Goal: Communication & Community: Share content

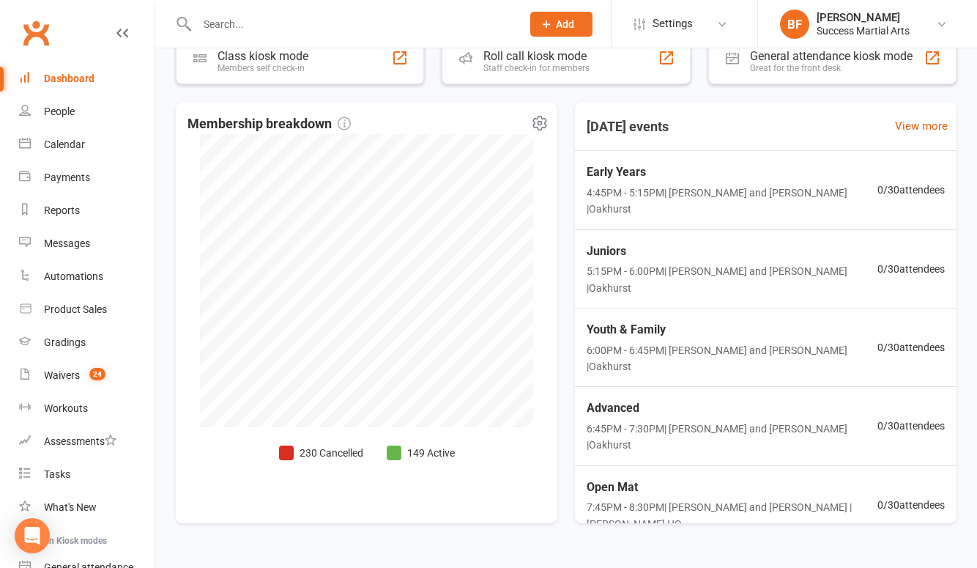
scroll to position [348, 0]
click at [941, 28] on icon at bounding box center [942, 24] width 12 height 12
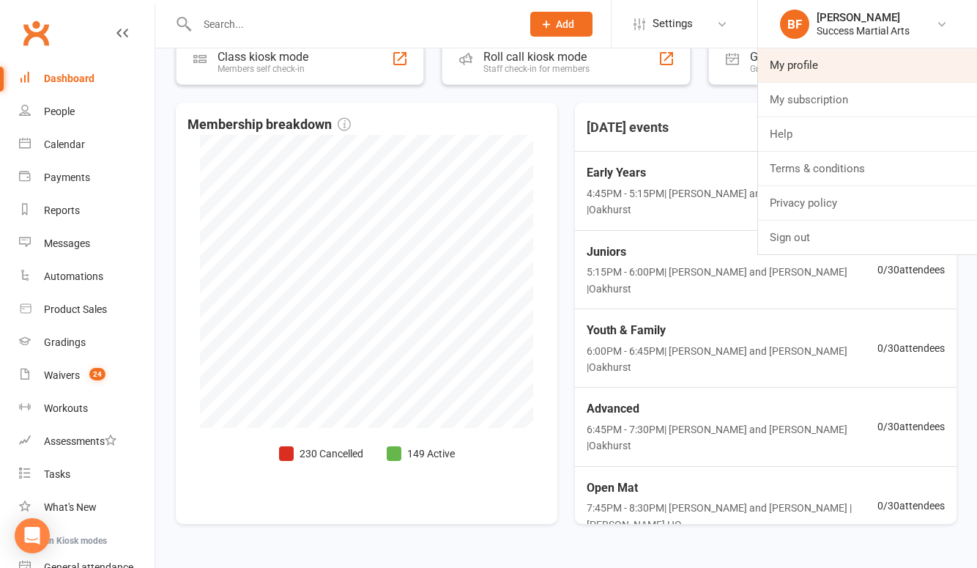
click at [807, 67] on link "My profile" at bounding box center [867, 65] width 219 height 34
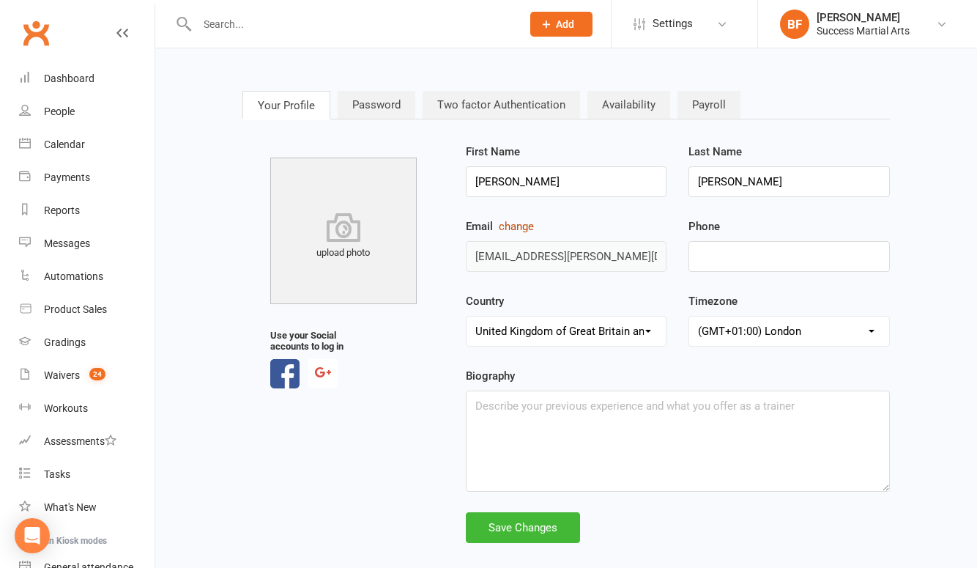
click at [525, 227] on button "change" at bounding box center [516, 227] width 35 height 18
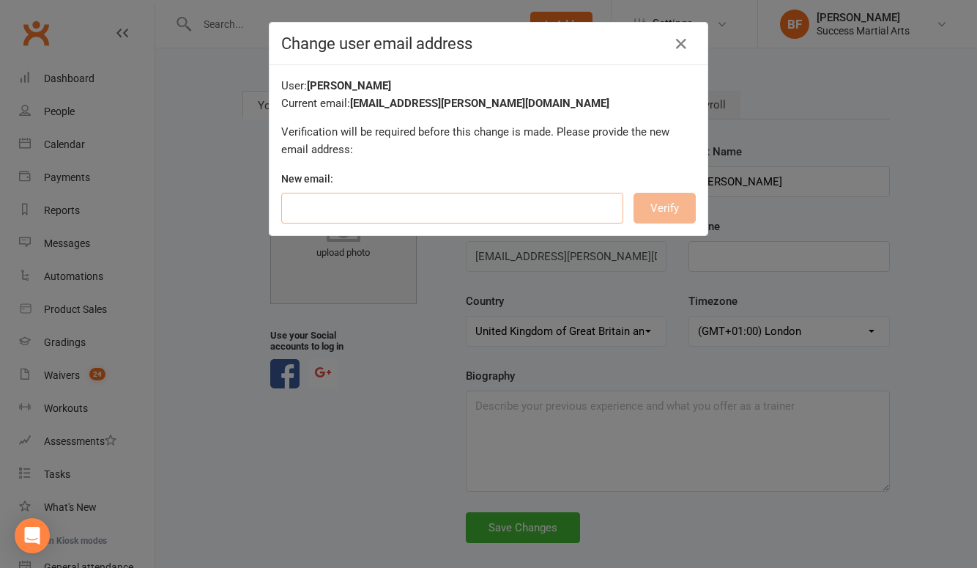
click at [506, 201] on input "email" at bounding box center [452, 208] width 342 height 31
type input "brad@successma.com"
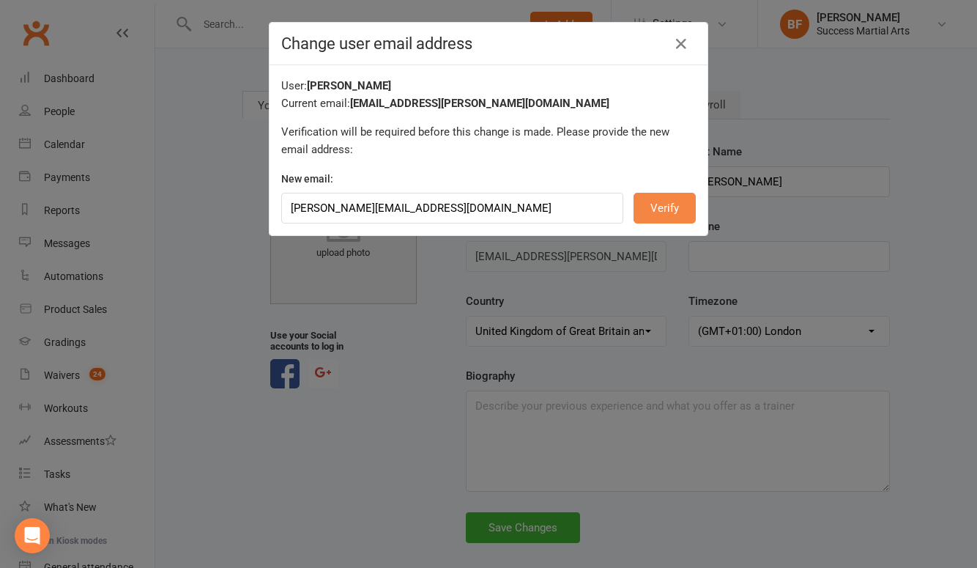
click at [673, 206] on button "Verify" at bounding box center [665, 208] width 62 height 31
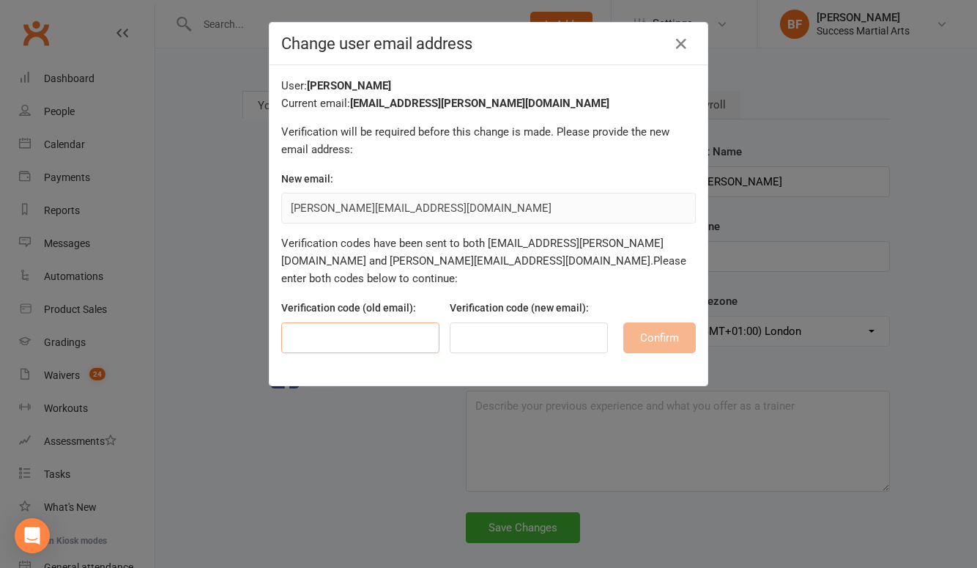
paste input "811177"
type input "811177"
type input "670235"
click at [640, 322] on button "Confirm" at bounding box center [660, 337] width 73 height 31
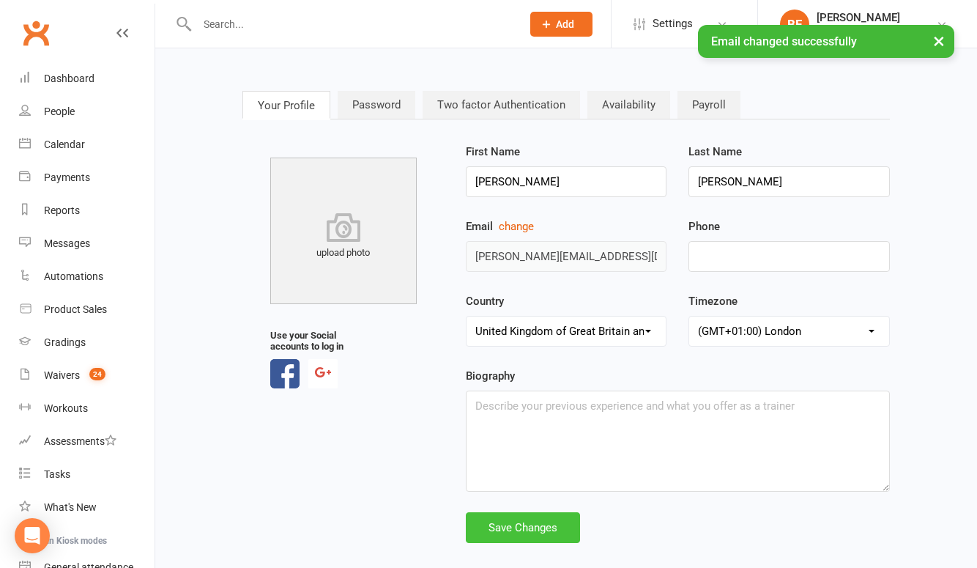
click at [512, 522] on div "Save Changes" at bounding box center [523, 527] width 114 height 31
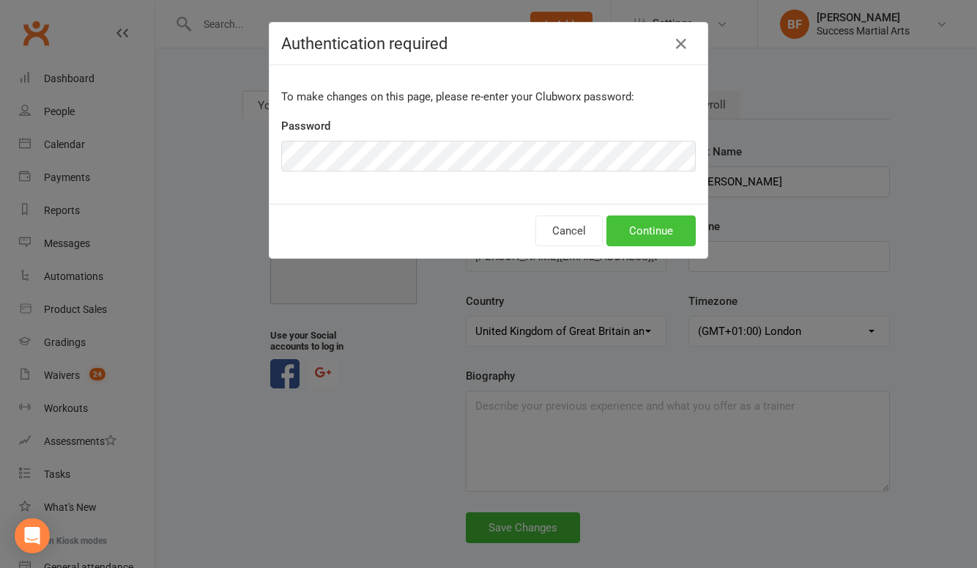
click at [660, 236] on button "Continue" at bounding box center [651, 230] width 89 height 31
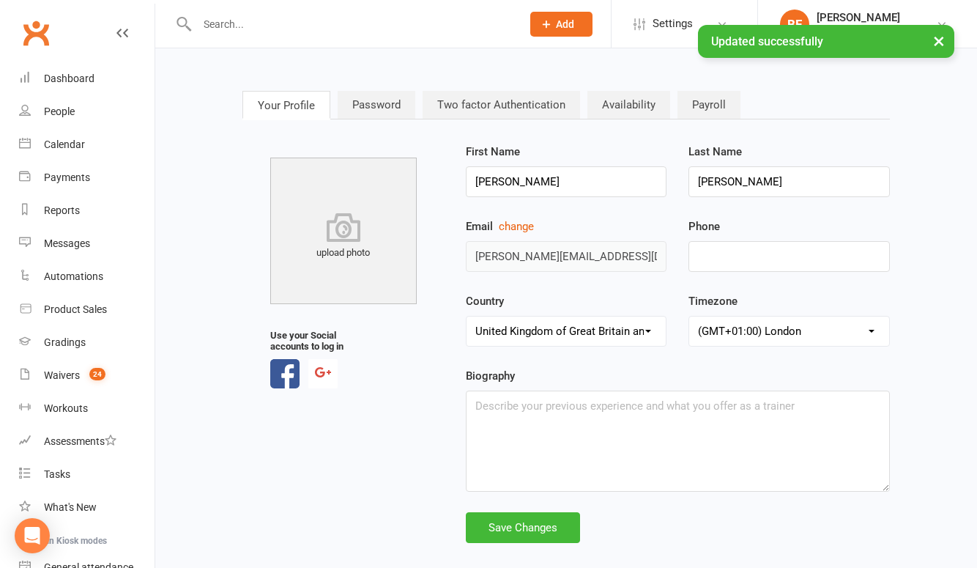
click at [636, 364] on div "Country United Arab Emirates (the) Austria Australia Belgium Bahrain Canada Swi…" at bounding box center [566, 329] width 223 height 75
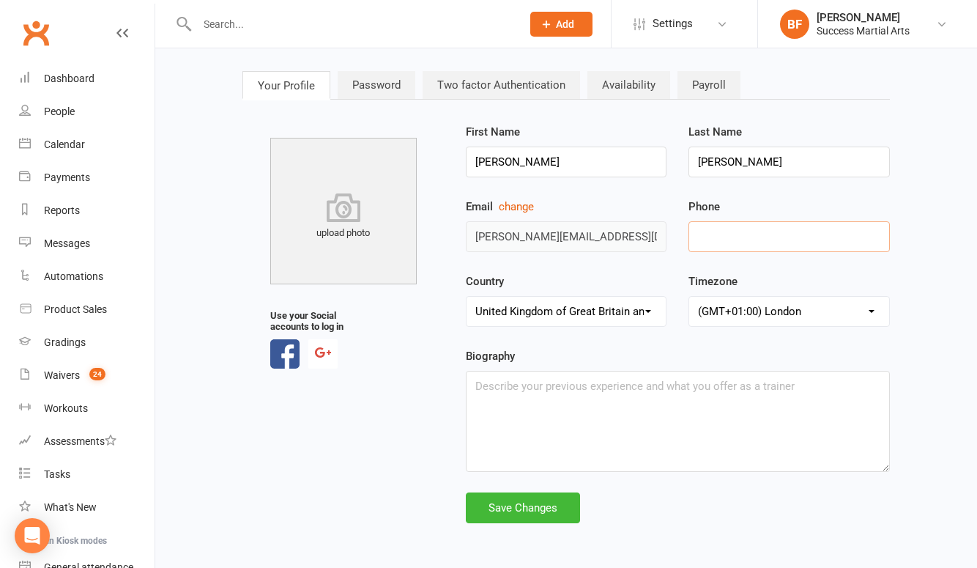
scroll to position [32, 0]
type input "07758516619"
click at [523, 492] on div "Save Changes" at bounding box center [523, 507] width 114 height 31
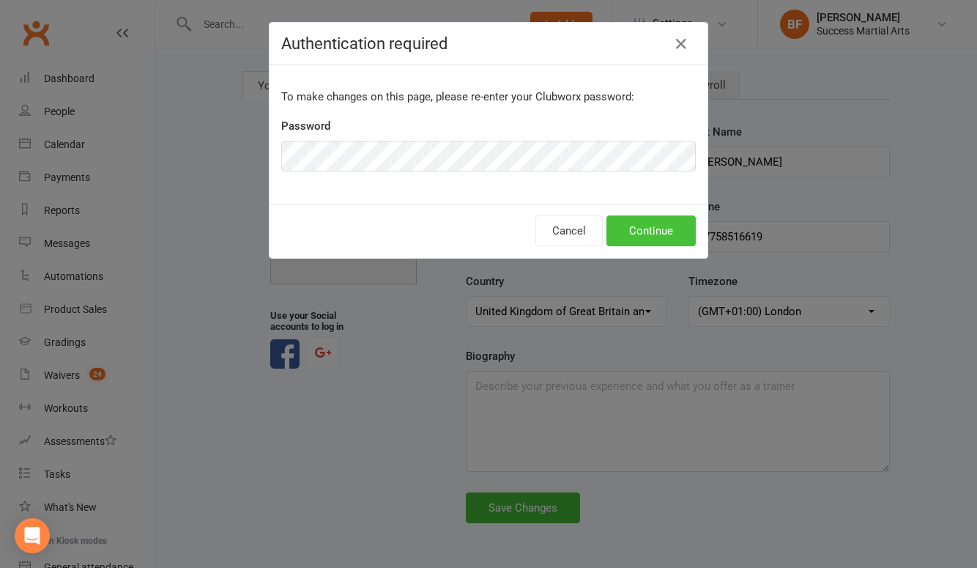
click at [666, 236] on button "Continue" at bounding box center [651, 230] width 89 height 31
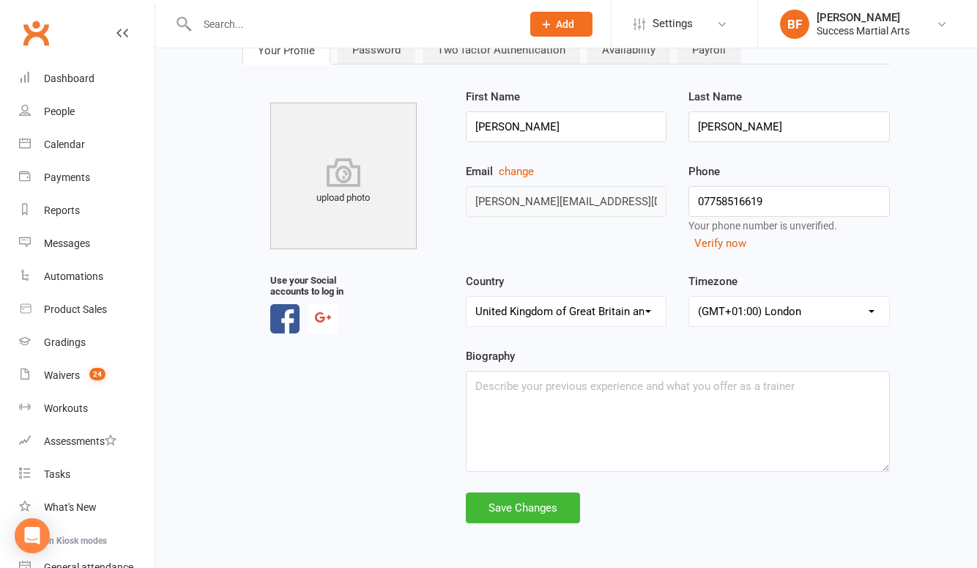
scroll to position [0, 0]
click at [58, 75] on div "Dashboard" at bounding box center [69, 79] width 51 height 12
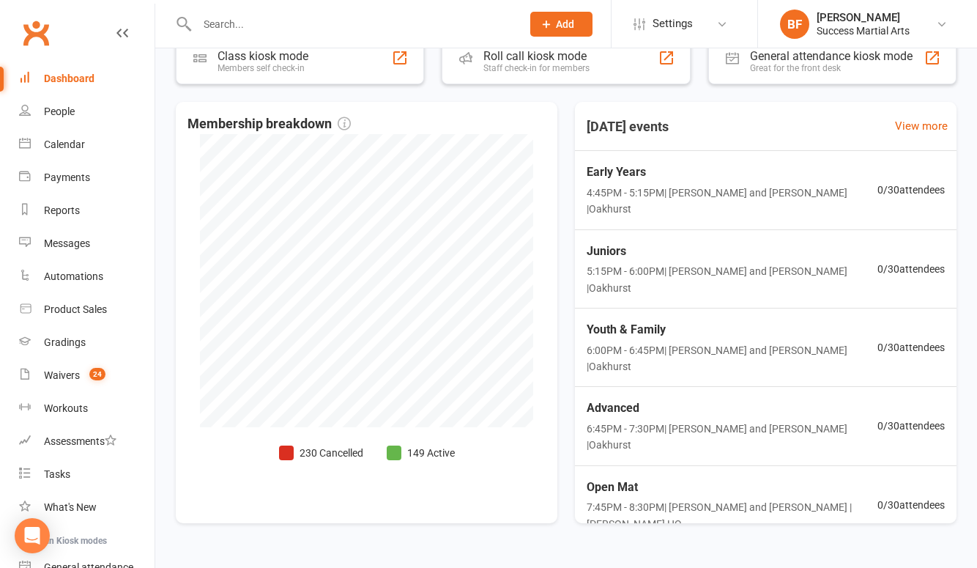
scroll to position [348, 0]
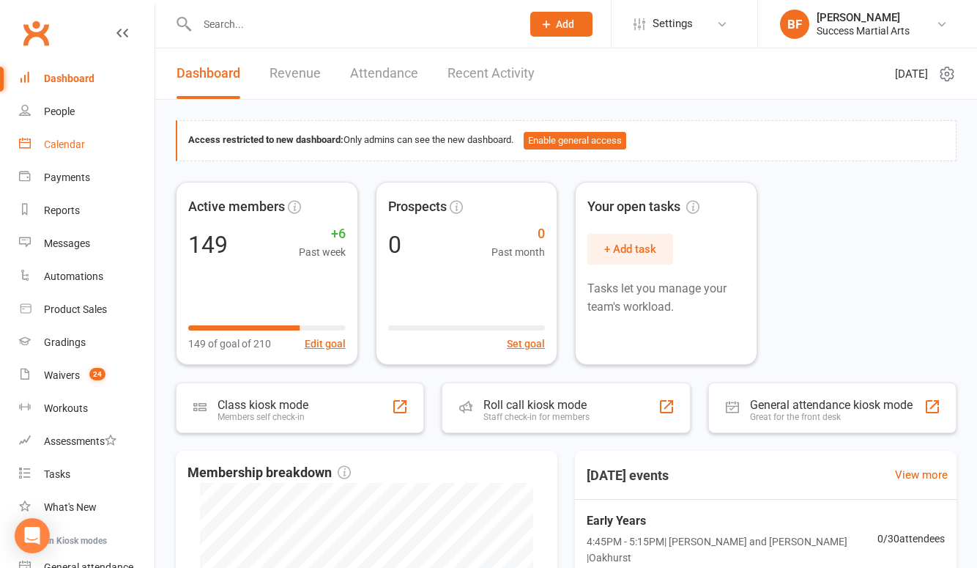
click at [67, 144] on div "Calendar" at bounding box center [64, 144] width 41 height 12
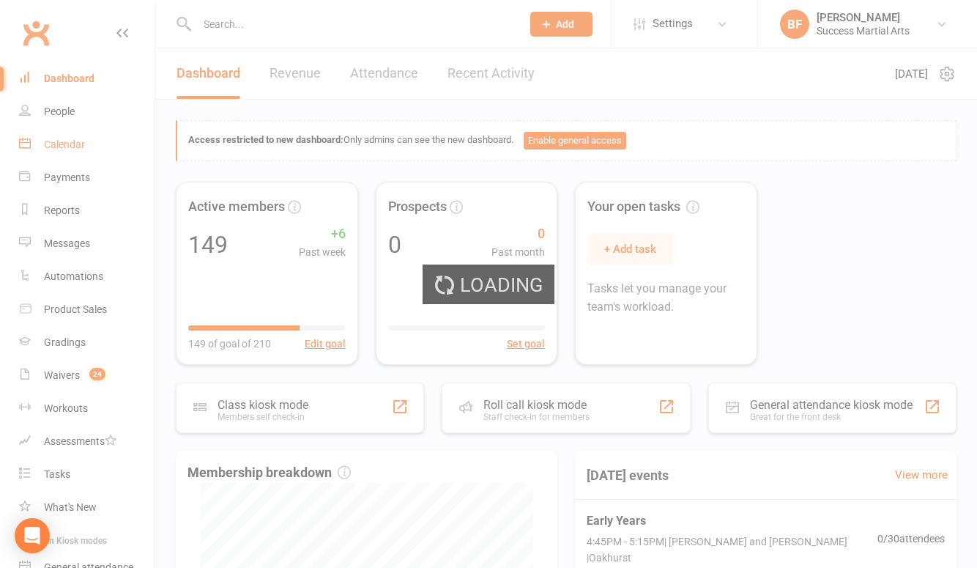
click at [67, 144] on div "Loading" at bounding box center [488, 284] width 977 height 568
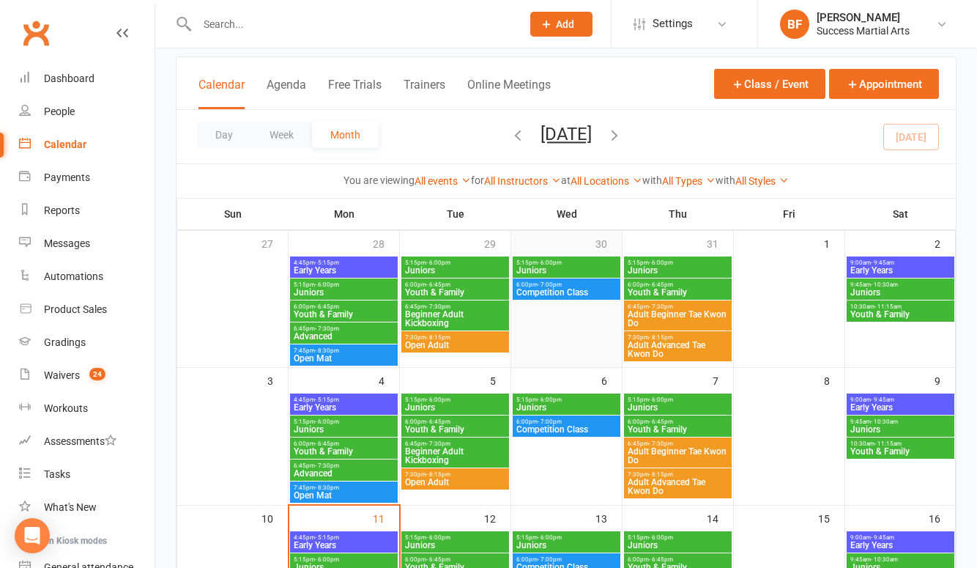
scroll to position [64, 0]
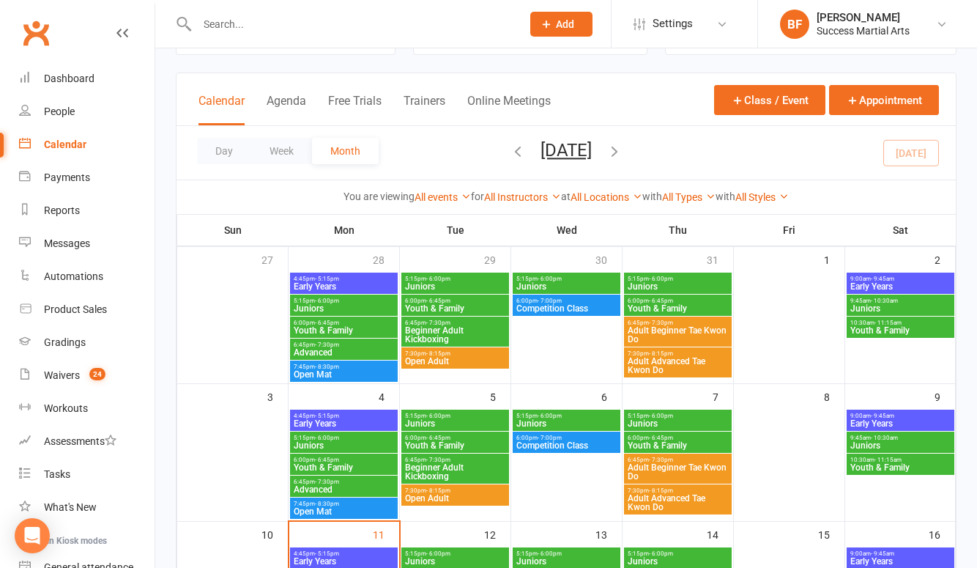
click at [582, 309] on span "Competition Class" at bounding box center [567, 308] width 102 height 9
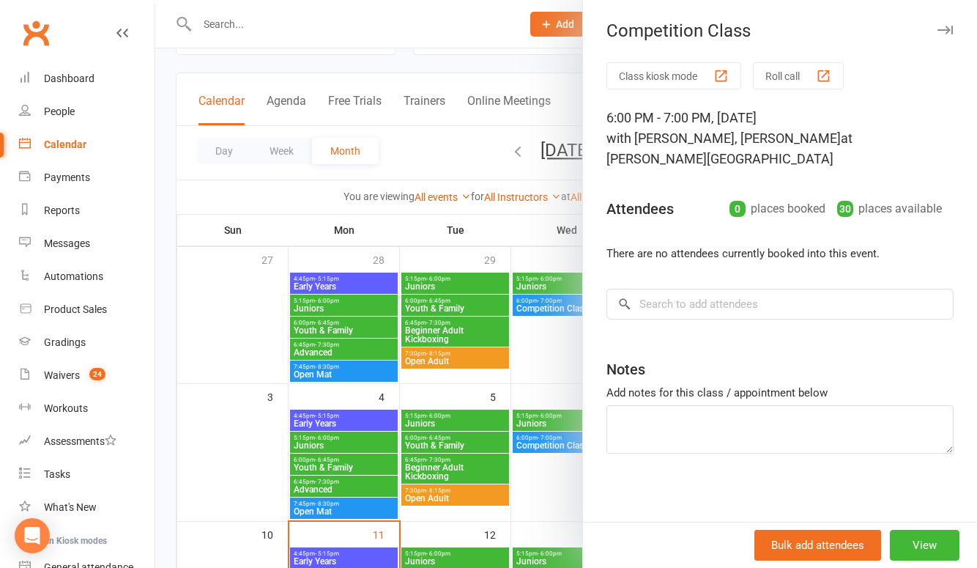
click at [483, 249] on div at bounding box center [566, 284] width 822 height 568
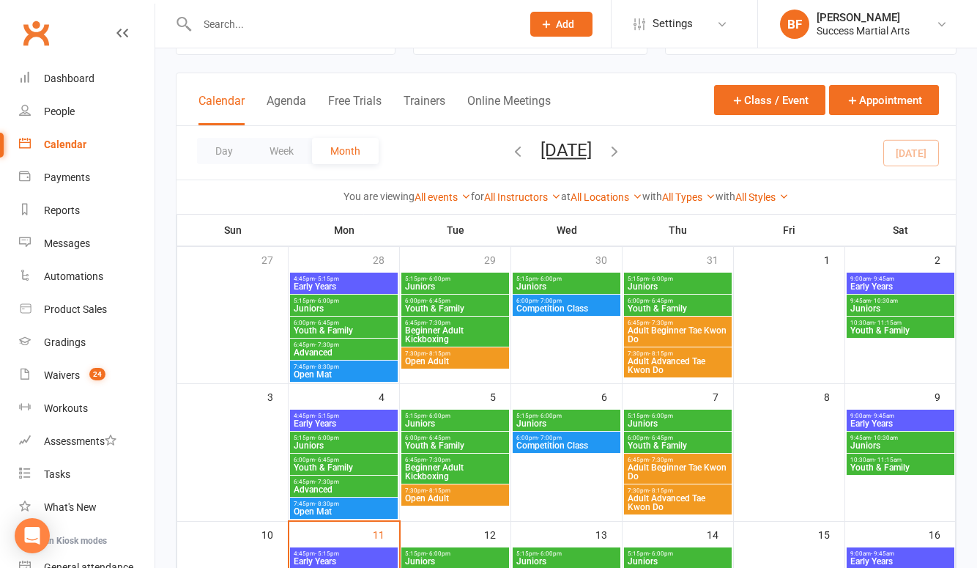
click at [510, 153] on icon "button" at bounding box center [518, 151] width 16 height 16
click at [542, 311] on span "Competition Class" at bounding box center [567, 308] width 102 height 9
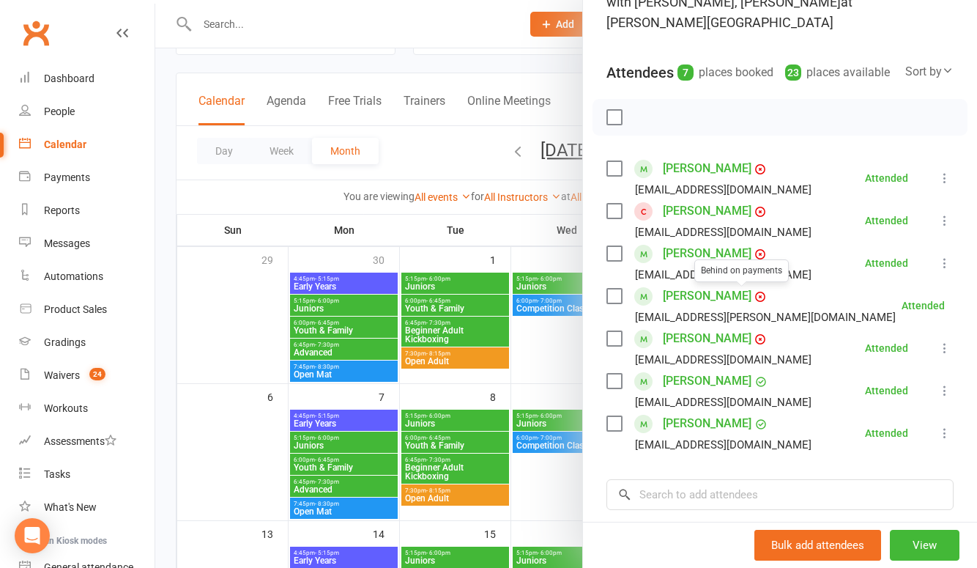
scroll to position [151, 0]
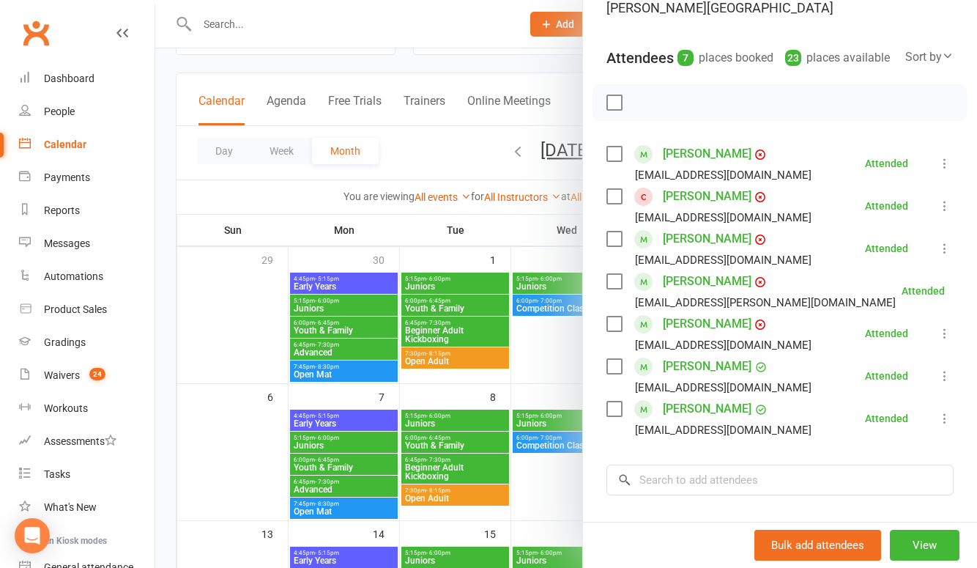
click at [567, 445] on div at bounding box center [566, 284] width 822 height 568
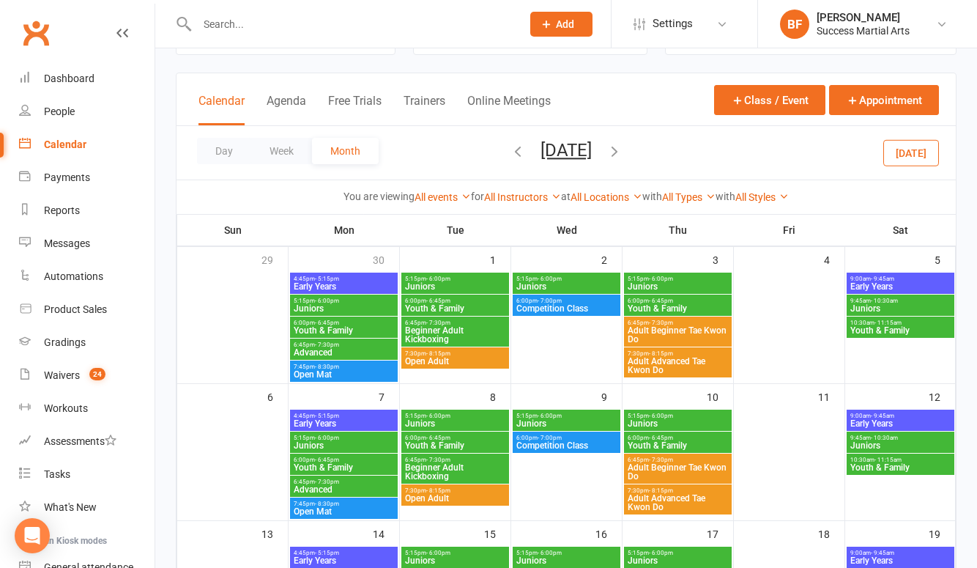
click at [561, 442] on span "Competition Class" at bounding box center [567, 445] width 102 height 9
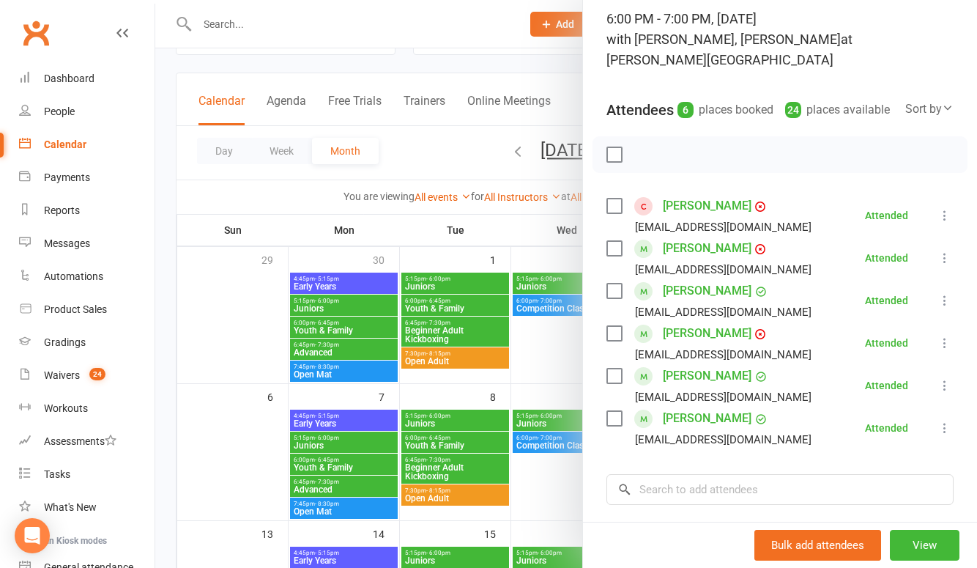
scroll to position [100, 0]
click at [555, 386] on div at bounding box center [566, 284] width 822 height 568
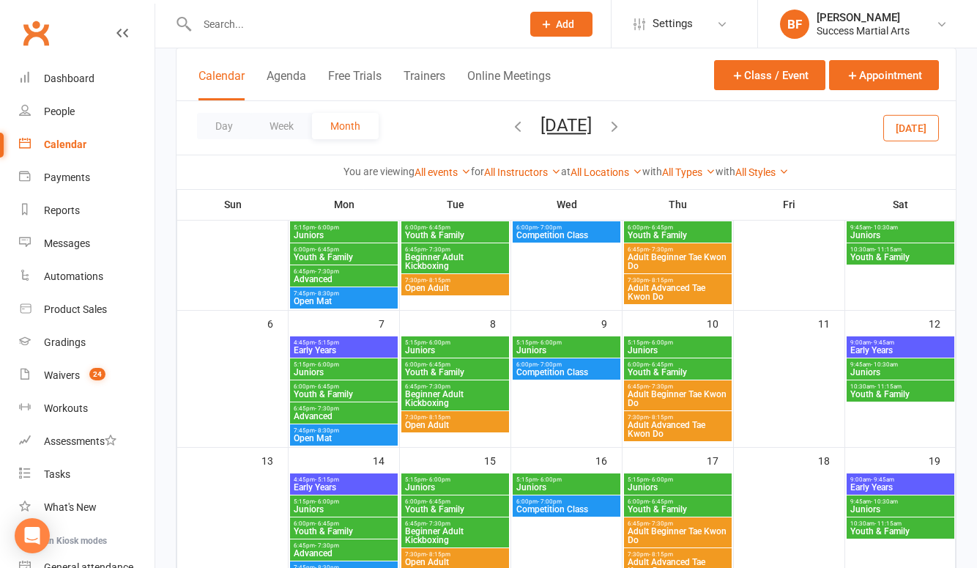
scroll to position [262, 0]
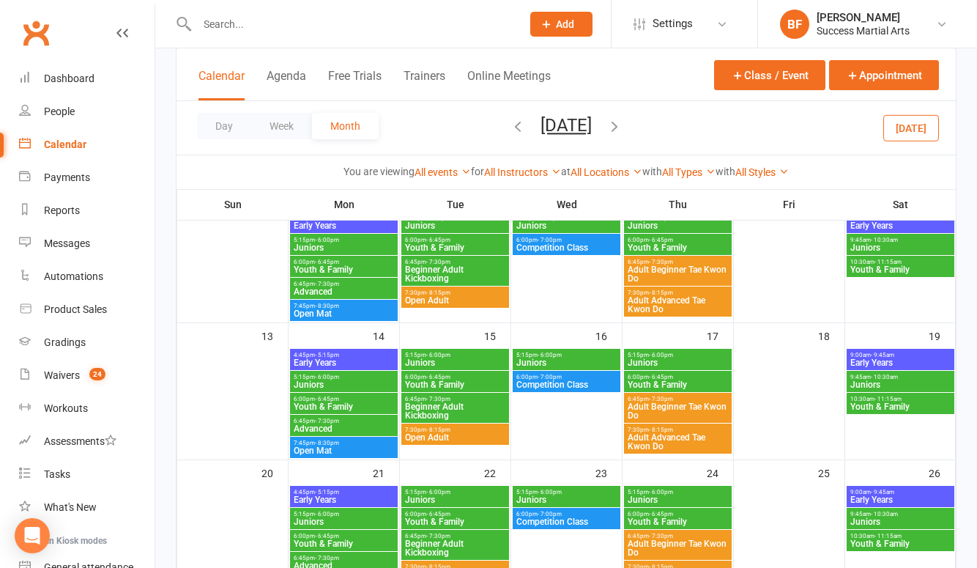
click at [550, 518] on span "Competition Class" at bounding box center [567, 521] width 102 height 9
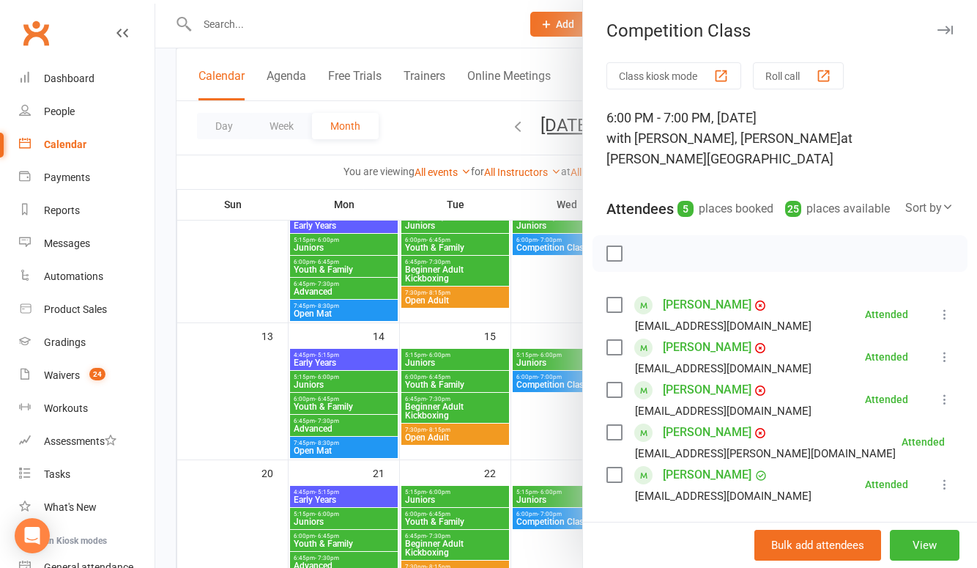
click at [555, 461] on div at bounding box center [566, 284] width 822 height 568
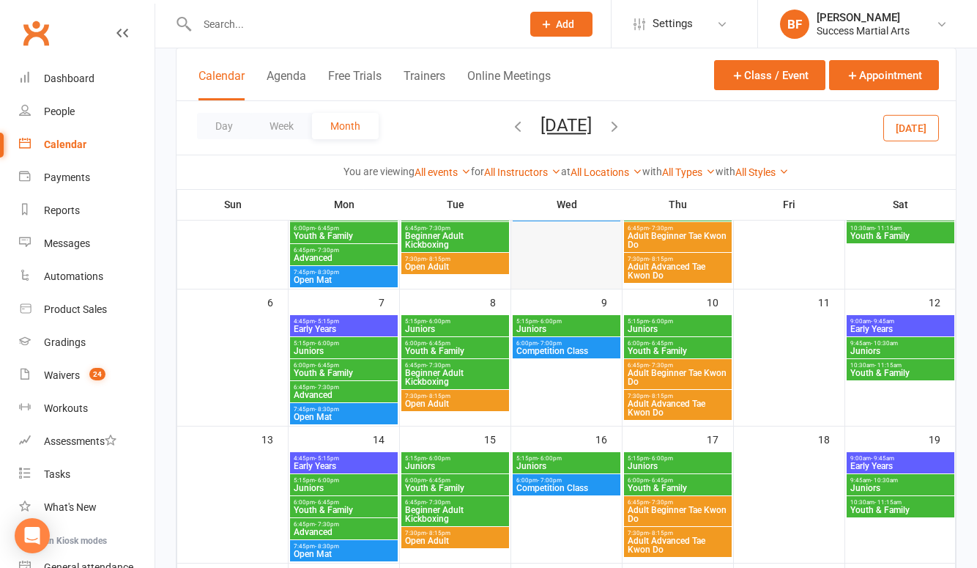
scroll to position [47, 0]
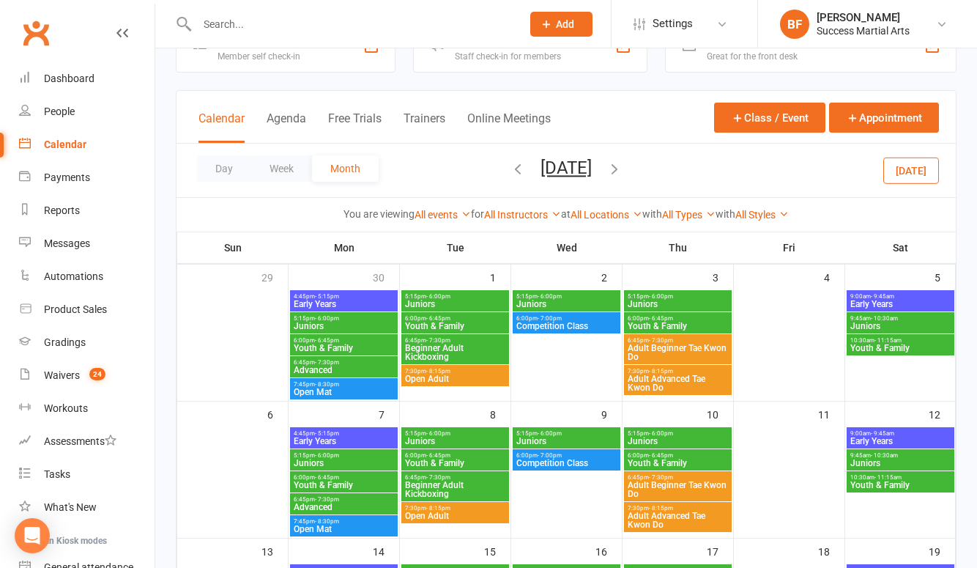
click at [512, 168] on icon "button" at bounding box center [518, 168] width 16 height 16
click at [563, 330] on span "Competition Class" at bounding box center [567, 326] width 102 height 9
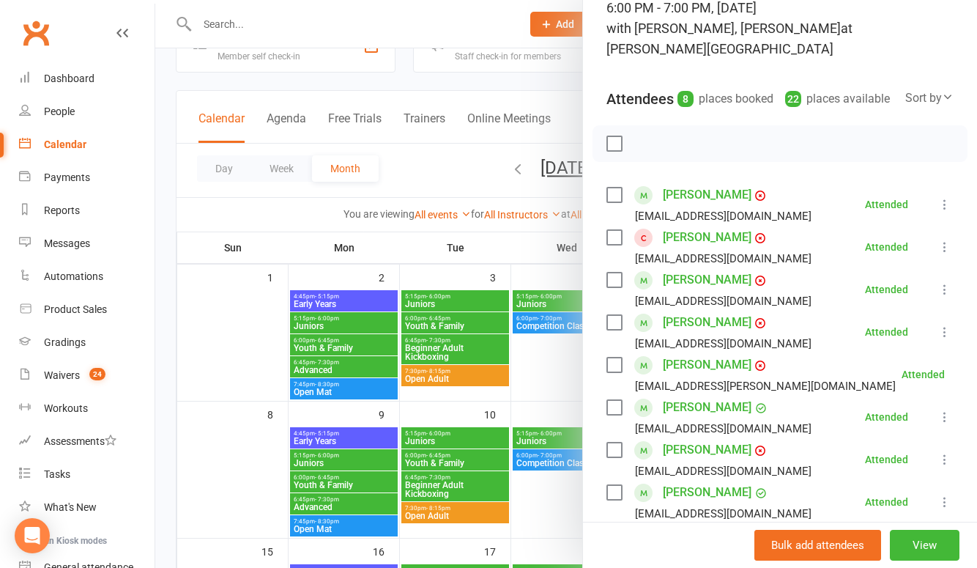
scroll to position [139, 0]
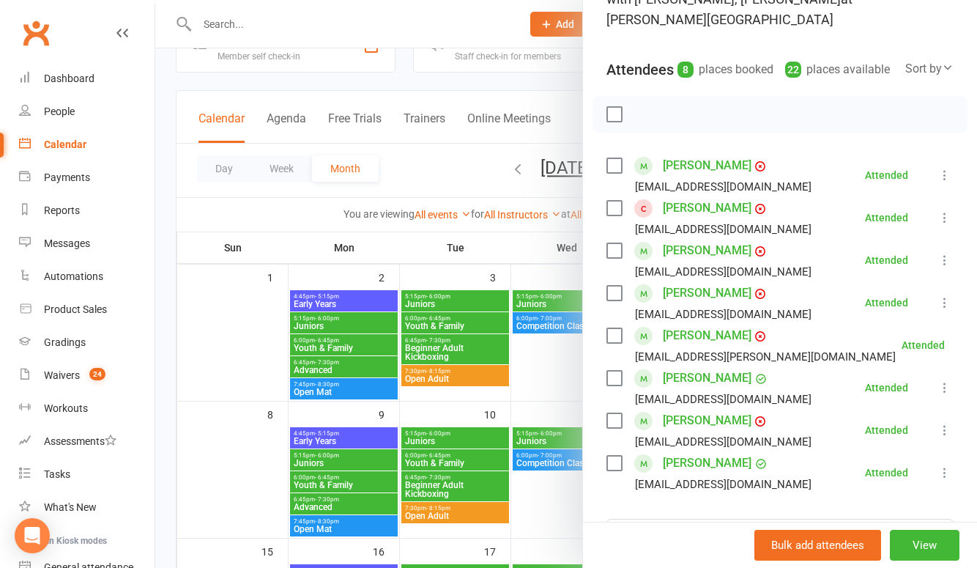
click at [535, 253] on div at bounding box center [566, 284] width 822 height 568
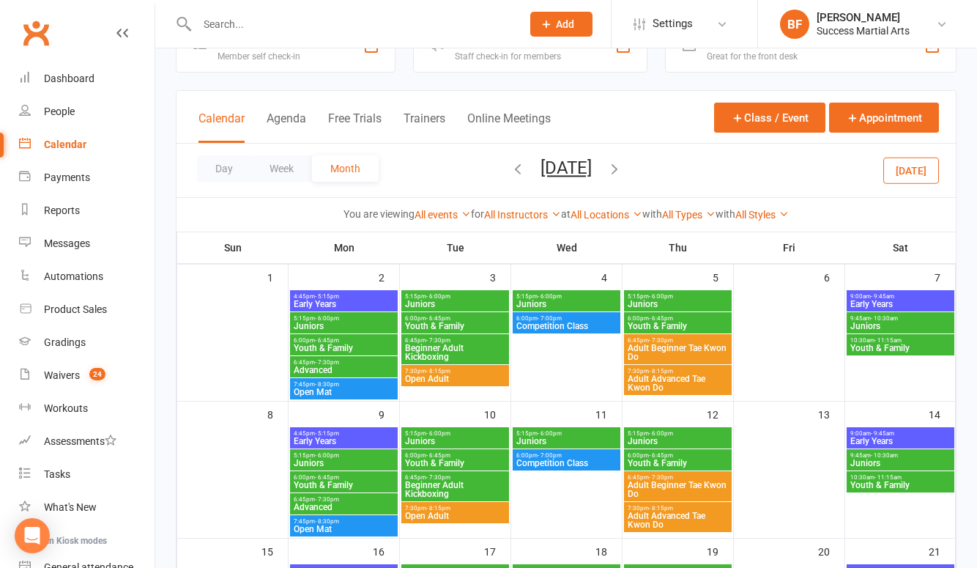
click at [510, 168] on icon "button" at bounding box center [518, 168] width 16 height 16
click at [555, 326] on span "Competition Class" at bounding box center [567, 326] width 102 height 9
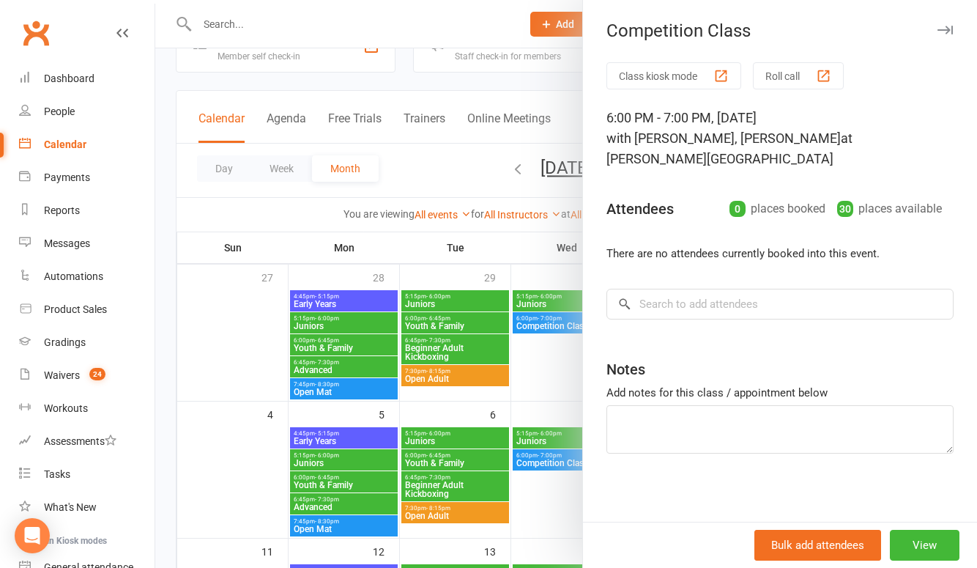
click at [550, 467] on div at bounding box center [566, 284] width 822 height 568
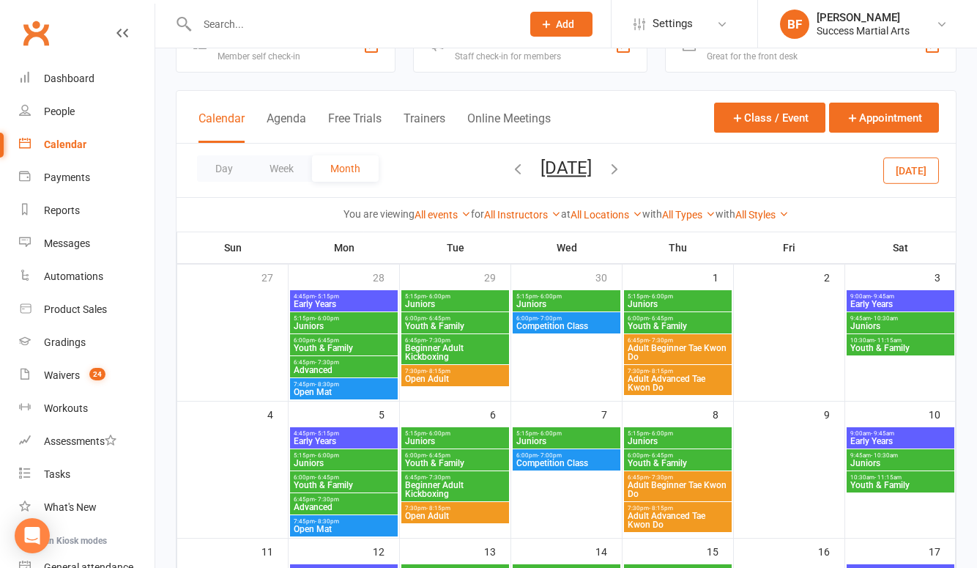
click at [553, 462] on span "Competition Class" at bounding box center [567, 463] width 102 height 9
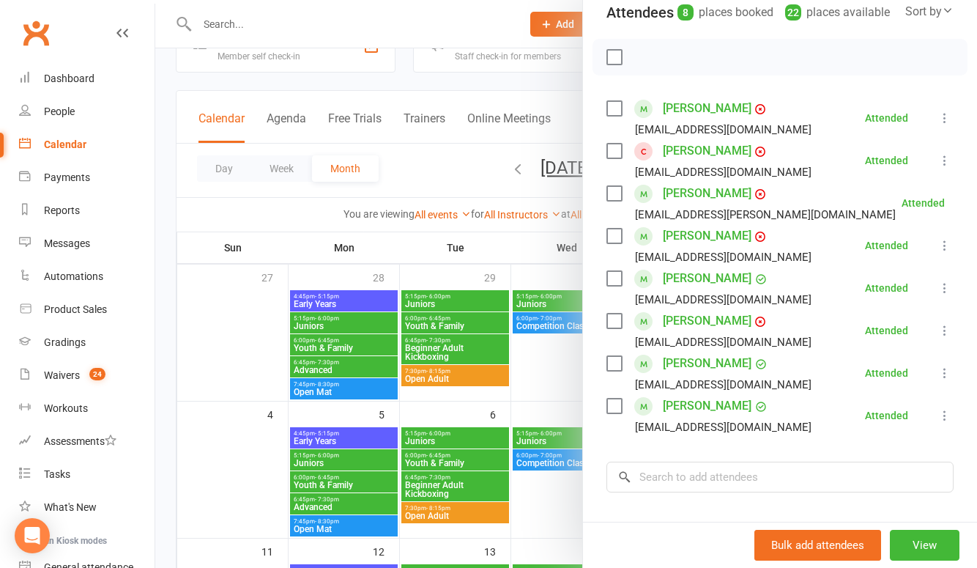
scroll to position [210, 0]
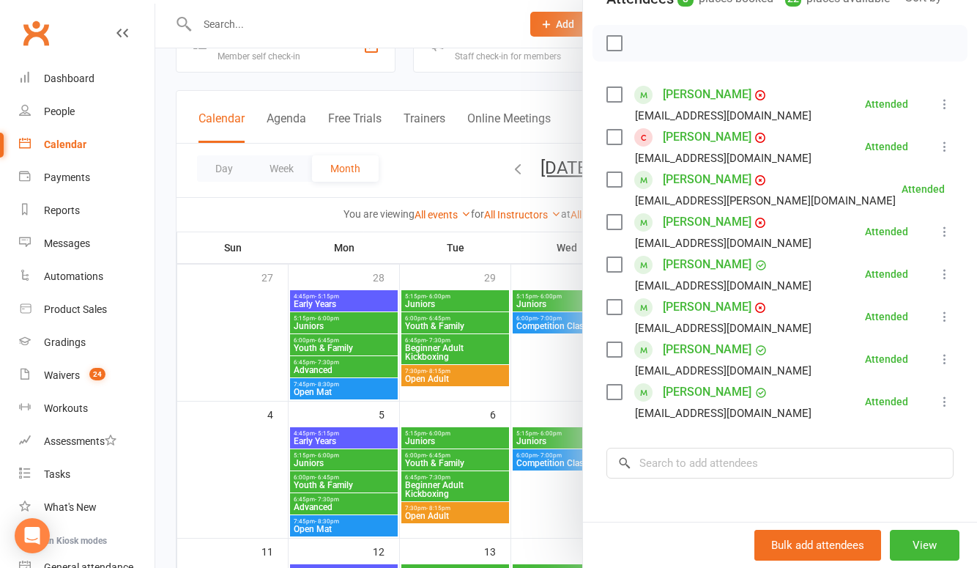
click at [560, 499] on div at bounding box center [566, 284] width 822 height 568
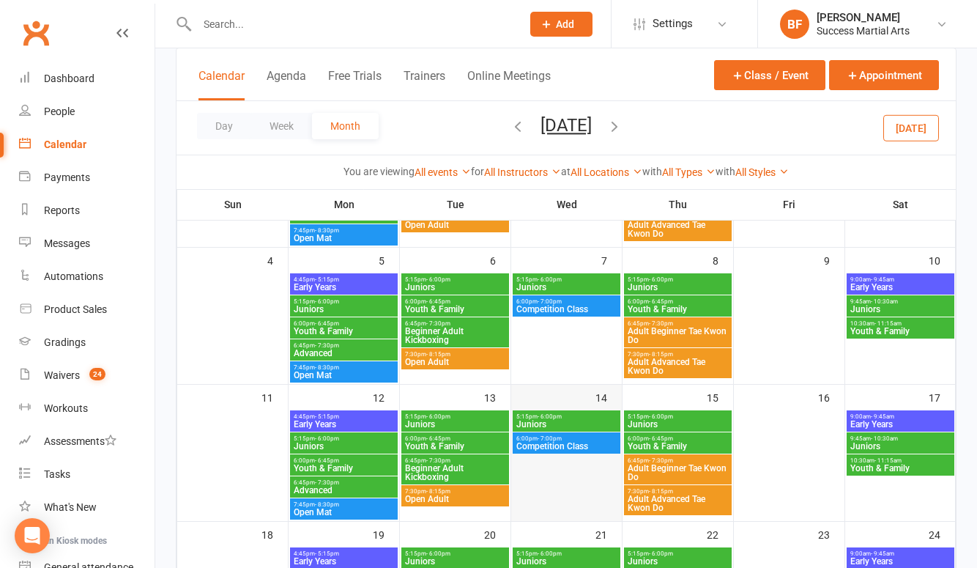
scroll to position [215, 0]
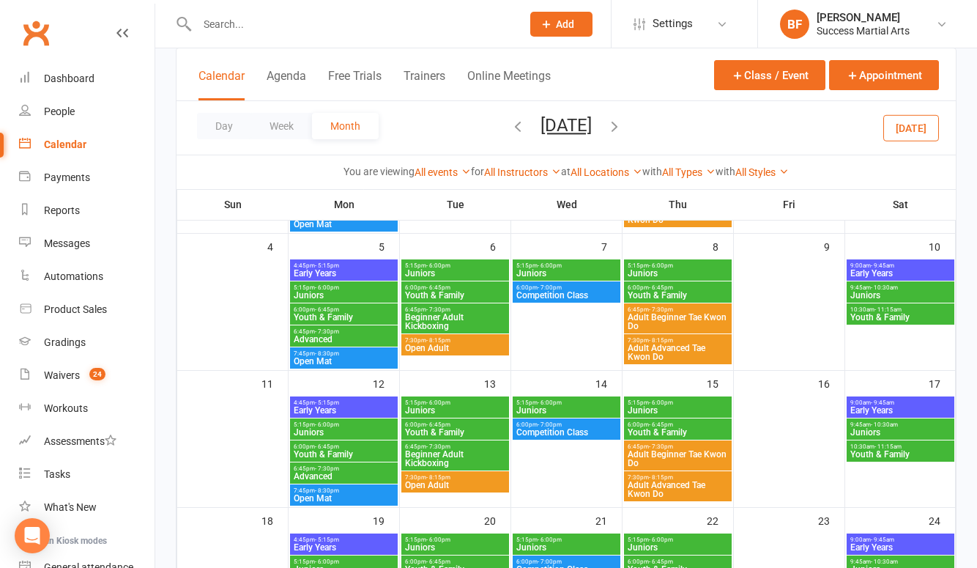
click at [566, 432] on span "Competition Class" at bounding box center [567, 432] width 102 height 9
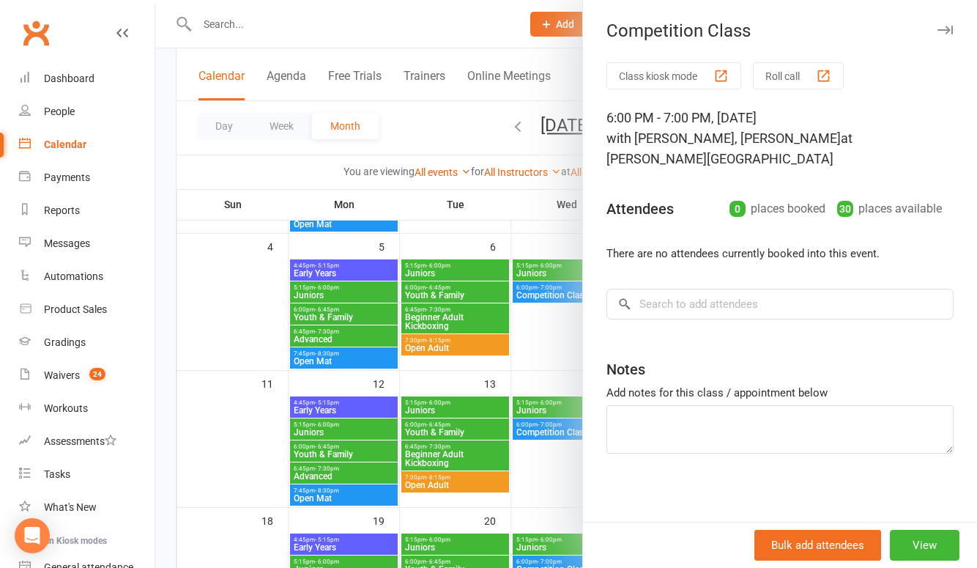
scroll to position [379, 0]
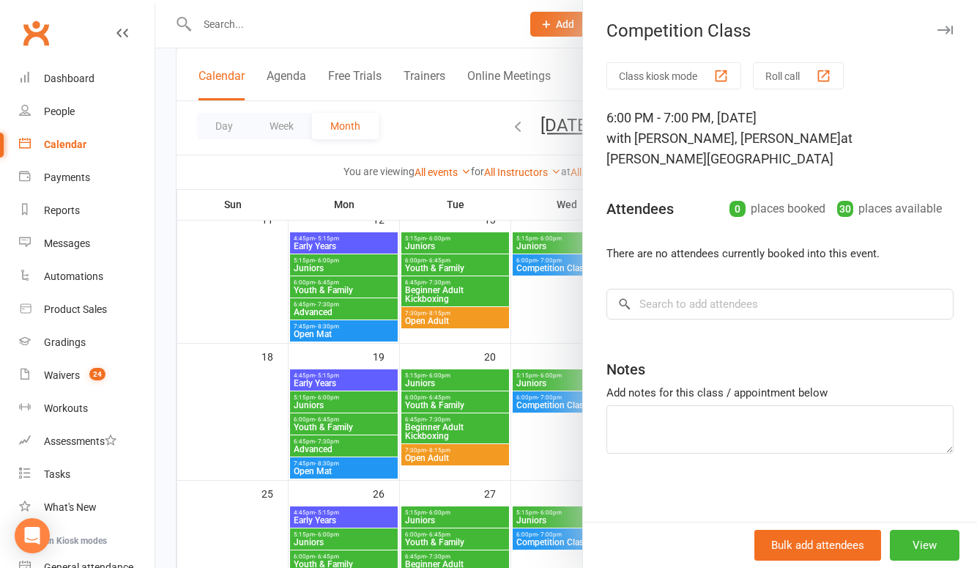
click at [561, 333] on div at bounding box center [566, 284] width 822 height 568
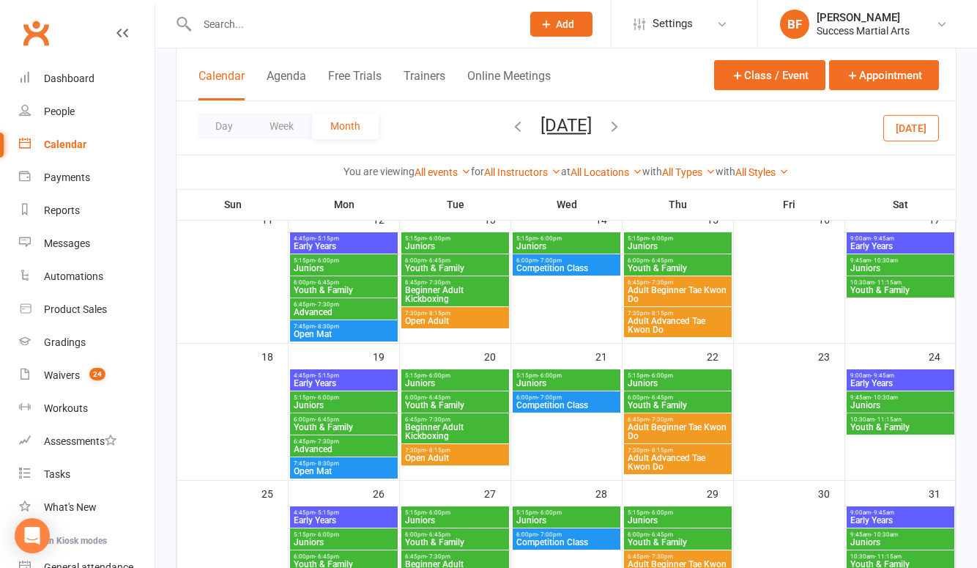
click at [547, 407] on span "Competition Class" at bounding box center [567, 405] width 102 height 9
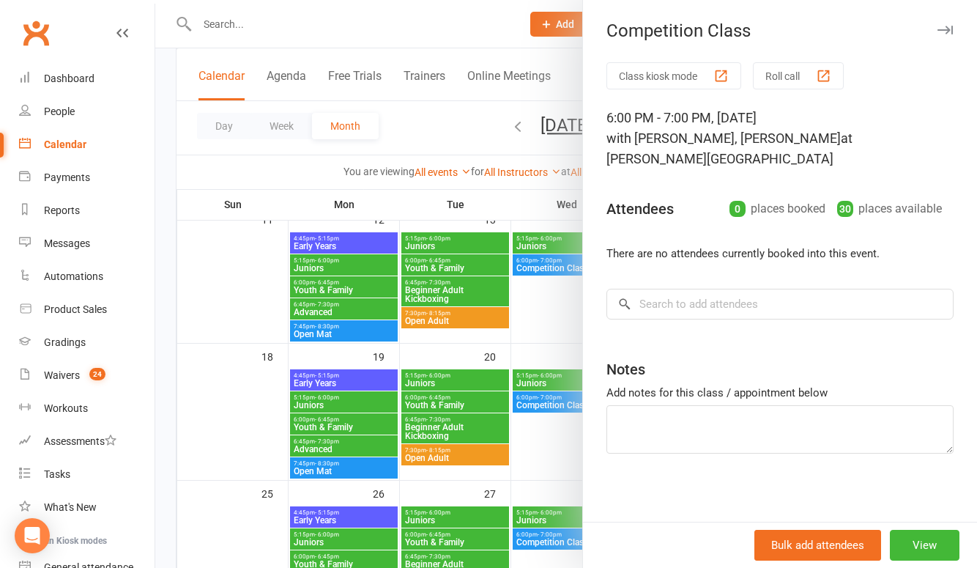
click at [550, 336] on div at bounding box center [566, 284] width 822 height 568
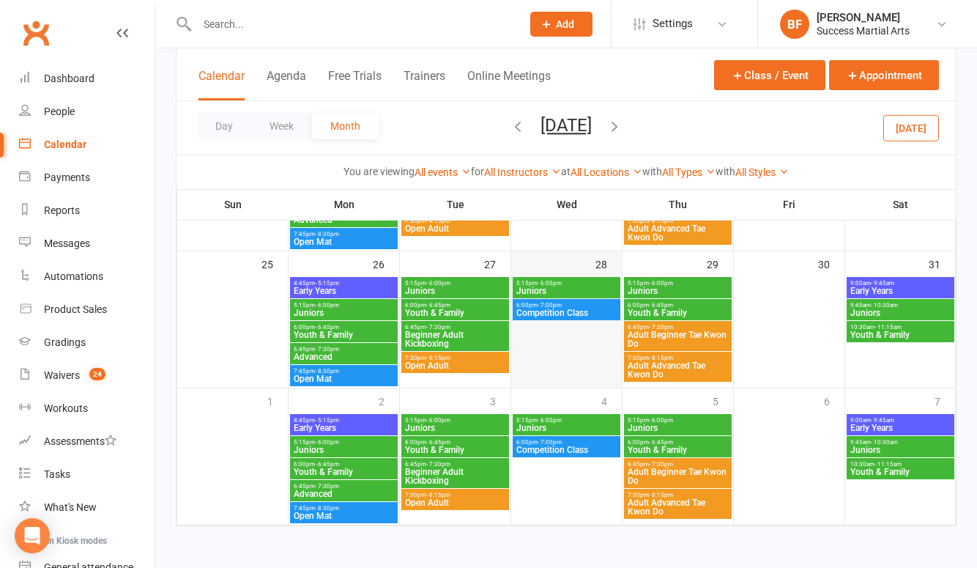
click at [555, 289] on div at bounding box center [567, 332] width 108 height 110
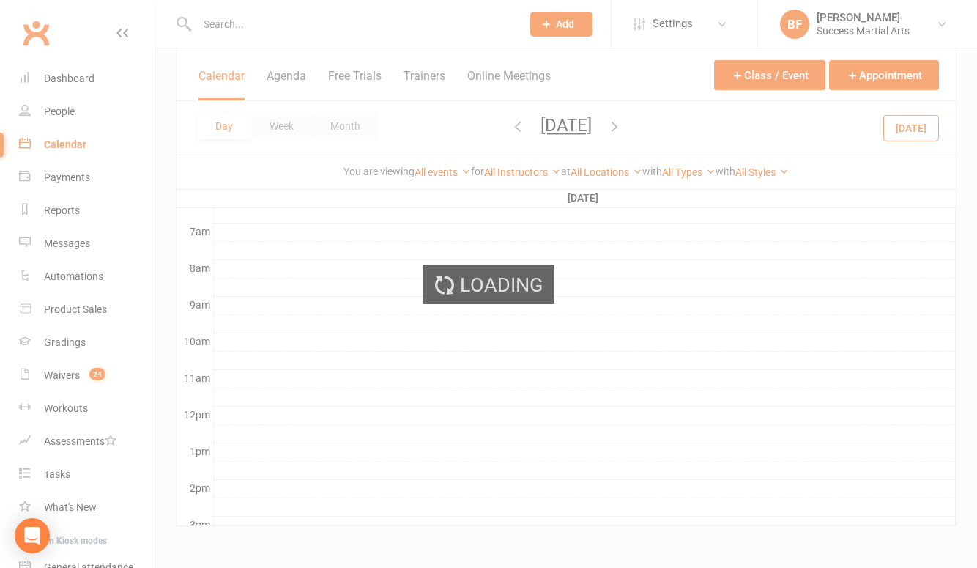
scroll to position [0, 0]
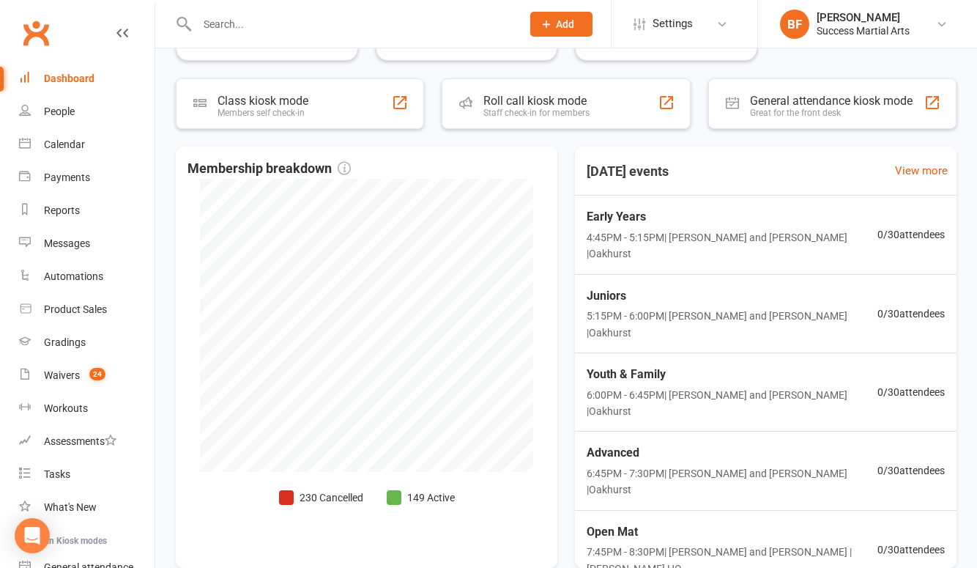
scroll to position [319, 0]
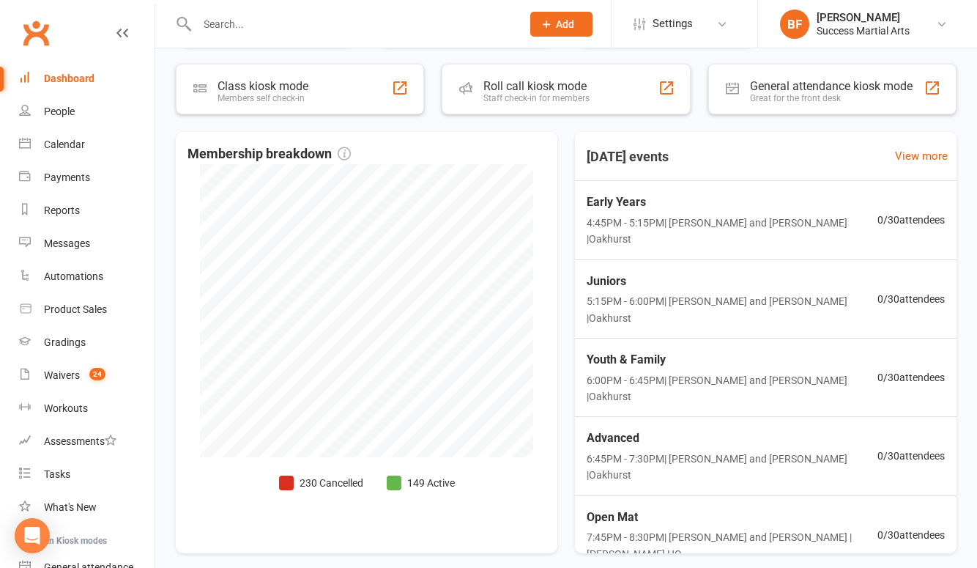
click at [232, 23] on input "text" at bounding box center [352, 24] width 319 height 21
type input "d"
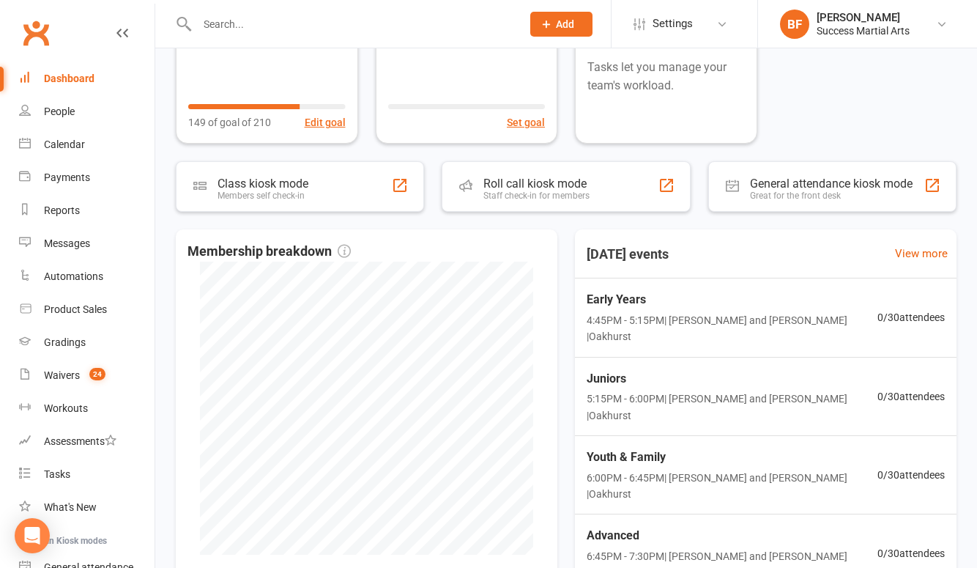
scroll to position [111, 0]
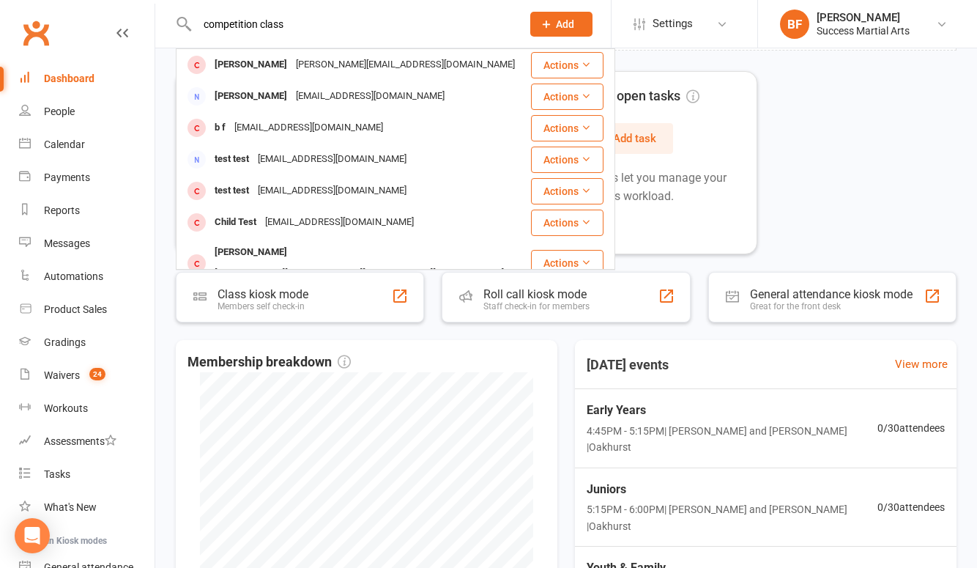
type input "competition class"
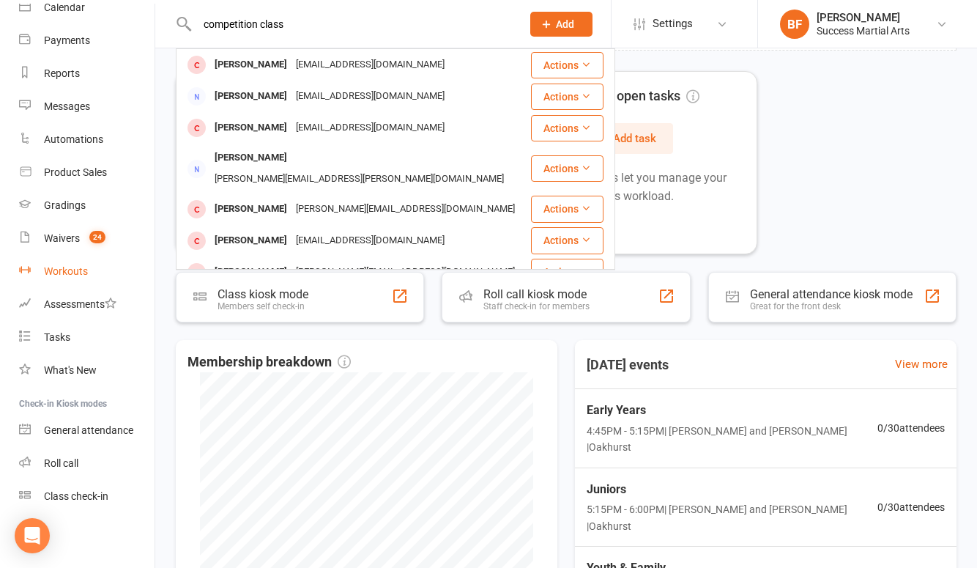
scroll to position [113, 0]
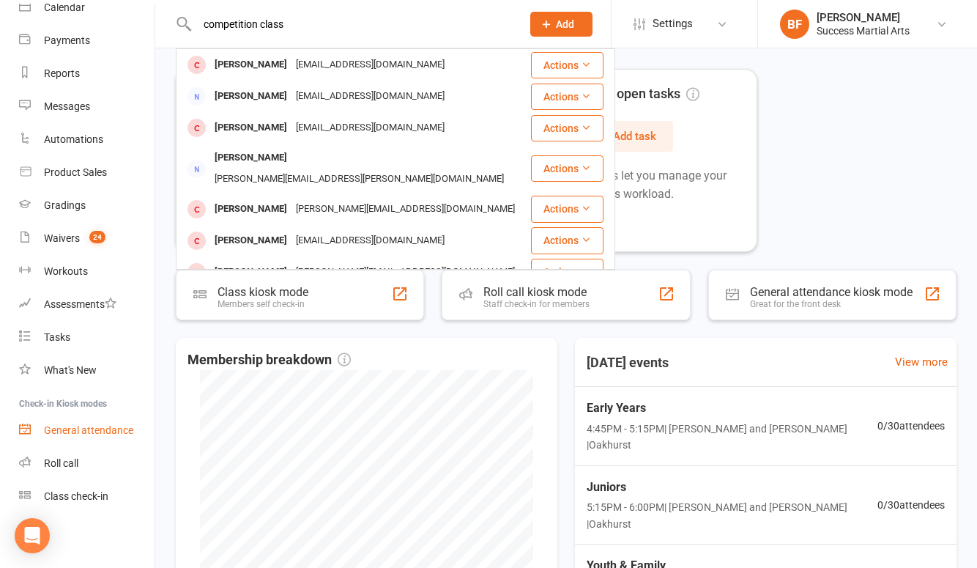
click at [75, 432] on div "General attendance" at bounding box center [88, 430] width 89 height 12
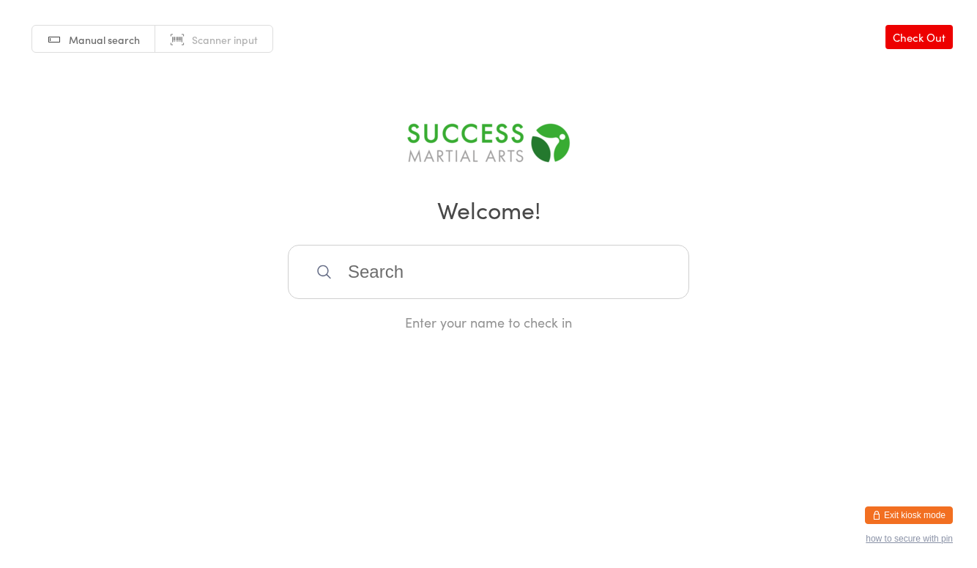
click at [895, 508] on button "Exit kiosk mode" at bounding box center [909, 515] width 88 height 18
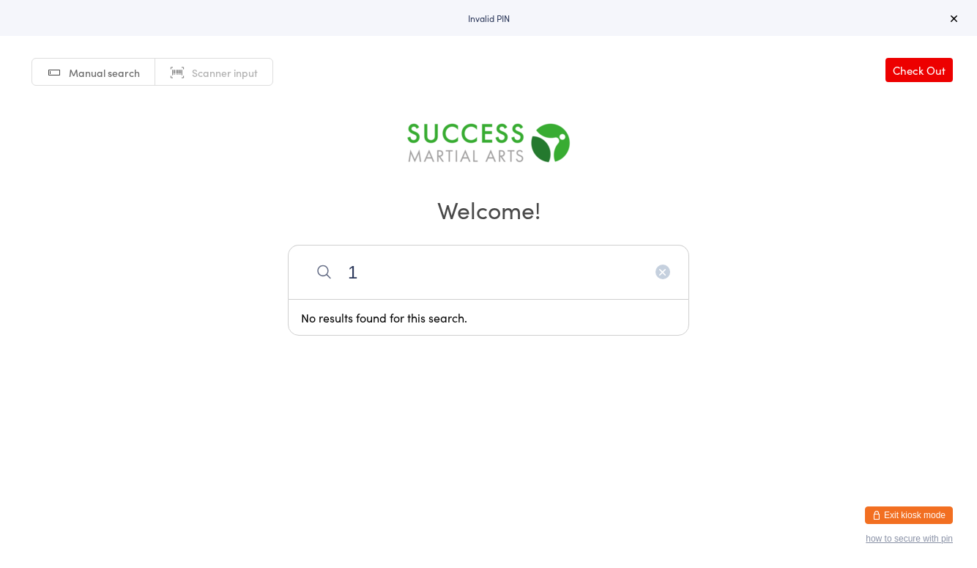
type input "1"
click at [922, 517] on button "Exit kiosk mode" at bounding box center [909, 515] width 88 height 18
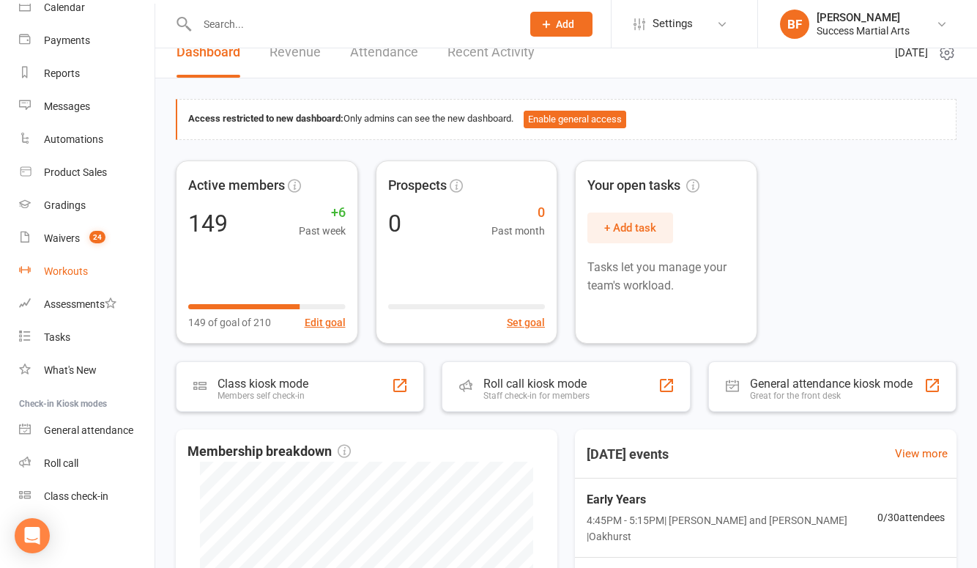
scroll to position [84, 0]
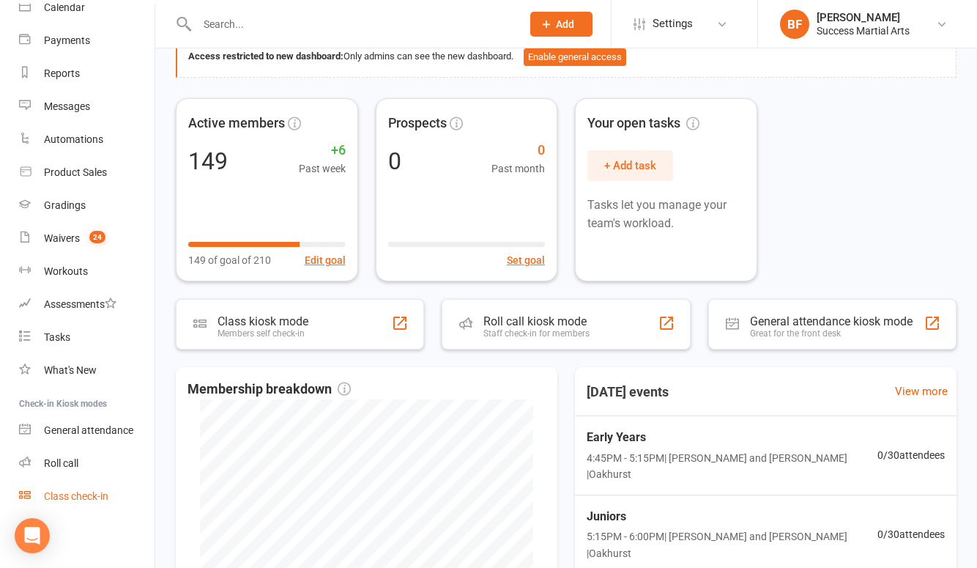
click at [73, 494] on div "Class check-in" at bounding box center [76, 496] width 64 height 12
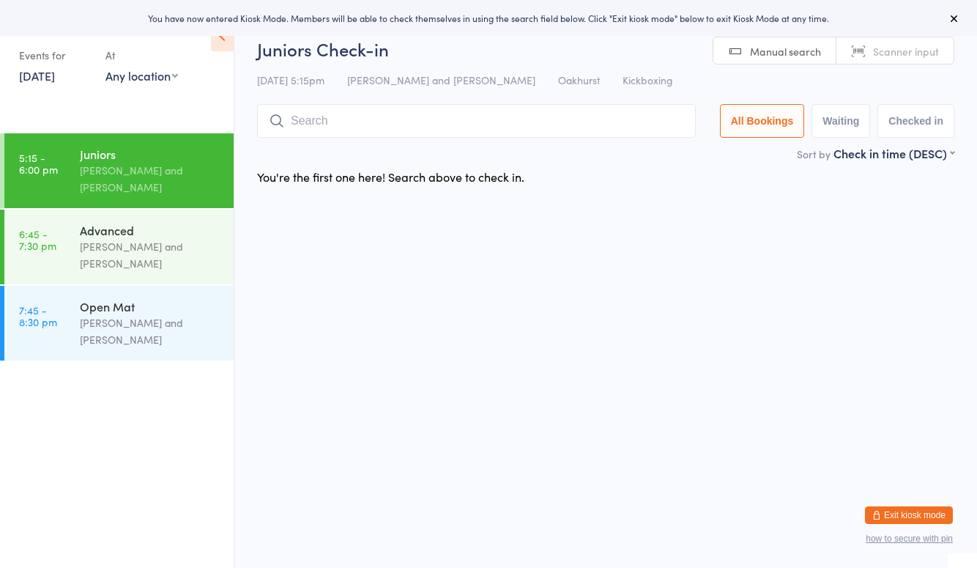
click at [952, 17] on icon at bounding box center [955, 18] width 12 height 12
click at [892, 514] on button "Exit kiosk mode" at bounding box center [909, 515] width 88 height 18
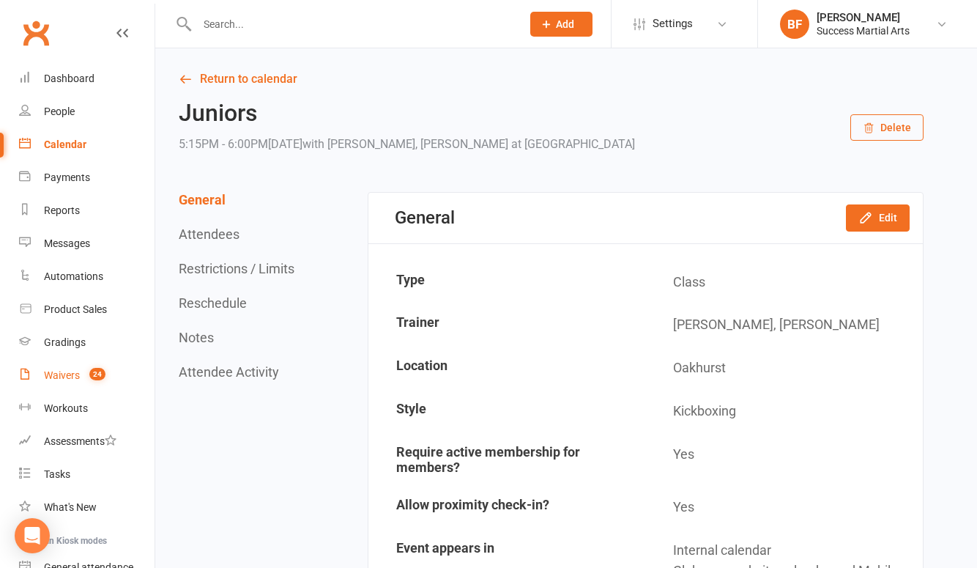
click at [72, 369] on link "Waivers 24" at bounding box center [87, 375] width 136 height 33
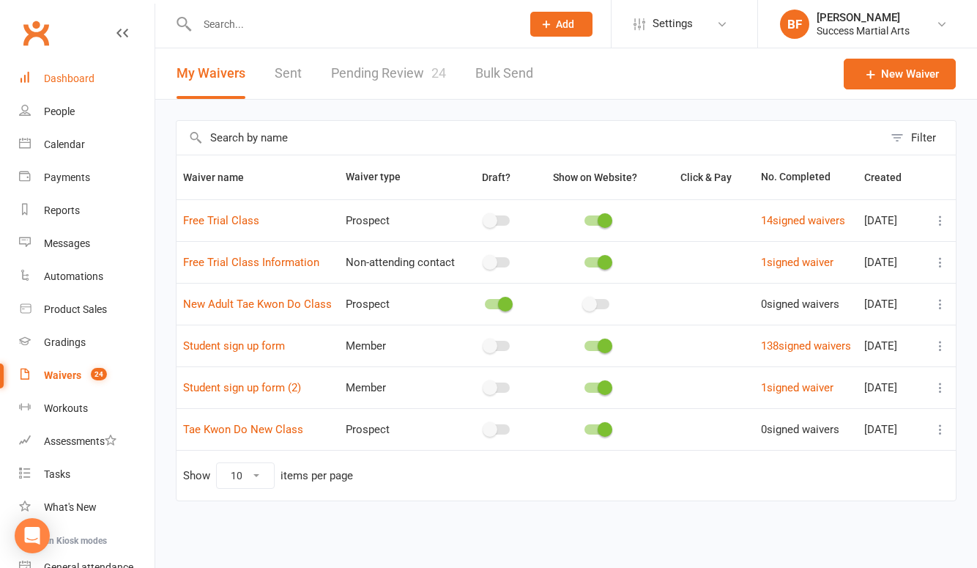
click at [70, 86] on link "Dashboard" at bounding box center [87, 78] width 136 height 33
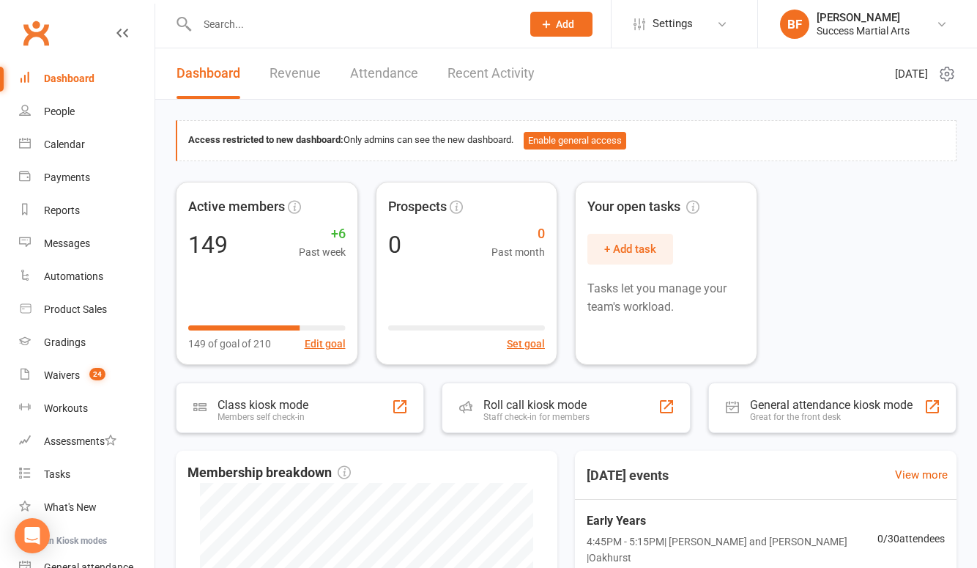
click at [262, 21] on input "text" at bounding box center [352, 24] width 319 height 21
type input "c"
click at [64, 247] on div "Messages" at bounding box center [67, 243] width 46 height 12
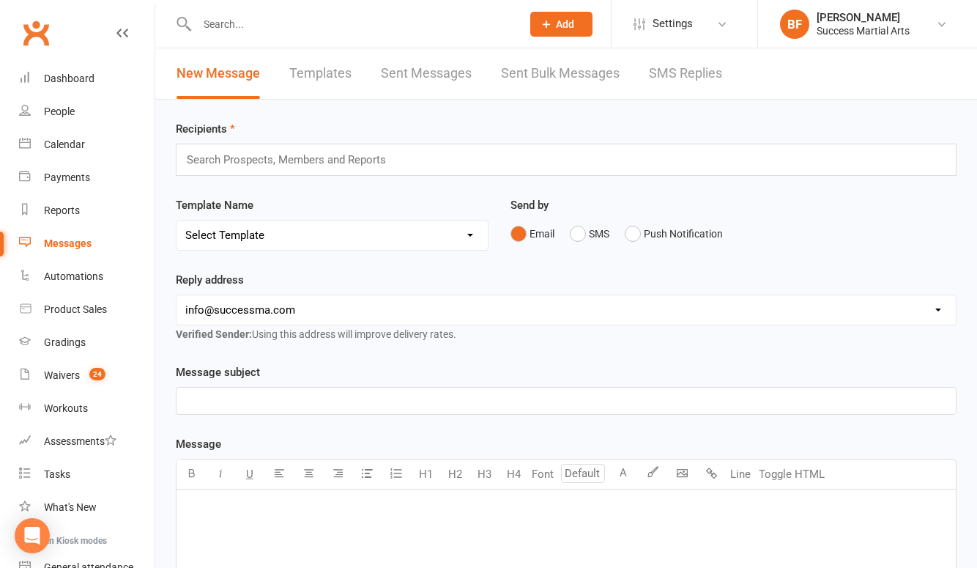
click at [300, 160] on input "text" at bounding box center [292, 159] width 215 height 19
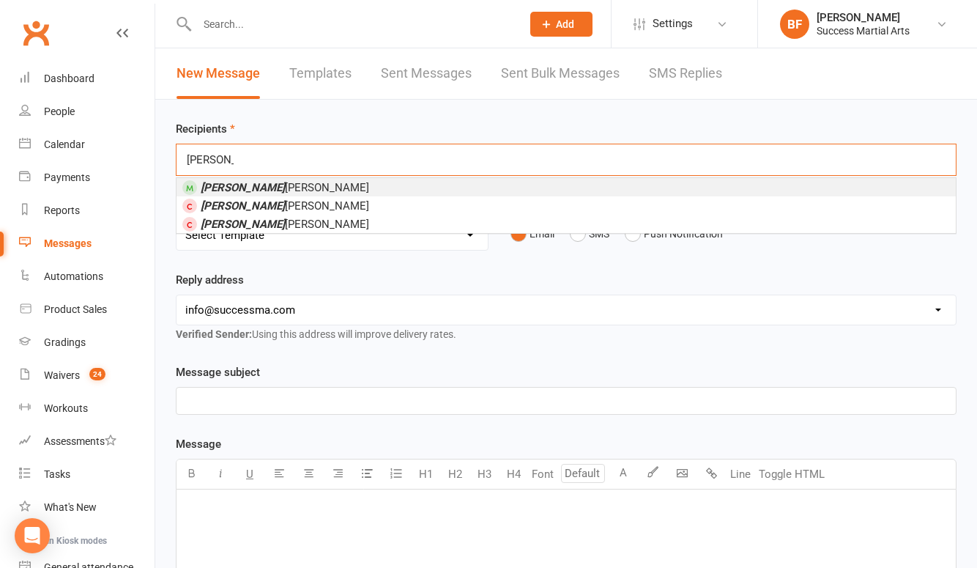
type input "rowan"
click at [293, 188] on li "Rowan Williams" at bounding box center [567, 187] width 780 height 18
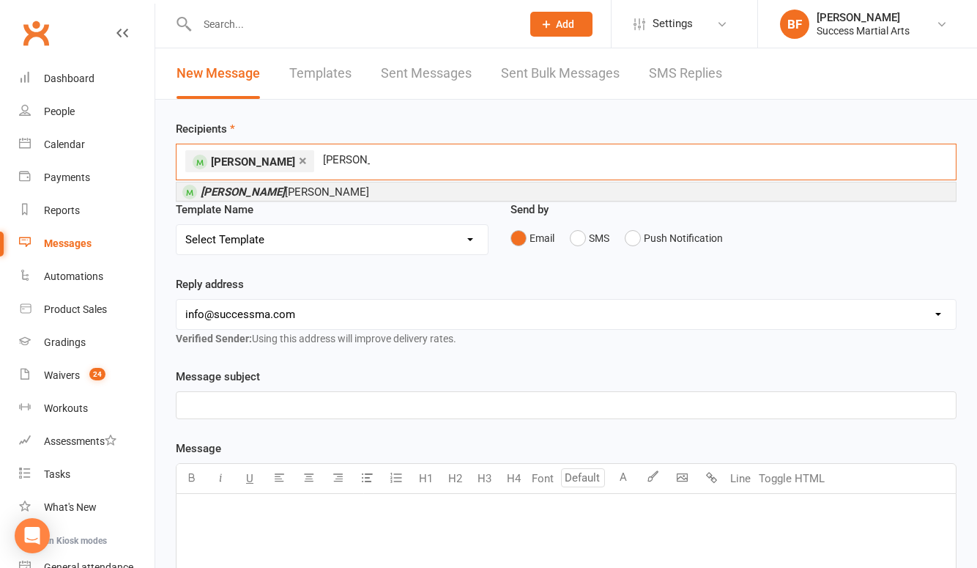
type input "Frazer"
drag, startPoint x: 350, startPoint y: 187, endPoint x: 292, endPoint y: 196, distance: 58.7
click at [292, 196] on li "Frazer Thorpe" at bounding box center [567, 191] width 780 height 18
type input "aleks"
click at [391, 186] on li "Aleks Winspear" at bounding box center [567, 191] width 780 height 18
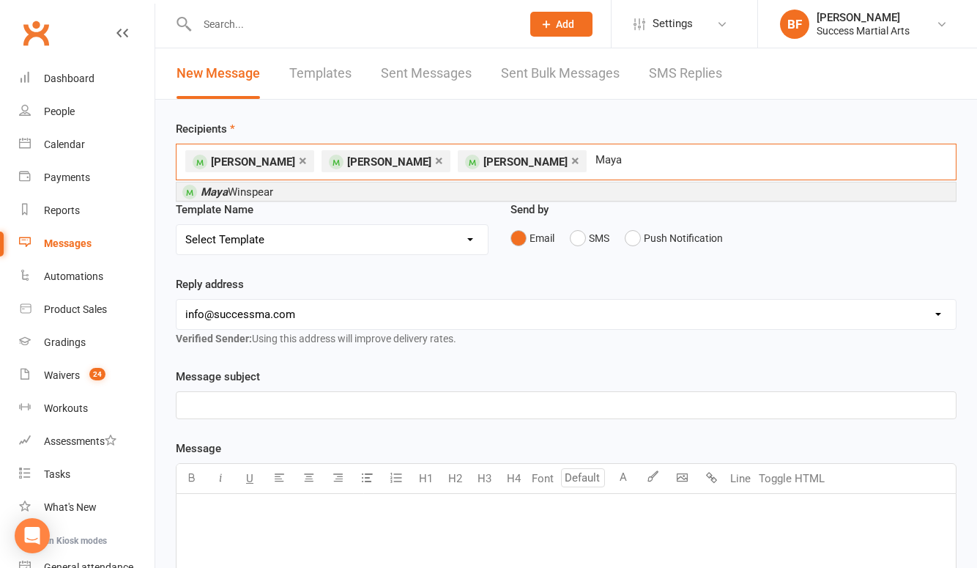
type input "Maya"
drag, startPoint x: 391, startPoint y: 186, endPoint x: 421, endPoint y: 185, distance: 30.1
click at [421, 185] on li "Maya Winspear" at bounding box center [567, 191] width 780 height 18
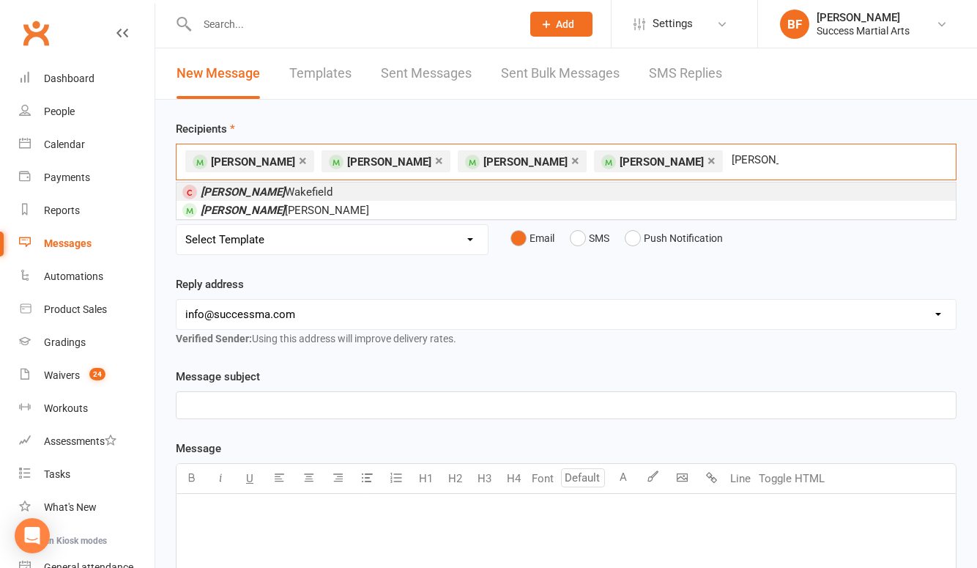
type input "Leo"
drag, startPoint x: 412, startPoint y: 216, endPoint x: 329, endPoint y: 214, distance: 82.8
click at [329, 214] on li "Leo Coleman" at bounding box center [567, 210] width 780 height 18
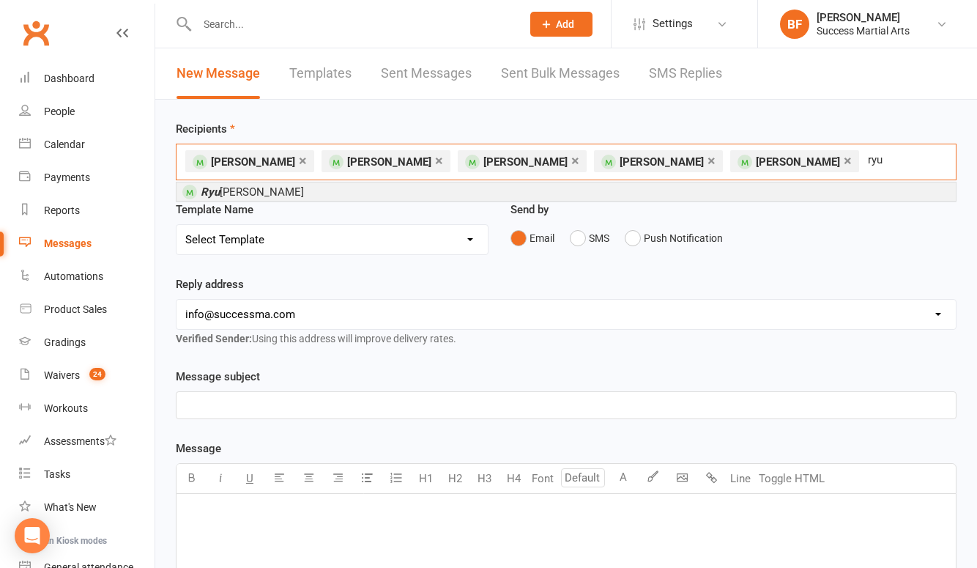
type input "ryu"
click at [519, 186] on li "Ryu Williams" at bounding box center [567, 191] width 780 height 18
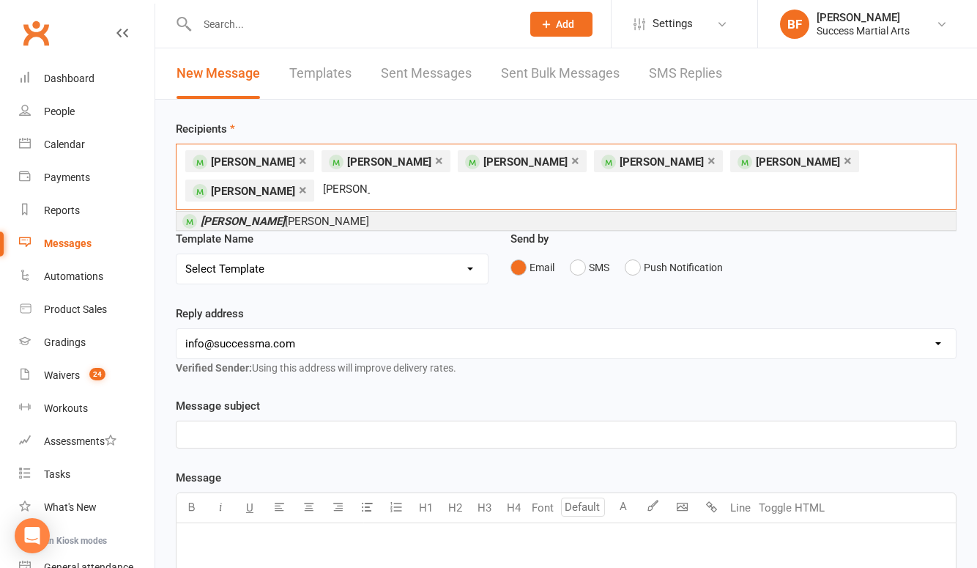
type input "Tyler"
drag, startPoint x: 229, startPoint y: 199, endPoint x: 247, endPoint y: 213, distance: 22.9
click at [247, 215] on span "Tyler Webb" at bounding box center [285, 221] width 169 height 13
type input "kieren"
click at [340, 216] on li "Kieren Kirby" at bounding box center [567, 221] width 780 height 18
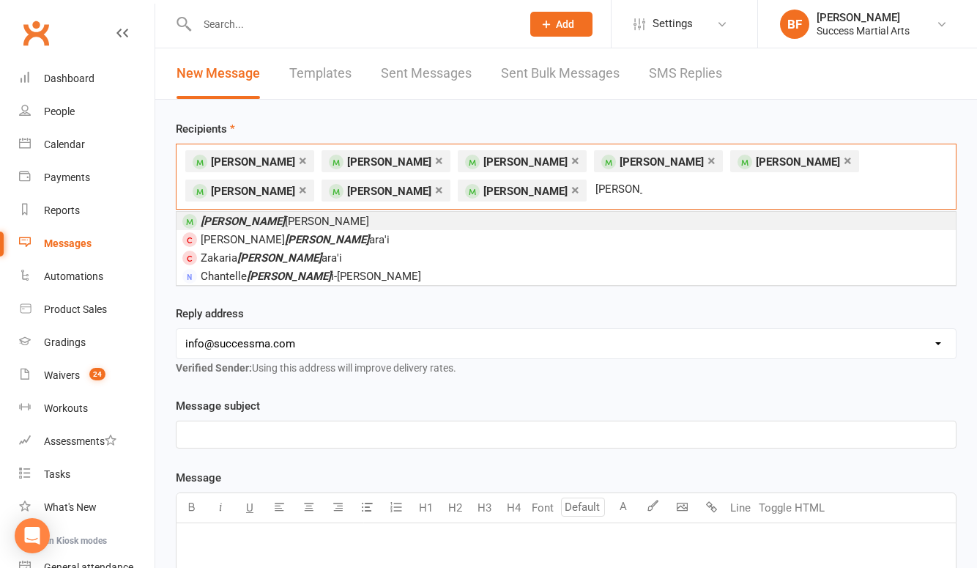
type input "sam"
click at [278, 222] on li "Sam uel Peart" at bounding box center [567, 221] width 780 height 18
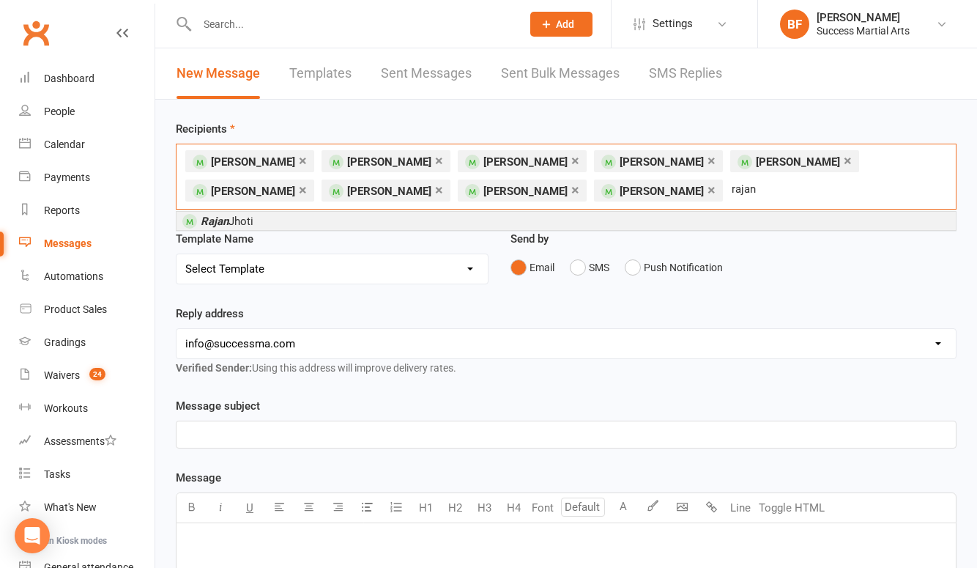
type input "rajan"
click at [307, 220] on li "Rajan Jhoti" at bounding box center [567, 221] width 780 height 18
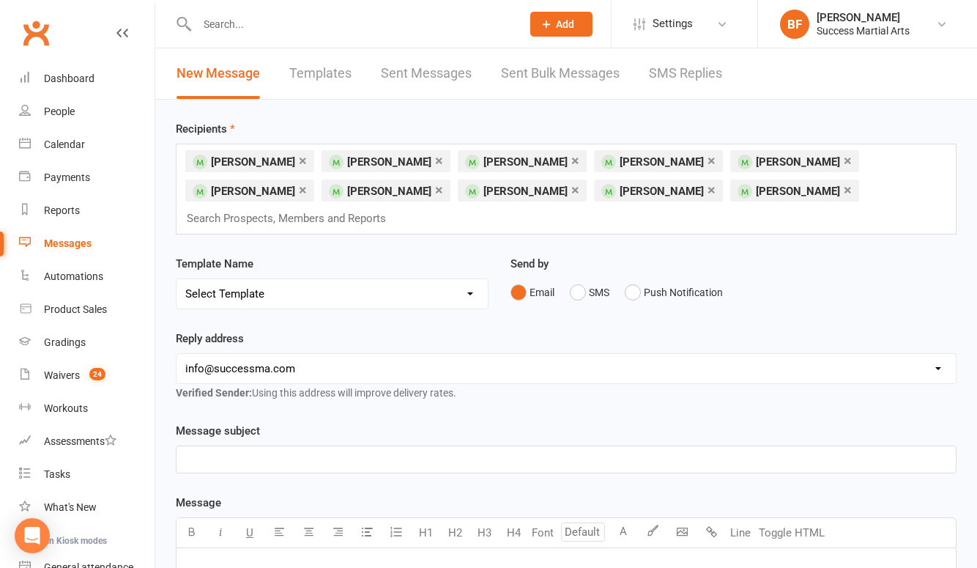
select select "5"
click at [303, 451] on p "Success Martial Arts" at bounding box center [566, 460] width 762 height 18
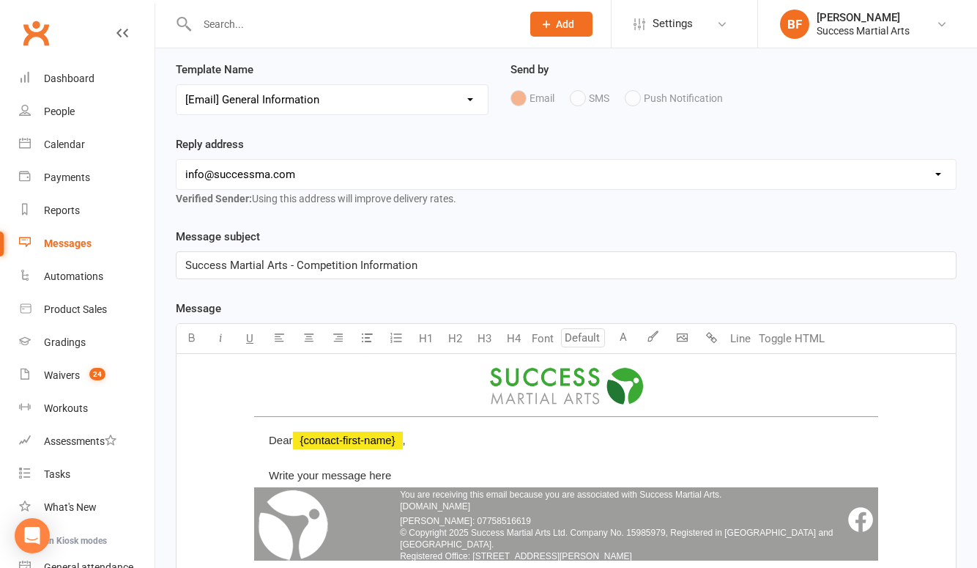
scroll to position [341, 0]
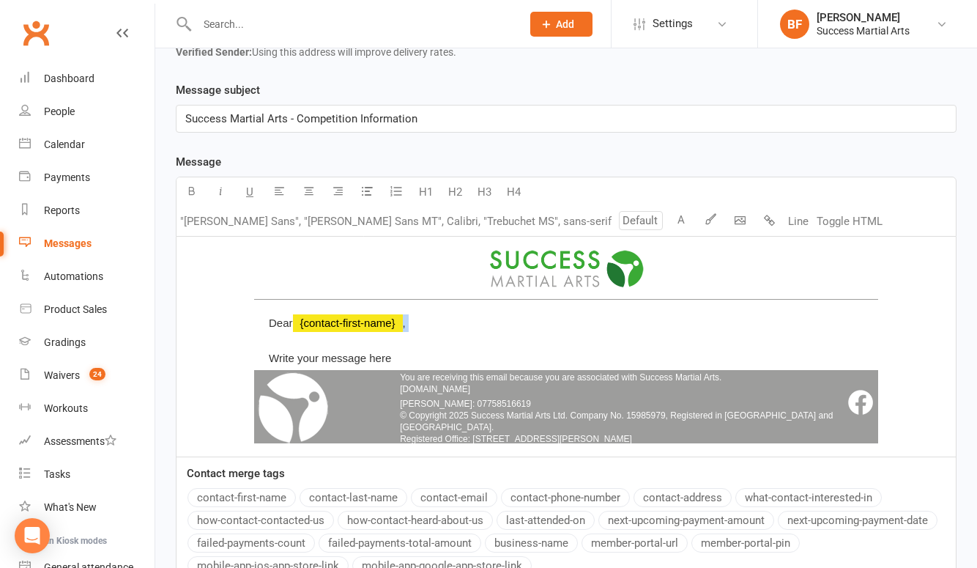
drag, startPoint x: 390, startPoint y: 305, endPoint x: 275, endPoint y: 313, distance: 115.3
click at [275, 313] on div "Dear ﻿ {contact-first-name} , Write your message here" at bounding box center [566, 335] width 624 height 70
drag, startPoint x: 408, startPoint y: 343, endPoint x: 272, endPoint y: 335, distance: 136.5
click at [272, 335] on div "Dear ﻿ {contact-first-name} , Write your message here" at bounding box center [566, 335] width 624 height 70
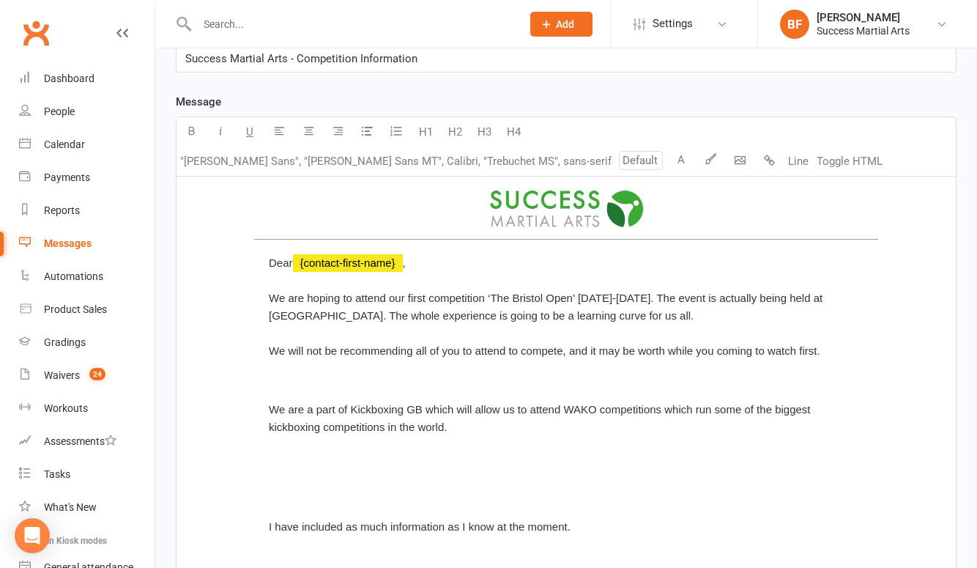
scroll to position [455, 0]
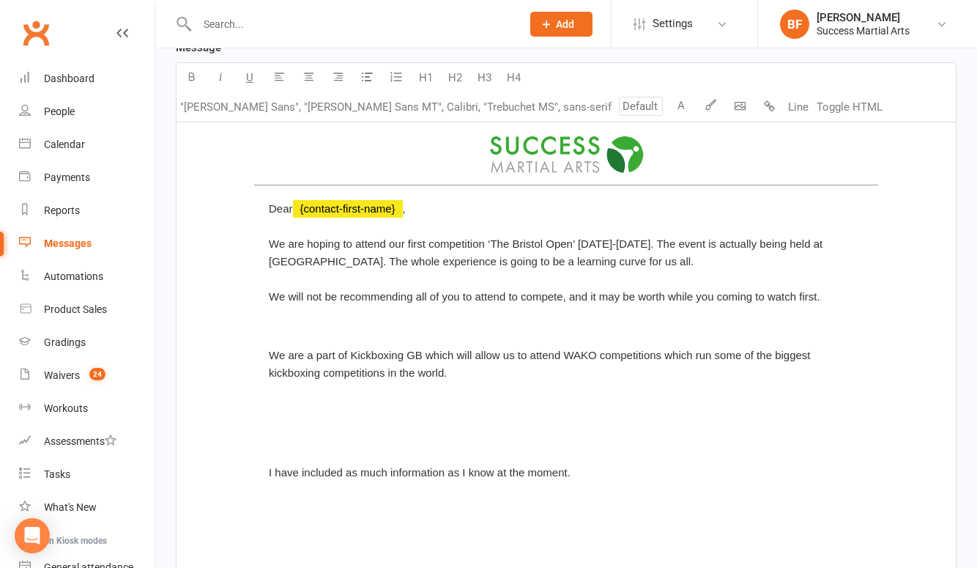
click at [276, 332] on div "We are a part of Kickboxing GB which will allow us to attend WAKO competitions …" at bounding box center [566, 361] width 624 height 59
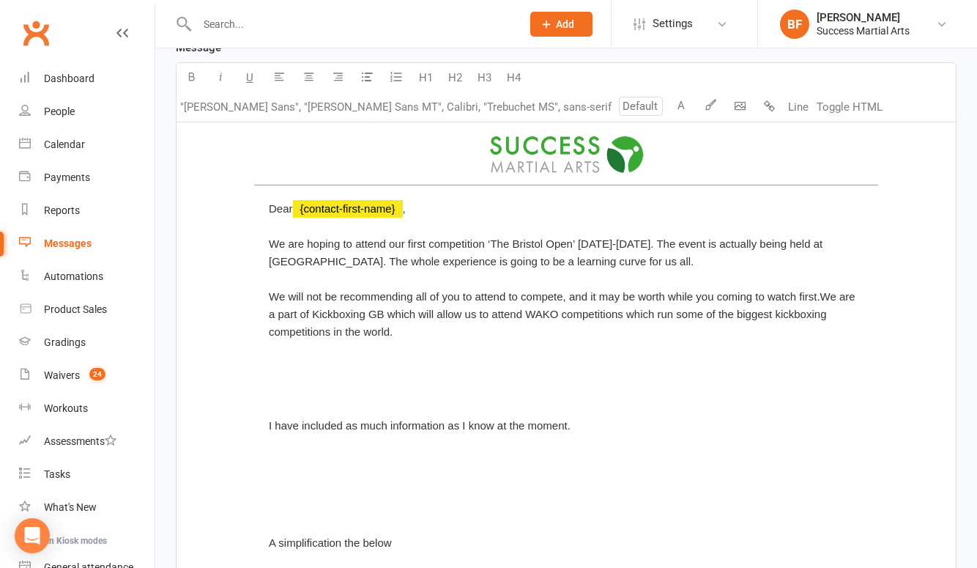
click at [281, 273] on div "We will not be recommending all of you to attend to compete, and it may be wort…" at bounding box center [566, 308] width 624 height 70
click at [788, 290] on span "We will not be recommending all of you to attend to compete, and it may be wort…" at bounding box center [564, 314] width 590 height 48
click at [278, 402] on div "I have included as much information as I know at the moment." at bounding box center [566, 431] width 624 height 59
click at [263, 402] on div "I have included as much information as I know at the moment." at bounding box center [566, 431] width 624 height 59
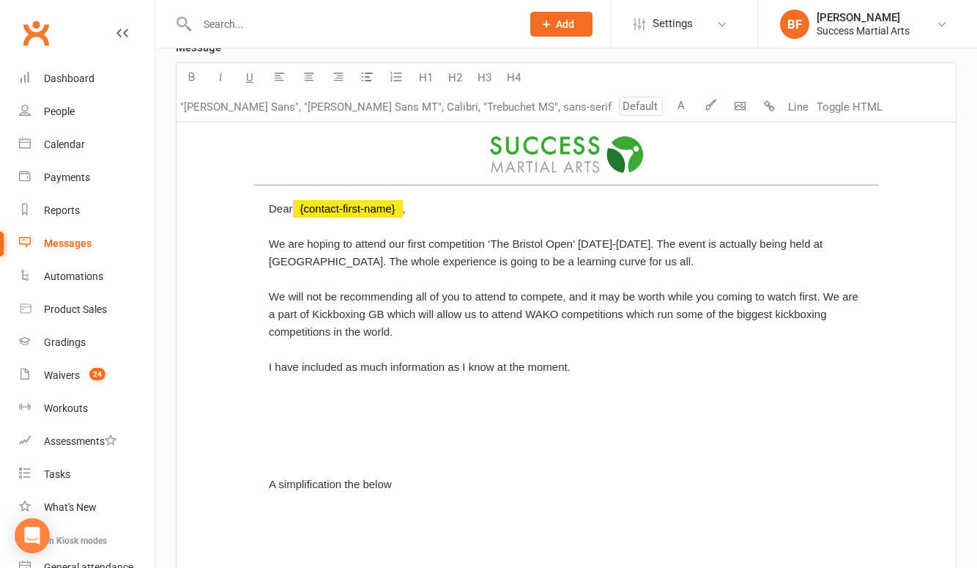
click at [263, 462] on div "A simplification the below" at bounding box center [566, 490] width 624 height 59
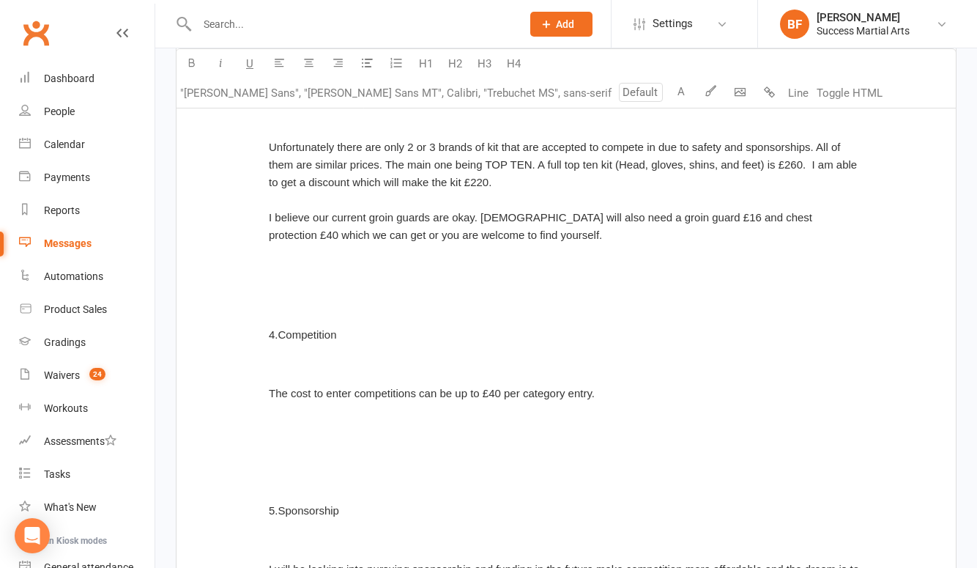
scroll to position [2934, 0]
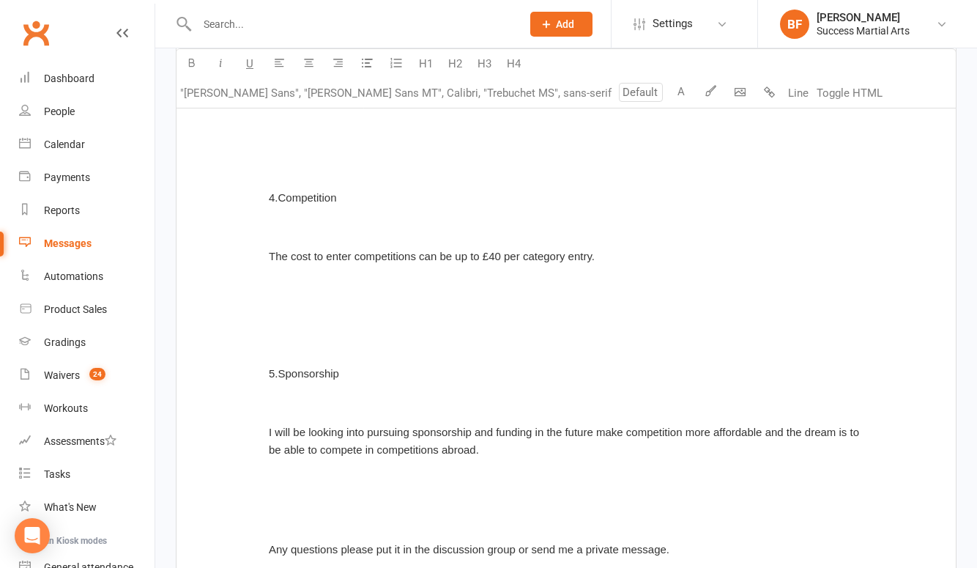
click at [295, 321] on div "﻿" at bounding box center [566, 321] width 624 height 59
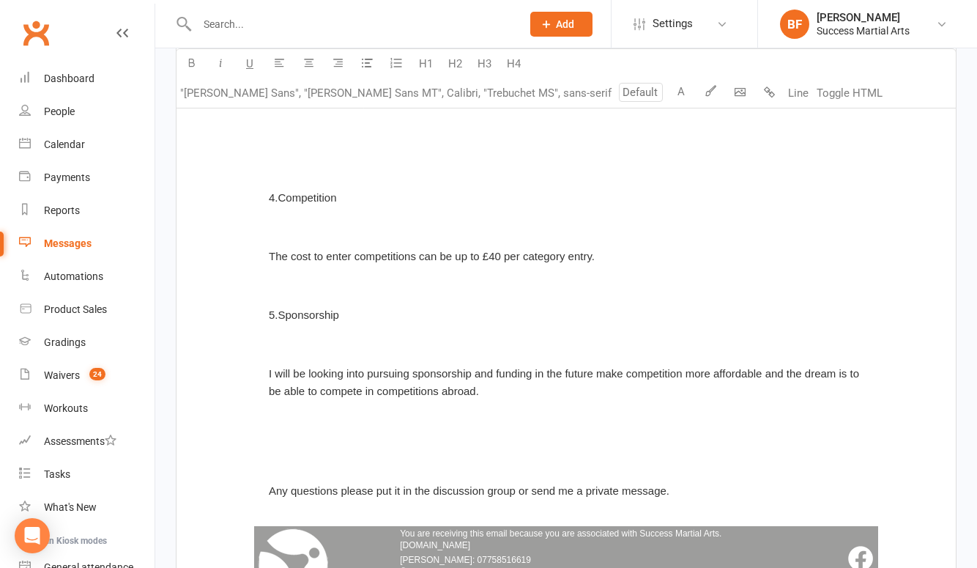
click at [278, 292] on div "5.Sponsorship" at bounding box center [566, 321] width 624 height 59
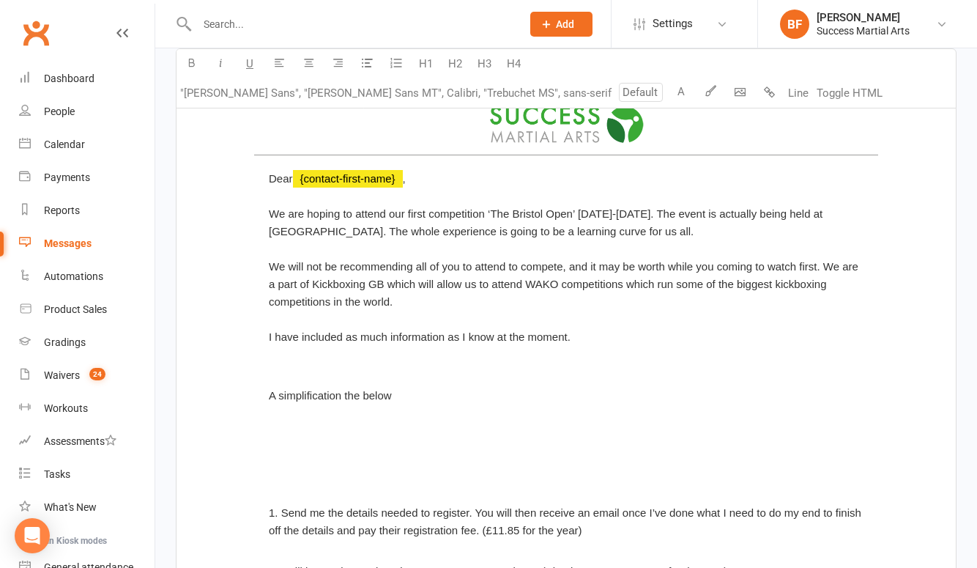
scroll to position [509, 0]
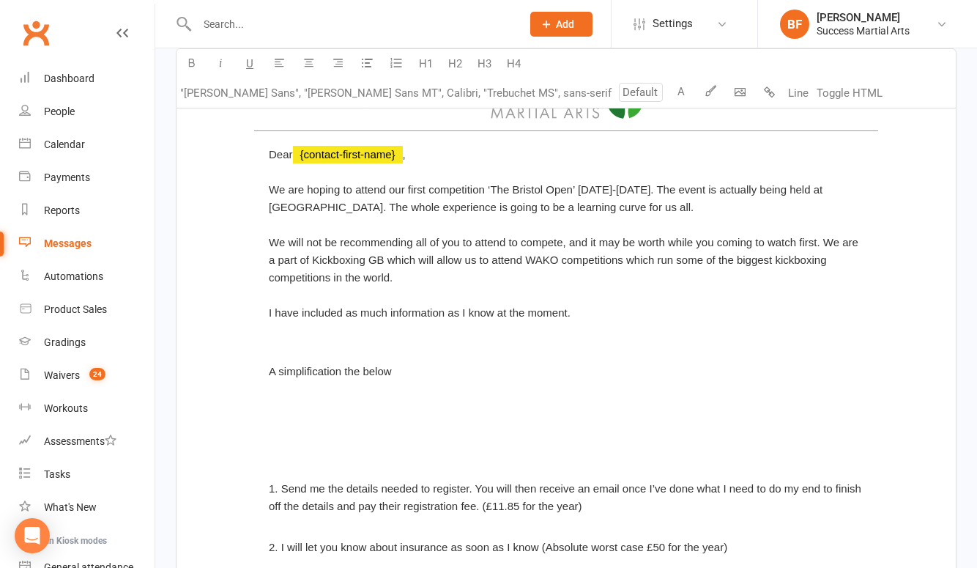
click at [280, 438] on div "﻿" at bounding box center [566, 436] width 624 height 59
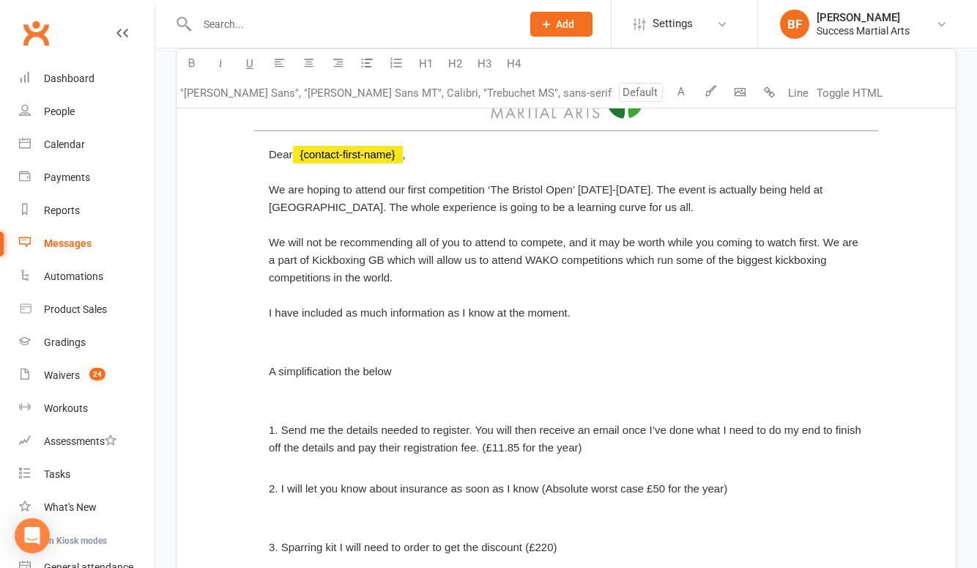
click at [269, 407] on div "1. Send me the details needed to register. You will then receive an email once …" at bounding box center [566, 436] width 624 height 59
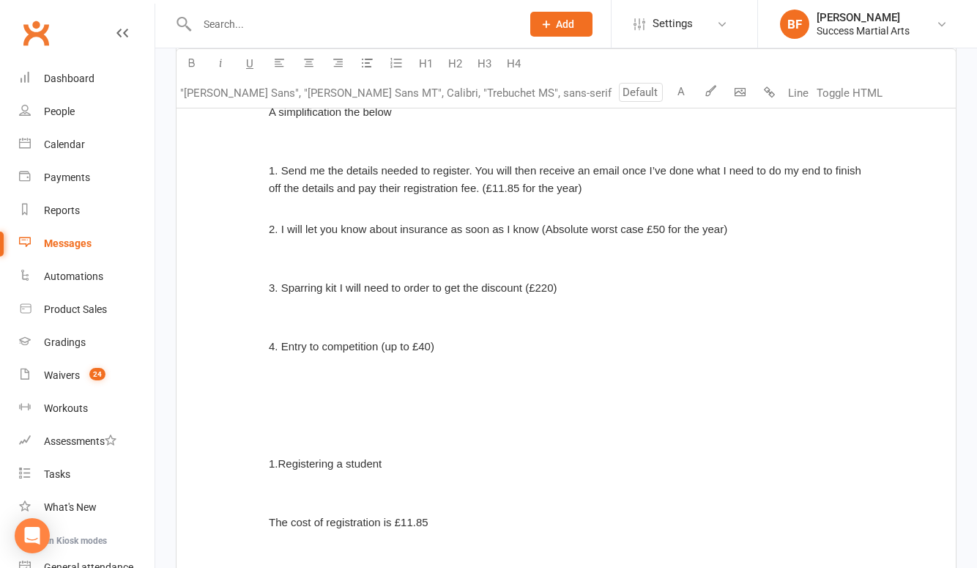
scroll to position [784, 0]
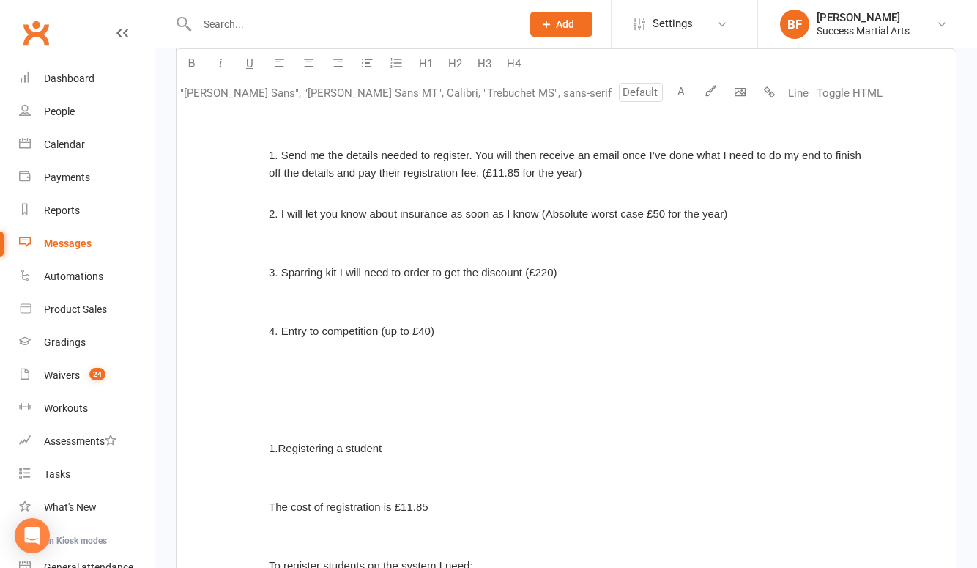
click at [269, 425] on div "1.Registering a student" at bounding box center [566, 454] width 624 height 59
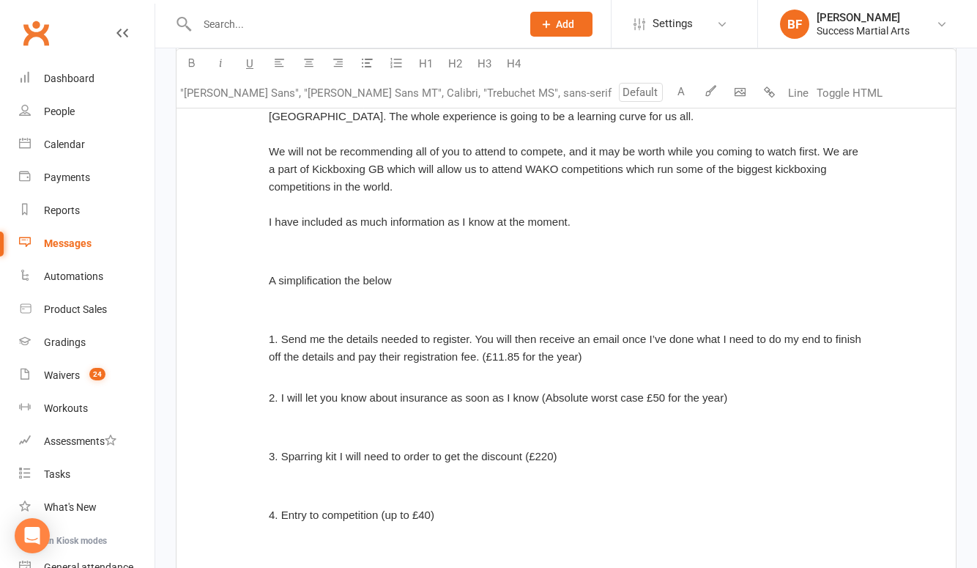
scroll to position [602, 0]
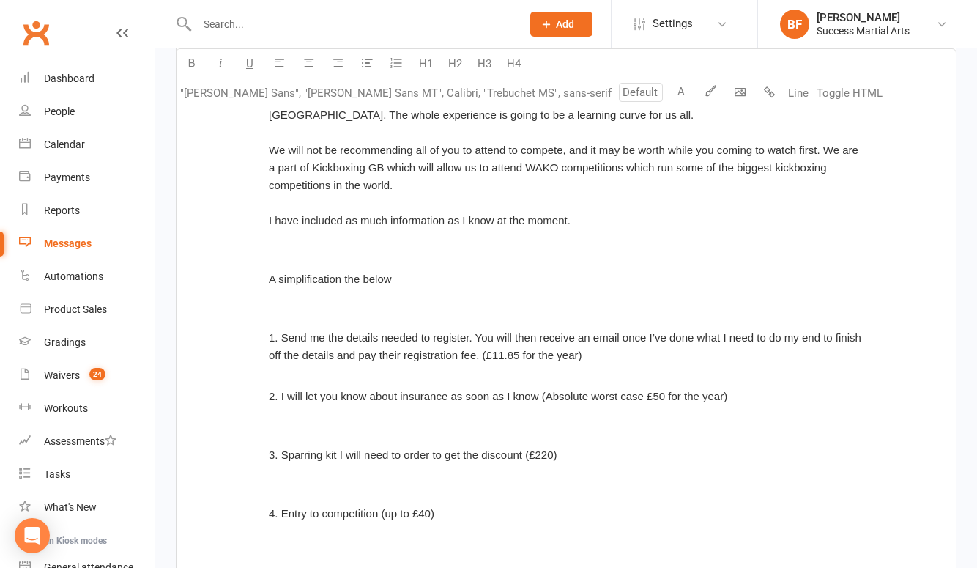
click at [337, 273] on span "A simplification the below" at bounding box center [330, 279] width 123 height 12
click at [404, 256] on div "A simplification of the below" at bounding box center [566, 285] width 624 height 59
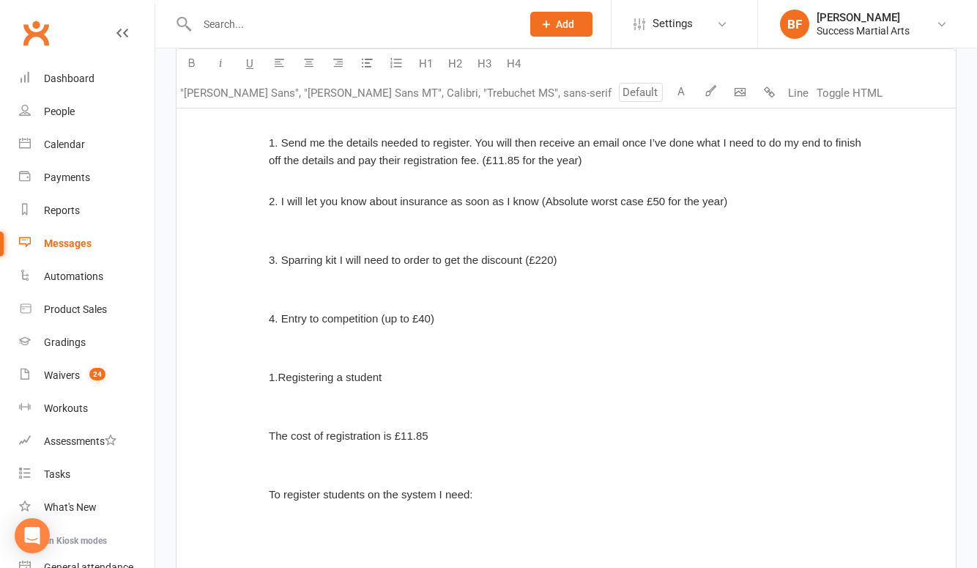
scroll to position [821, 0]
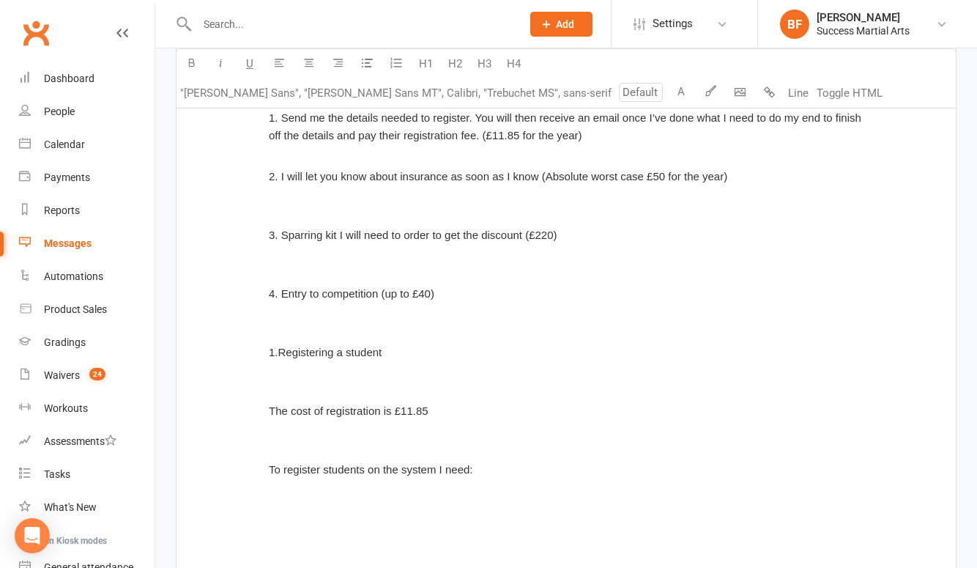
click at [277, 293] on div "4. Entry to competition (up to £40)" at bounding box center [566, 299] width 624 height 59
click at [279, 299] on div "4. Entry to competition (up to £40)" at bounding box center [566, 299] width 624 height 59
click at [272, 300] on div "4. Entry to competition (up to £40)" at bounding box center [566, 299] width 624 height 59
click at [306, 346] on span "Full infoformation" at bounding box center [311, 352] width 84 height 12
click at [351, 333] on div "Full information" at bounding box center [566, 358] width 624 height 59
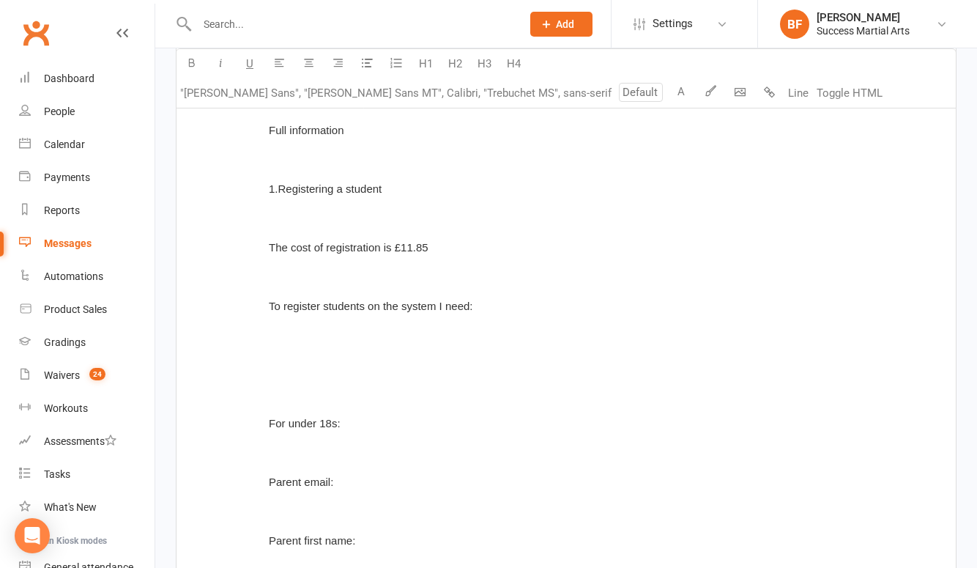
scroll to position [1052, 0]
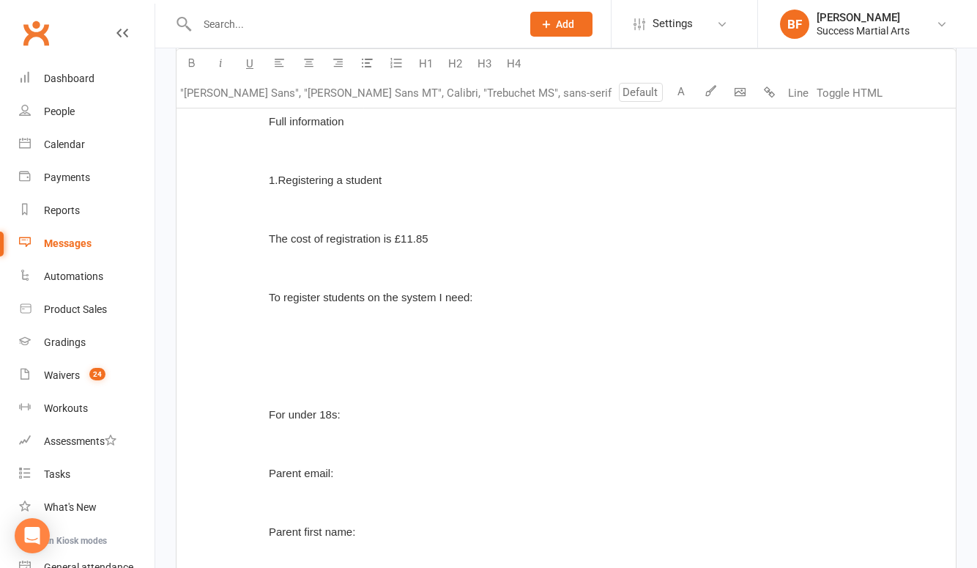
click at [279, 364] on div "﻿" at bounding box center [566, 362] width 624 height 59
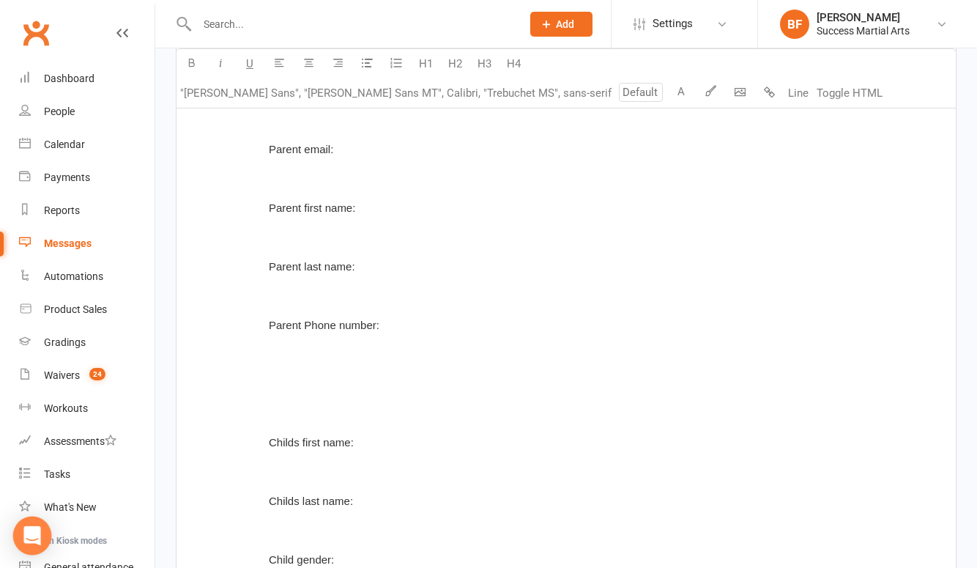
click at [42, 530] on div "Open Intercom Messenger" at bounding box center [32, 536] width 39 height 39
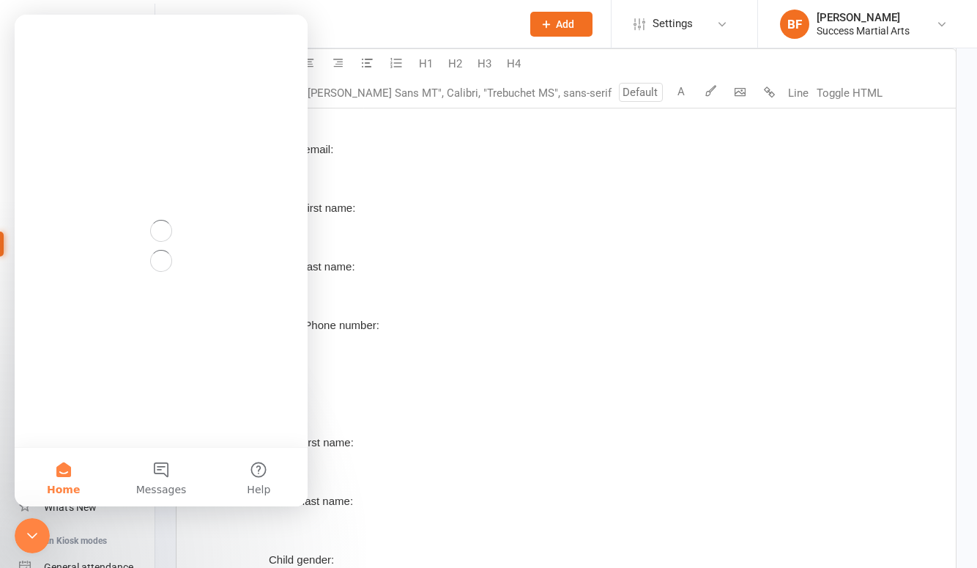
scroll to position [0, 0]
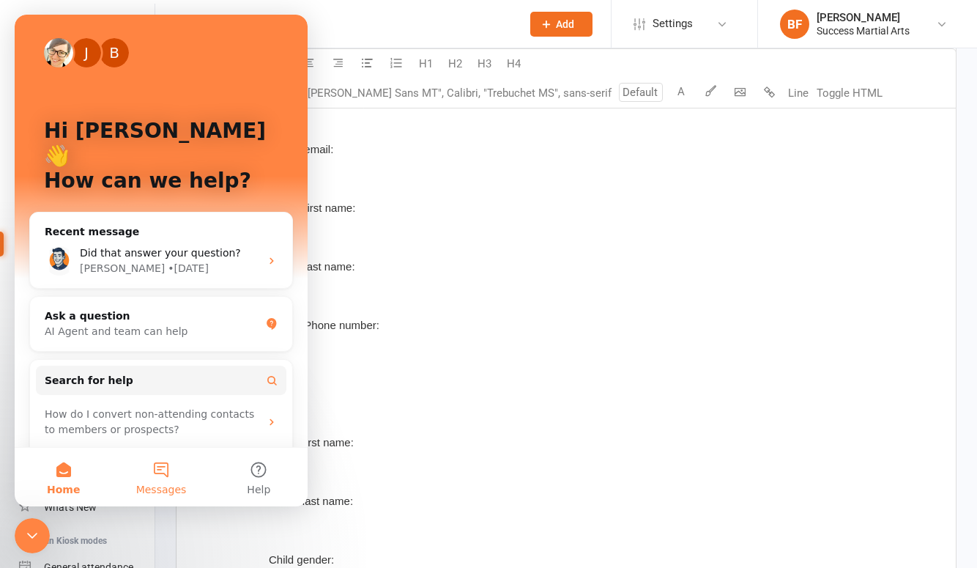
click at [160, 470] on button "Messages" at bounding box center [160, 477] width 97 height 59
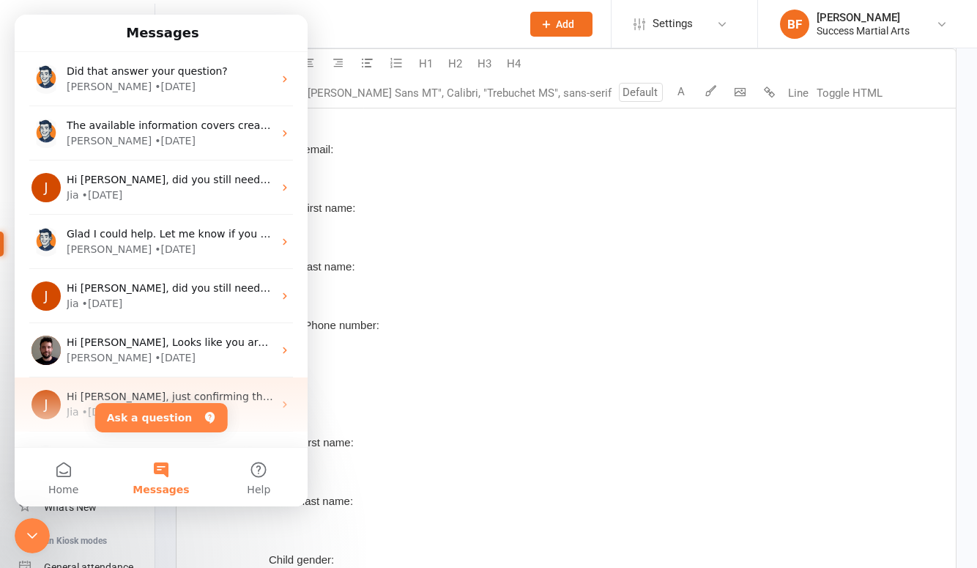
click at [167, 402] on span "Hi Brad, just confirming that the product team has assisted with this and have …" at bounding box center [368, 397] width 602 height 12
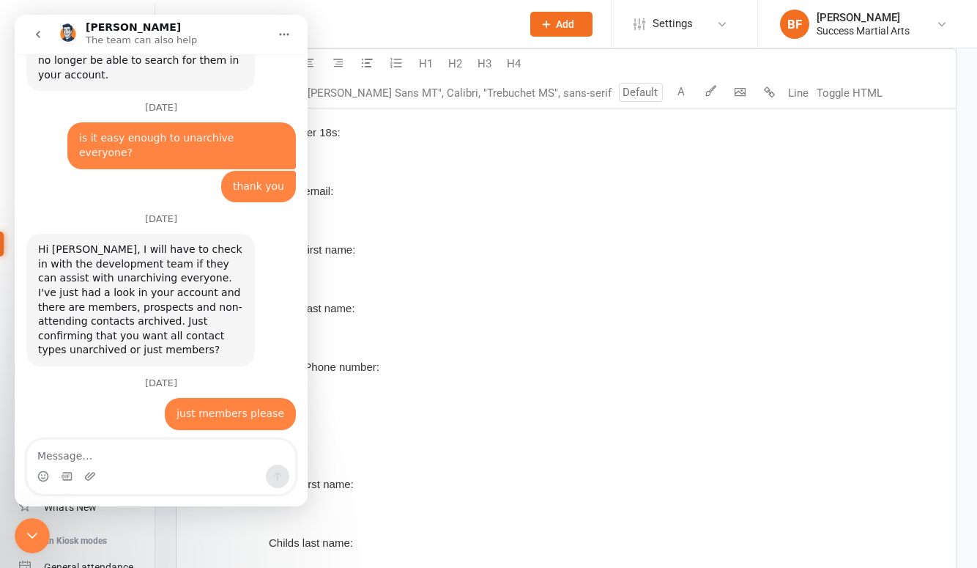
scroll to position [1332, 0]
click at [33, 23] on button "go back" at bounding box center [38, 35] width 28 height 28
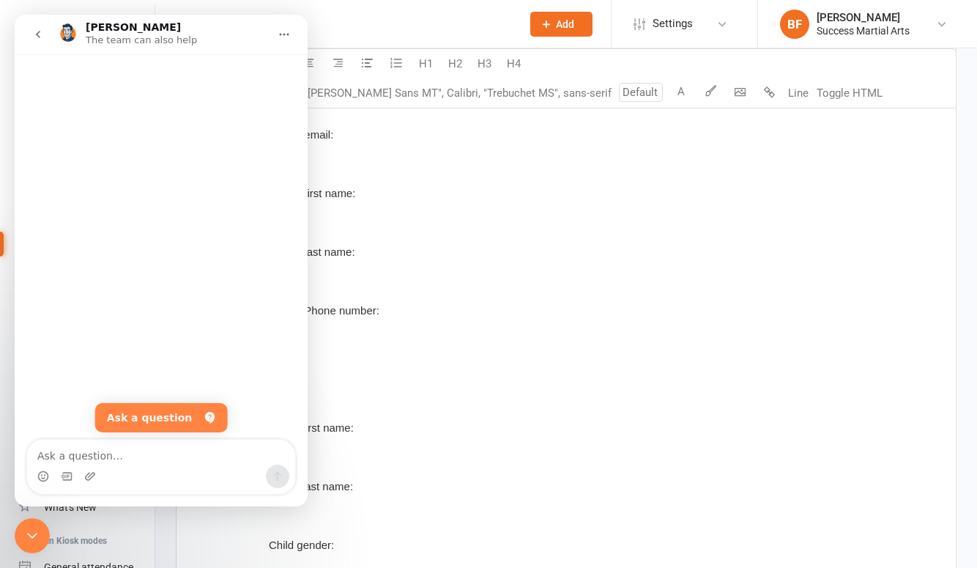
scroll to position [0, 0]
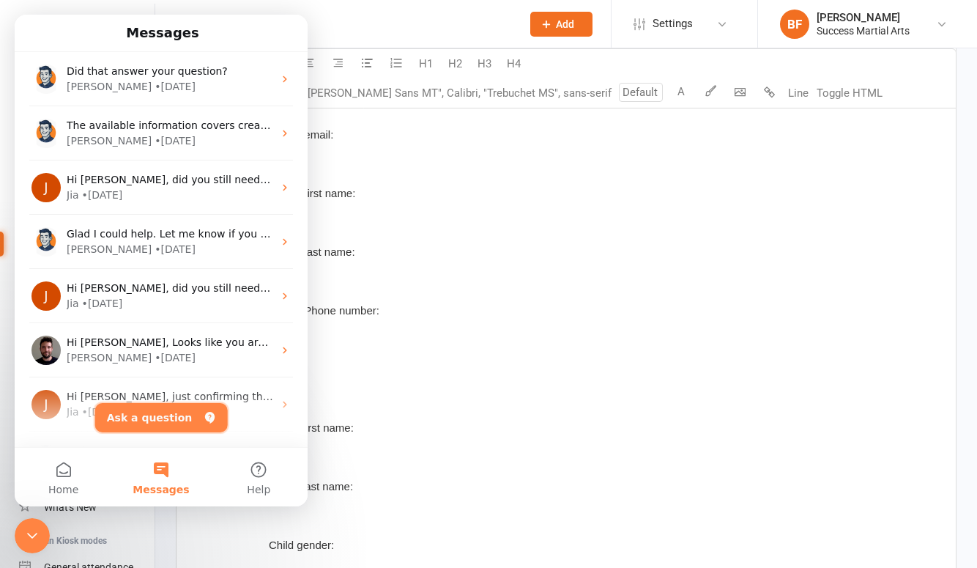
click at [144, 419] on button "Ask a question" at bounding box center [161, 417] width 133 height 29
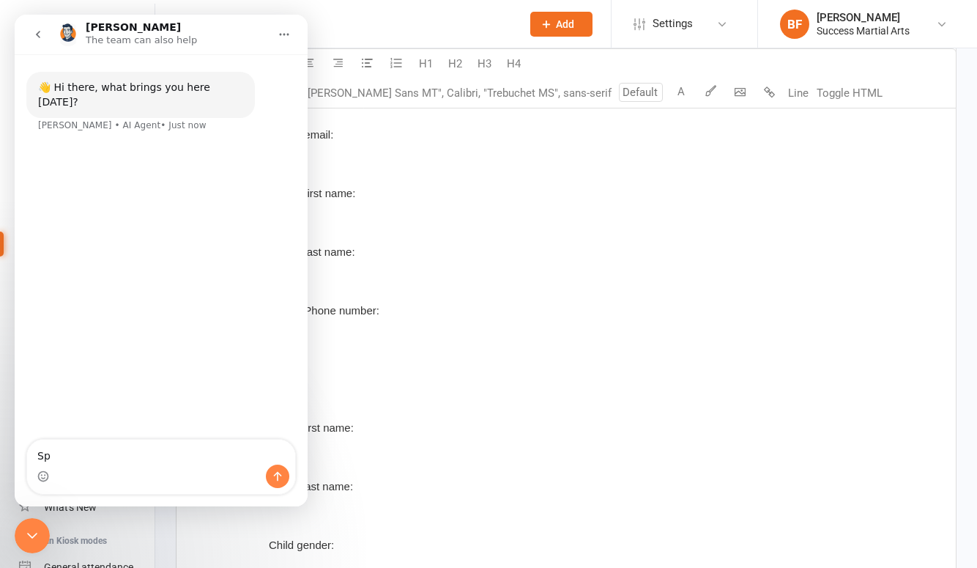
type textarea "S"
type textarea "Paragraph spacing on emails is huge"
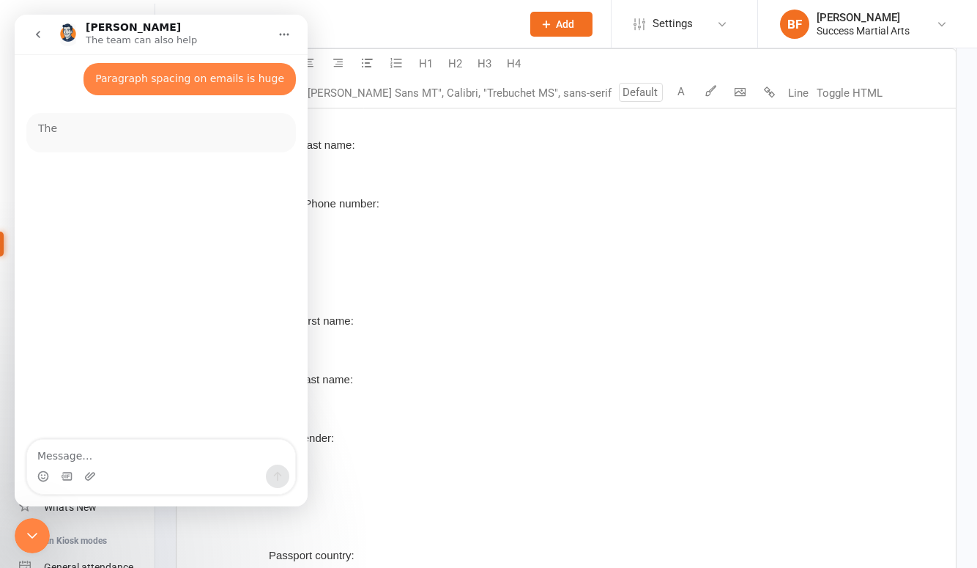
scroll to position [1440, 0]
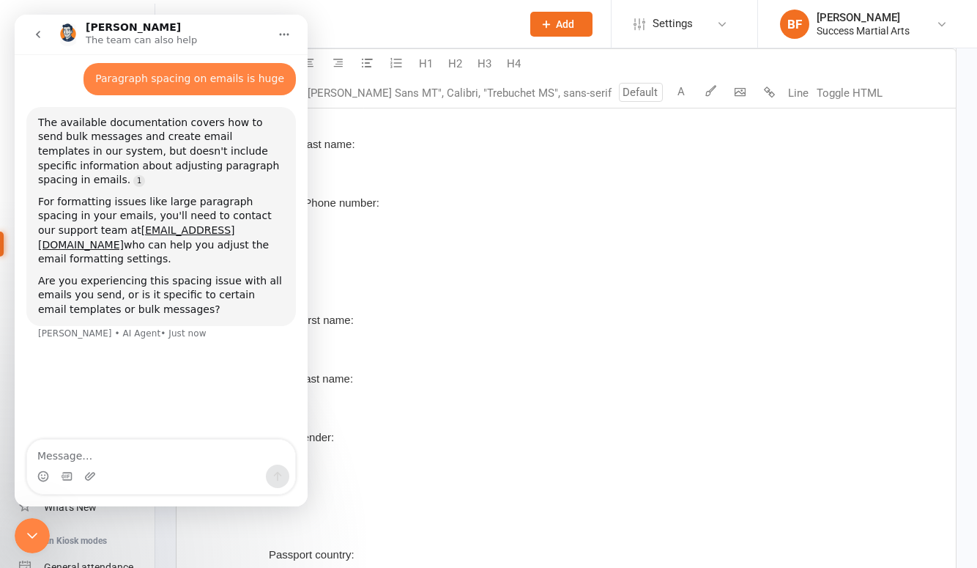
click at [512, 297] on div "Childs first name:" at bounding box center [566, 326] width 624 height 59
click at [38, 38] on icon "go back" at bounding box center [38, 35] width 12 height 12
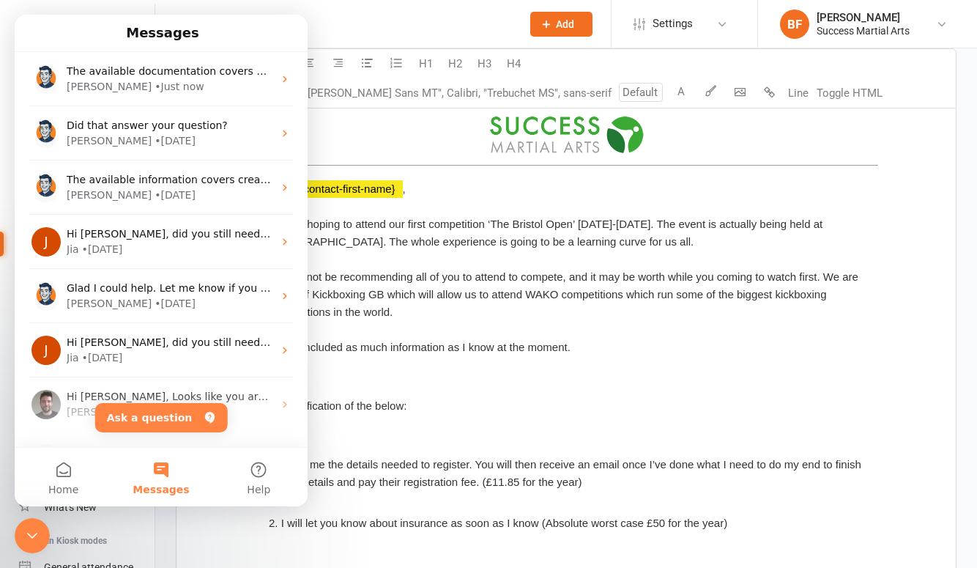
scroll to position [354, 0]
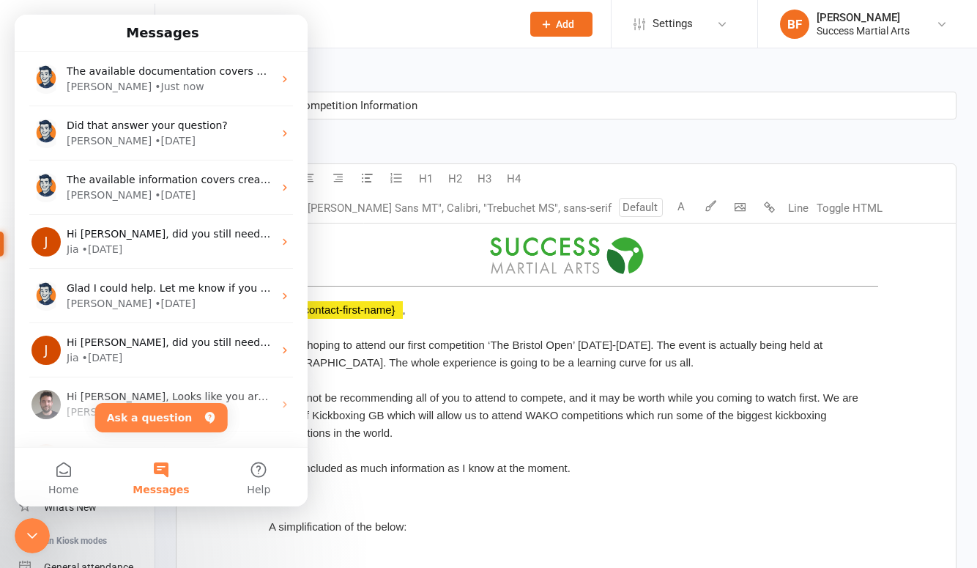
click at [408, 456] on div "I have included as much information as I know at the moment." at bounding box center [566, 474] width 624 height 59
click at [437, 513] on div "﻿" at bounding box center [566, 532] width 624 height 59
click at [53, 524] on ul "Dashboard People Calendar Payments Reports Messages Automations Product Sales G…" at bounding box center [77, 356] width 155 height 588
click at [42, 533] on div "Close Intercom Messenger" at bounding box center [32, 535] width 35 height 35
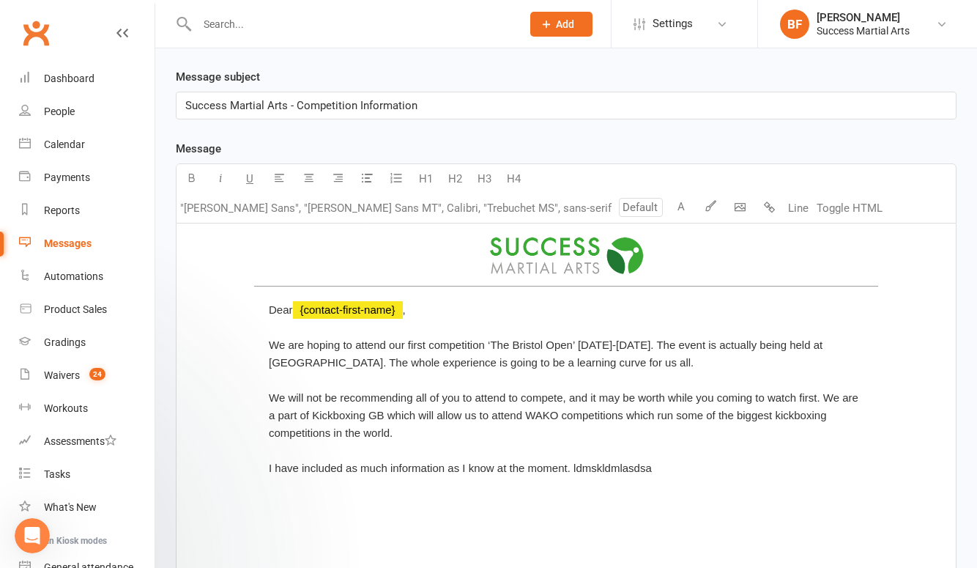
scroll to position [0, 0]
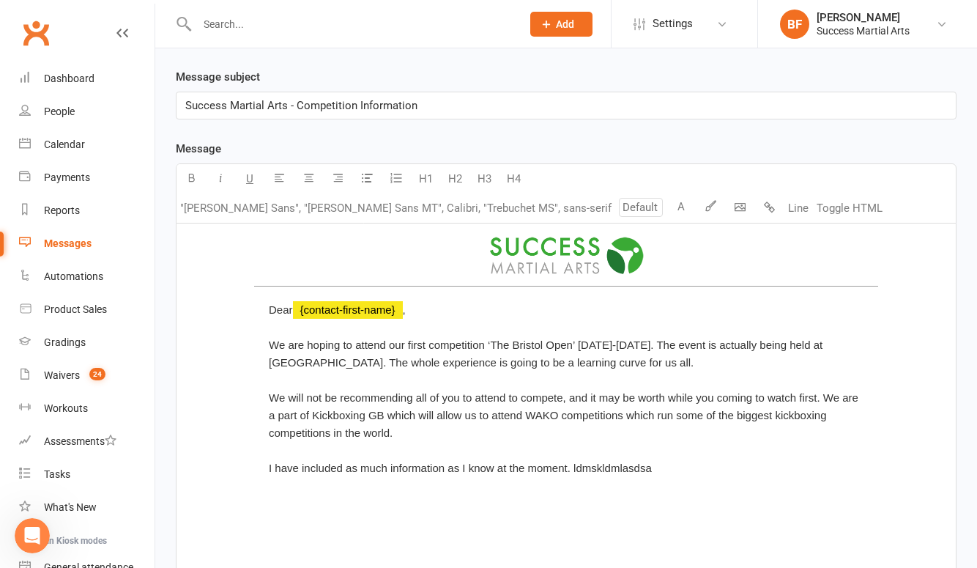
click at [596, 503] on div "﻿" at bounding box center [566, 532] width 624 height 59
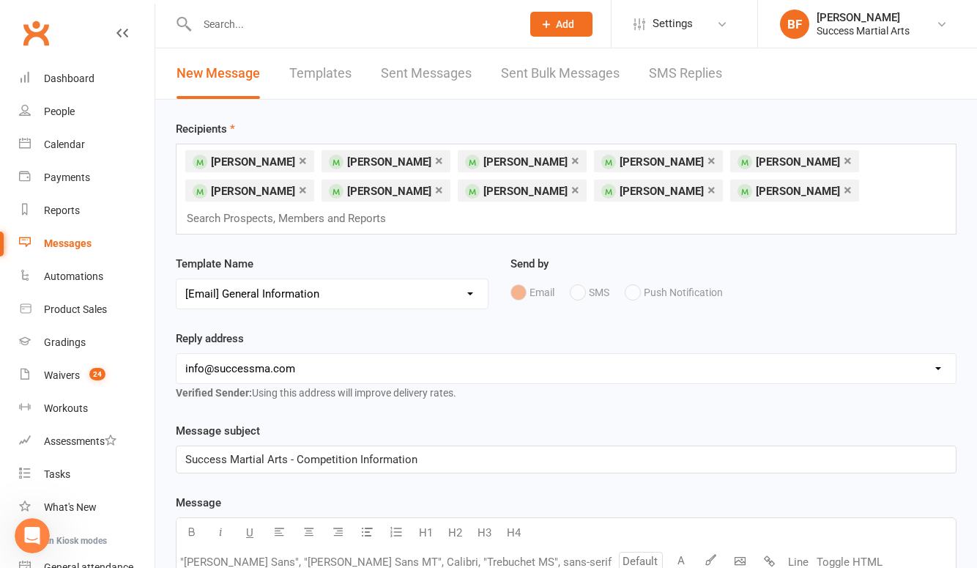
click at [324, 71] on link "Templates" at bounding box center [320, 73] width 62 height 51
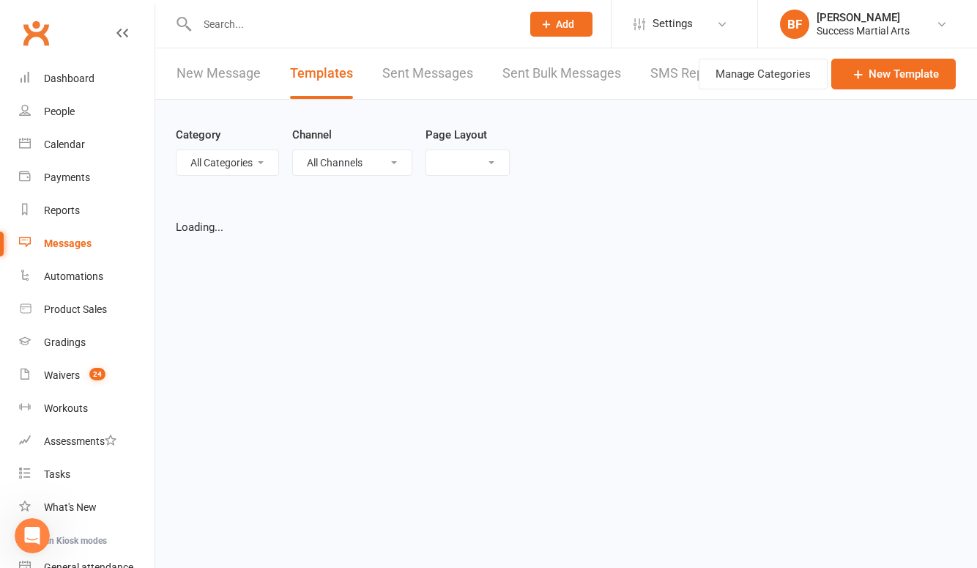
select select "grid"
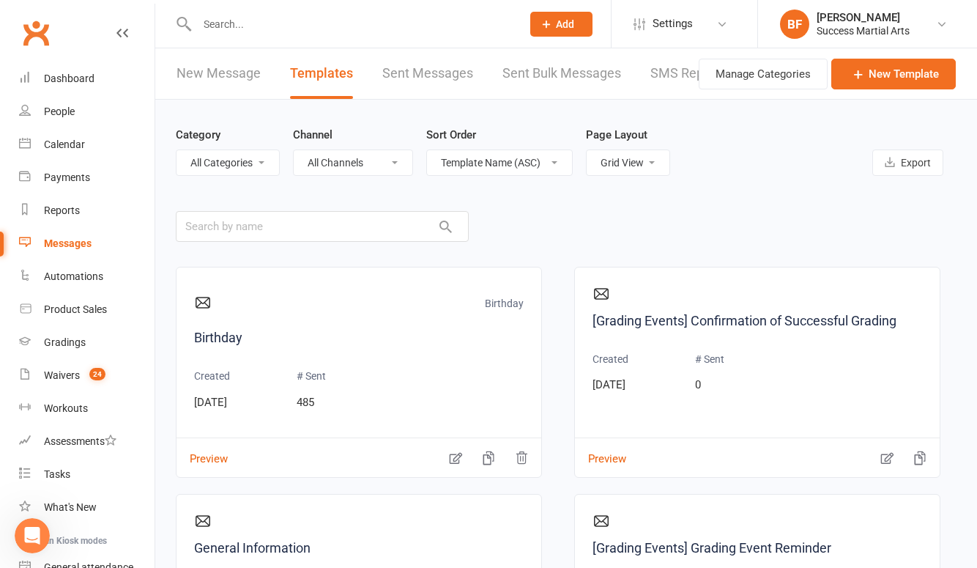
click at [201, 72] on link "New Message" at bounding box center [219, 73] width 84 height 51
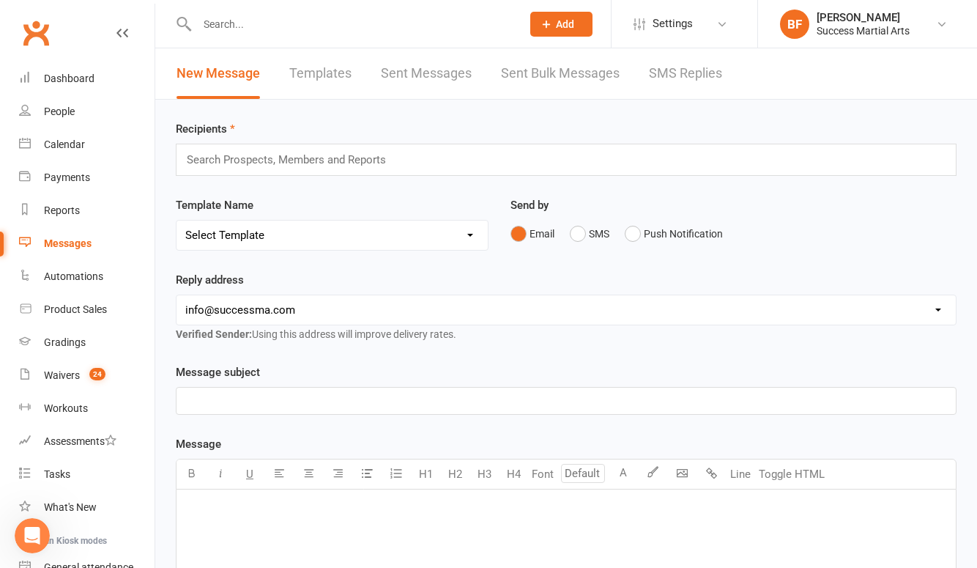
click at [231, 77] on link "New Message" at bounding box center [219, 73] width 84 height 51
click at [221, 515] on p "﻿" at bounding box center [566, 509] width 762 height 18
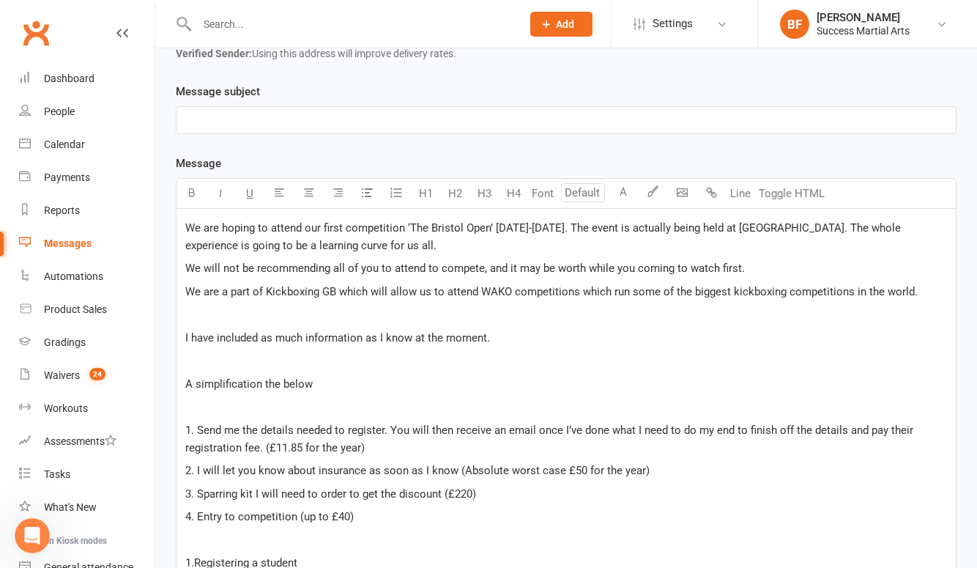
scroll to position [320, 0]
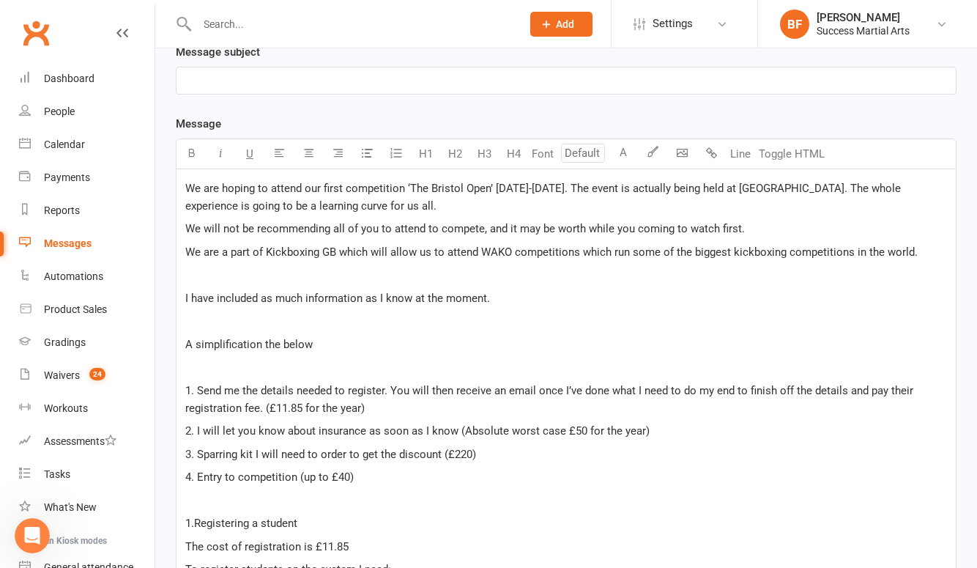
click at [914, 256] on span "We are a part of Kickboxing GB which will allow us to attend WAKO competitions …" at bounding box center [551, 251] width 733 height 13
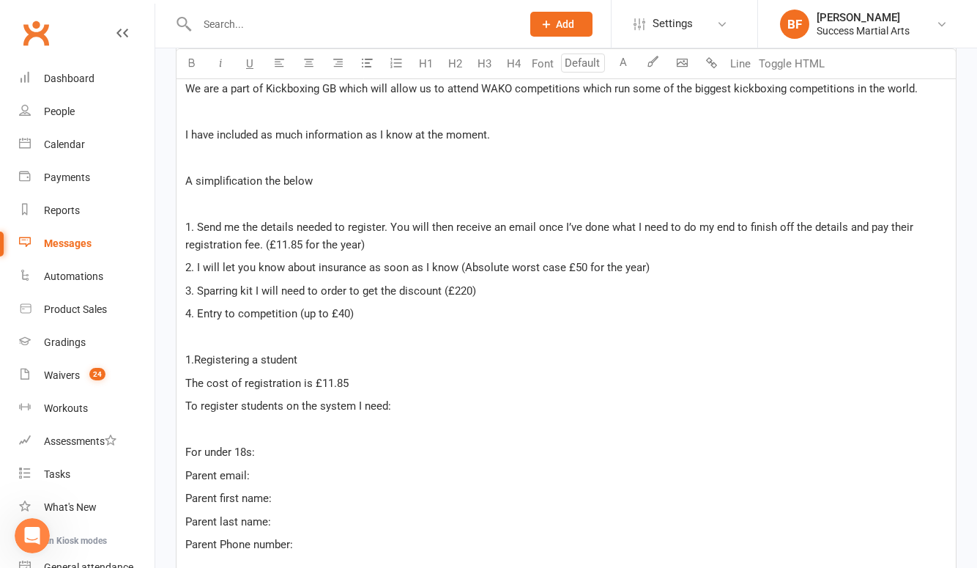
scroll to position [528, 0]
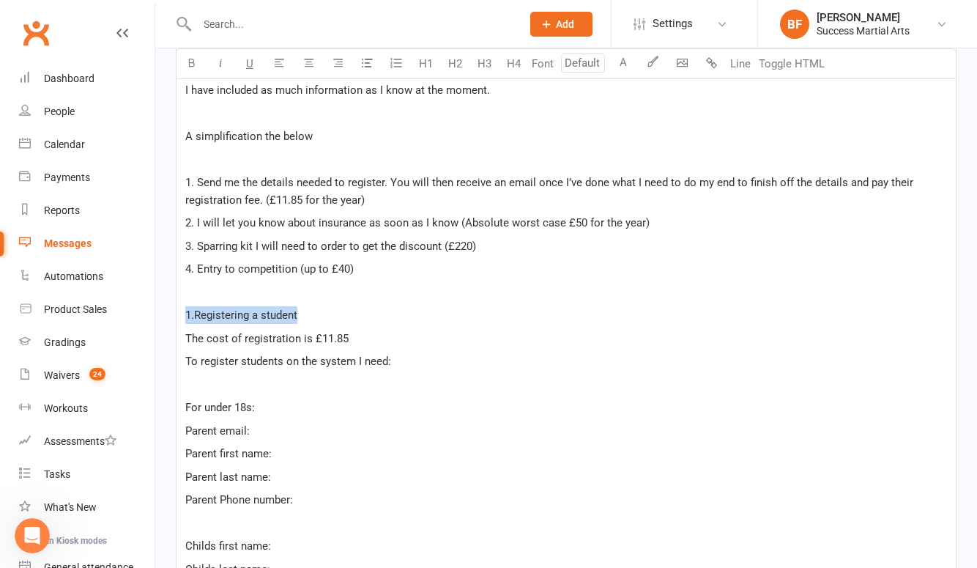
drag, startPoint x: 306, startPoint y: 312, endPoint x: 184, endPoint y: 308, distance: 121.7
click at [195, 59] on icon "button" at bounding box center [191, 62] width 11 height 11
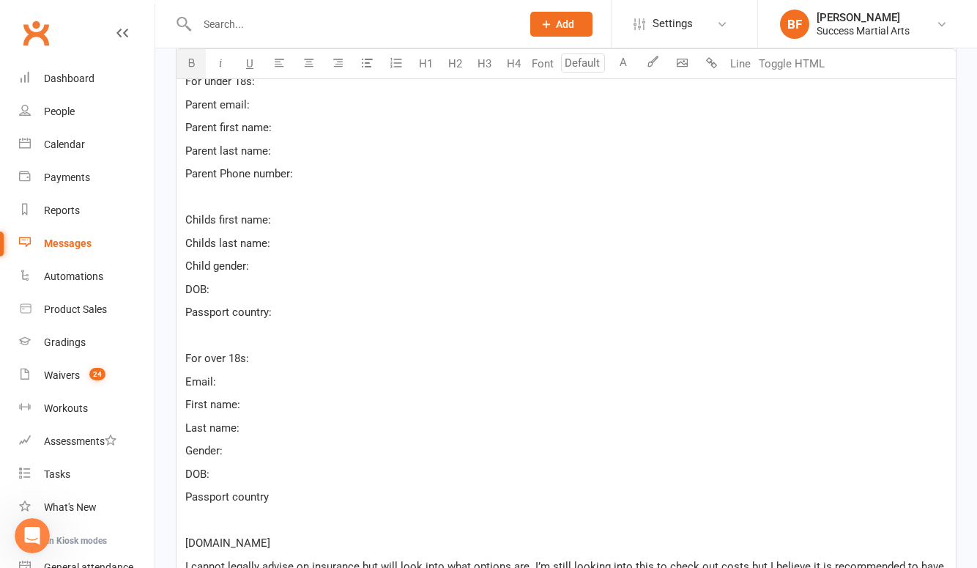
scroll to position [933, 0]
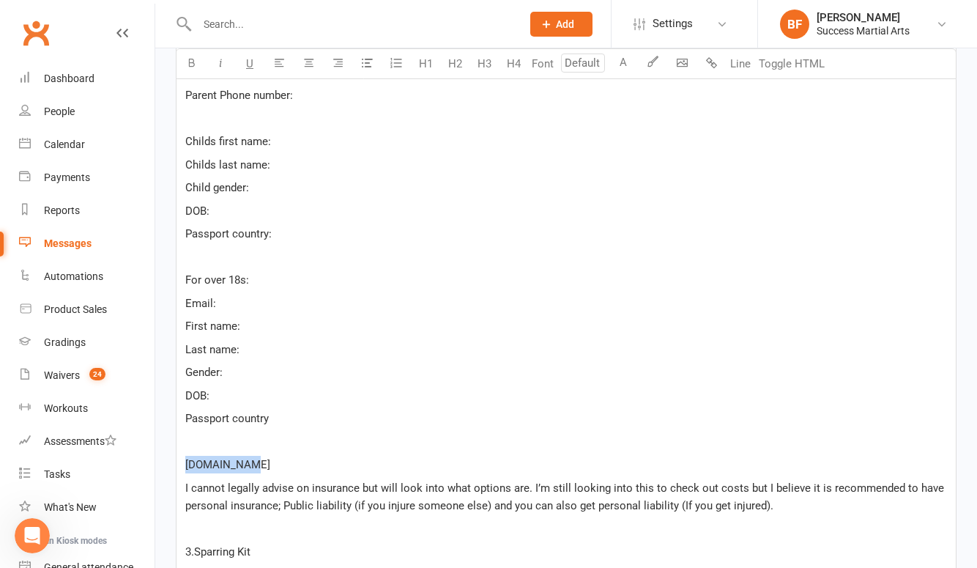
drag, startPoint x: 248, startPoint y: 462, endPoint x: 185, endPoint y: 462, distance: 63.0
click at [185, 462] on div "We are hoping to attend our first competition ‘The Bristol Open’ October 17th-1…" at bounding box center [567, 205] width 780 height 1297
click at [188, 59] on icon "button" at bounding box center [191, 62] width 11 height 11
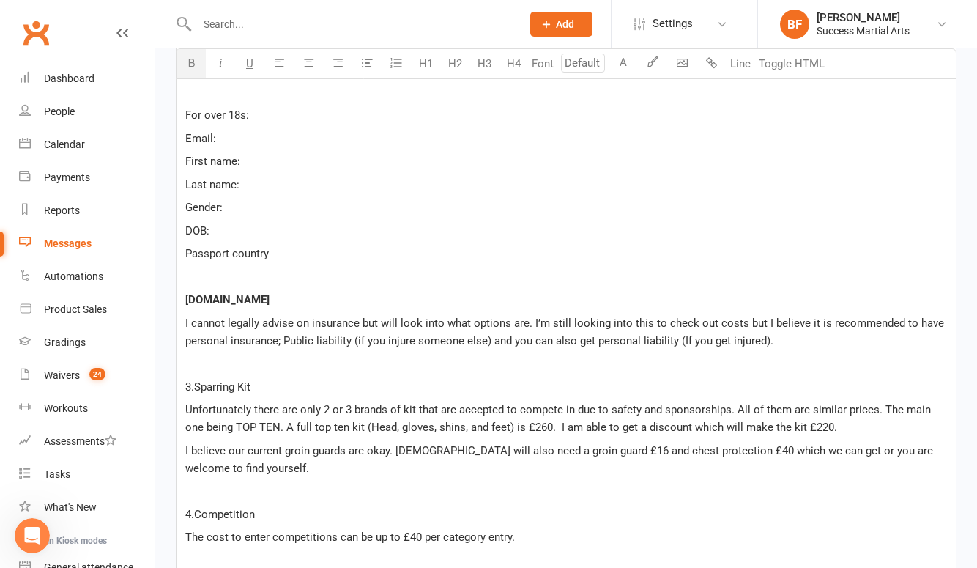
scroll to position [1105, 0]
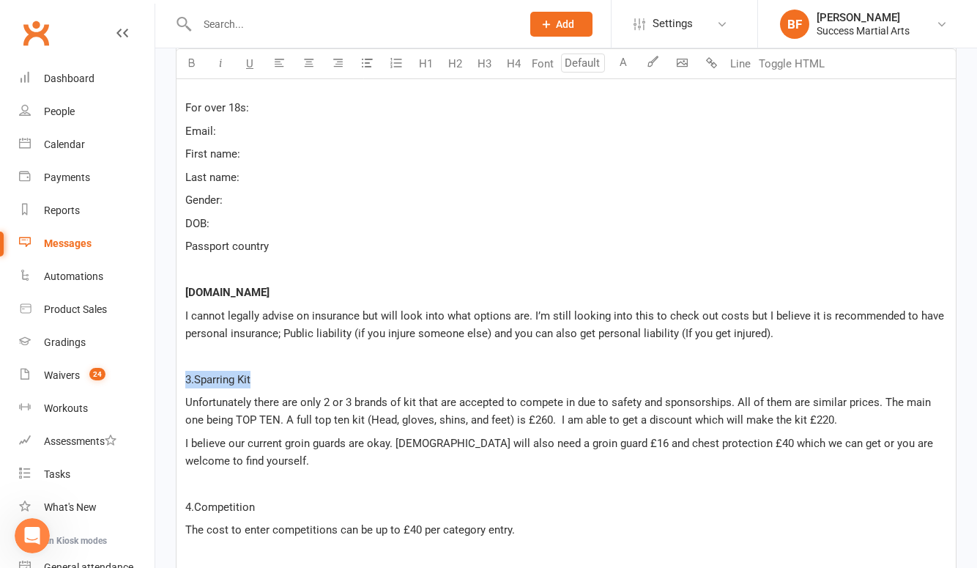
drag, startPoint x: 253, startPoint y: 382, endPoint x: 188, endPoint y: 378, distance: 65.3
click at [188, 378] on p "3.Sparring Kit" at bounding box center [566, 380] width 762 height 18
click at [192, 59] on icon "button" at bounding box center [191, 62] width 11 height 11
drag, startPoint x: 256, startPoint y: 506, endPoint x: 185, endPoint y: 506, distance: 70.3
click at [185, 506] on p "4.Competition" at bounding box center [566, 507] width 762 height 18
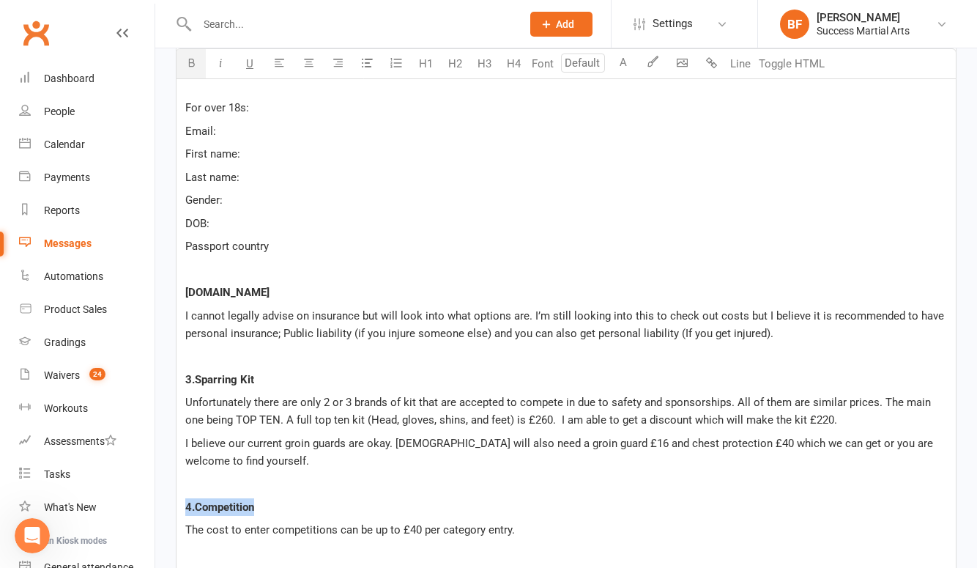
click at [192, 61] on icon "button" at bounding box center [191, 62] width 11 height 11
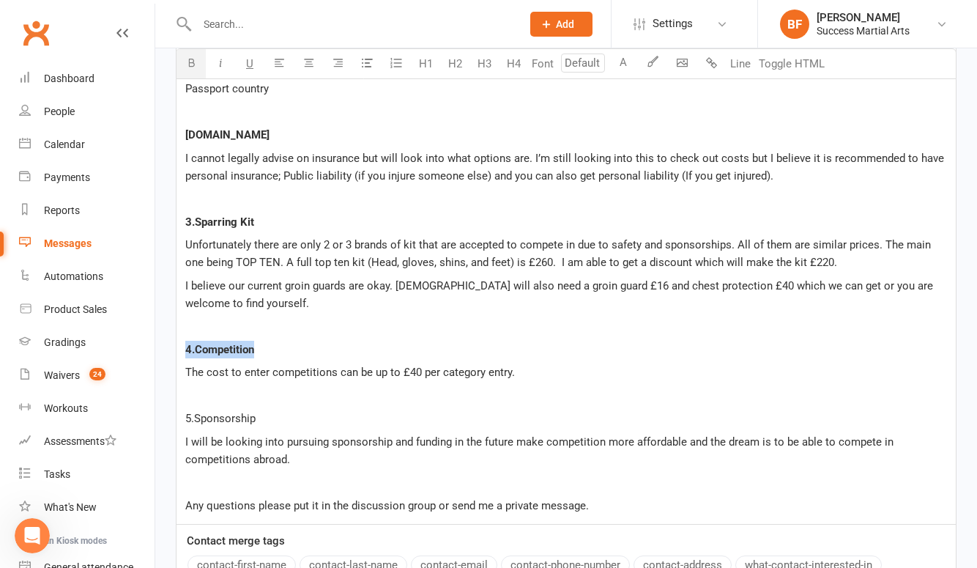
scroll to position [1380, 0]
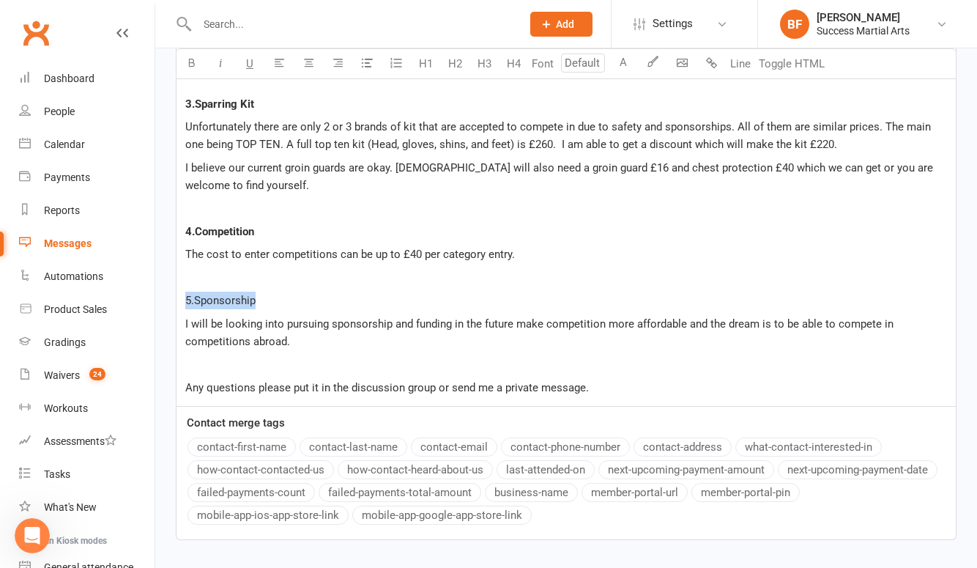
drag, startPoint x: 259, startPoint y: 300, endPoint x: 188, endPoint y: 297, distance: 71.9
click at [188, 297] on p "5.Sponsorship" at bounding box center [566, 301] width 762 height 18
click at [190, 58] on icon "button" at bounding box center [191, 62] width 11 height 11
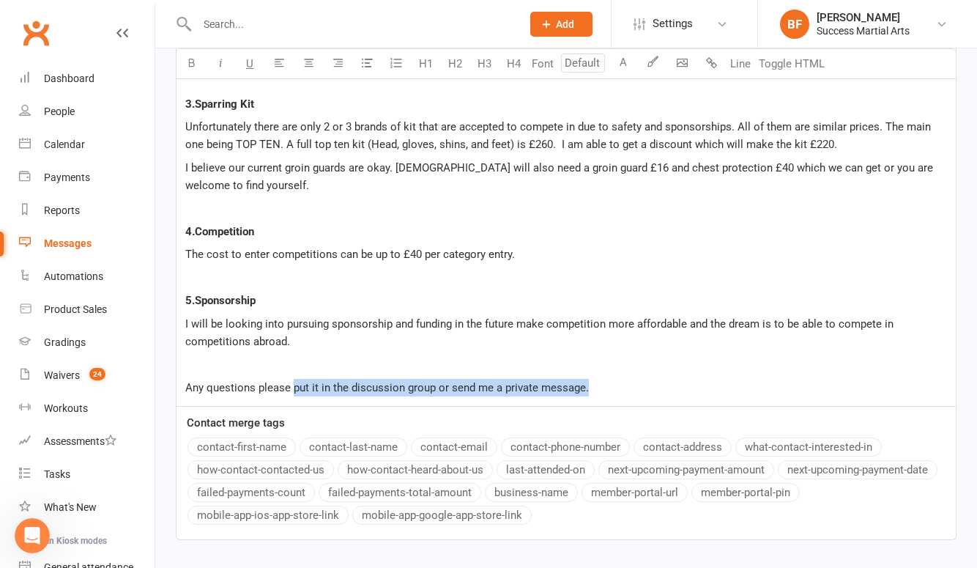
drag, startPoint x: 586, startPoint y: 387, endPoint x: 295, endPoint y: 385, distance: 291.6
click at [295, 385] on p "Any questions please put it in the discussion group or send me a private messag…" at bounding box center [566, 388] width 762 height 18
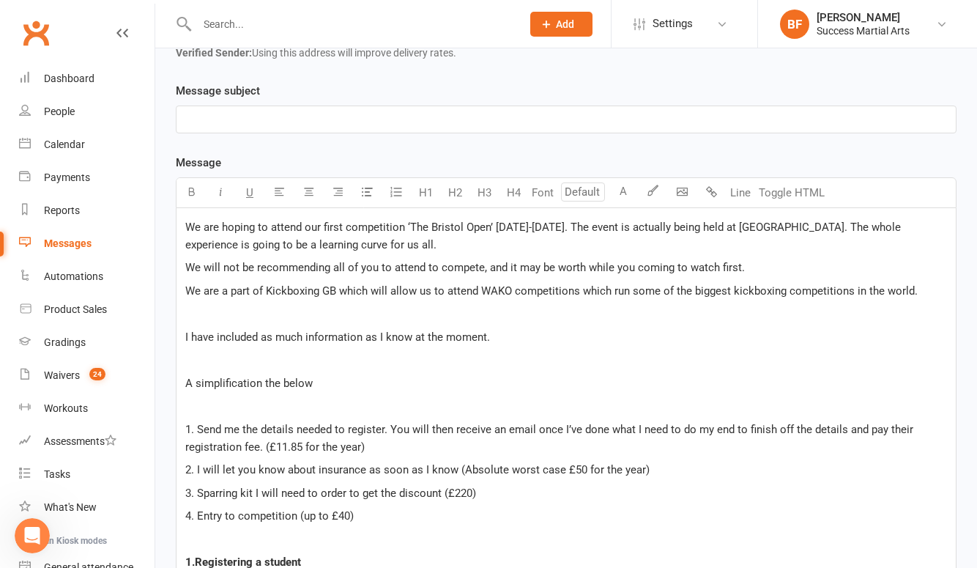
scroll to position [264, 0]
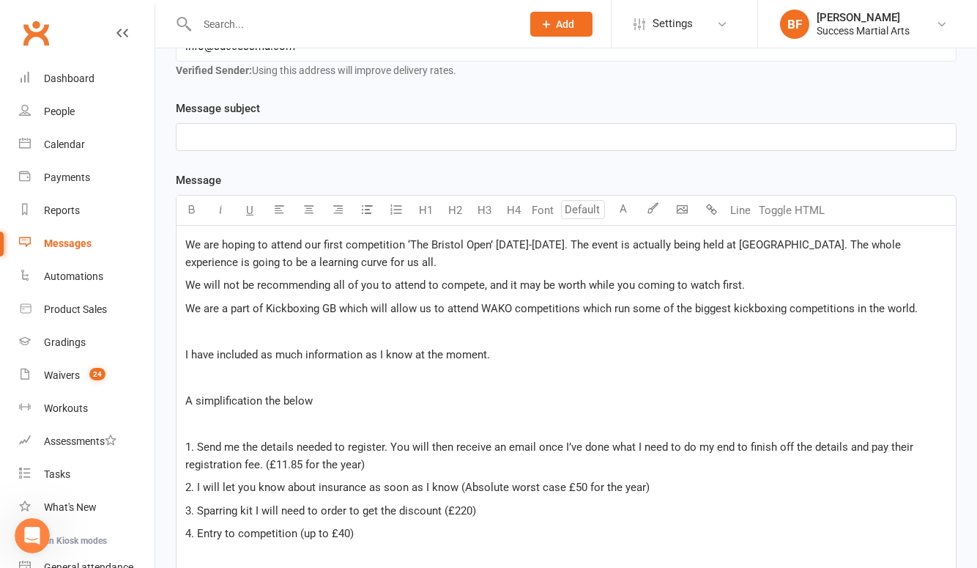
click at [201, 429] on p "﻿" at bounding box center [566, 424] width 762 height 18
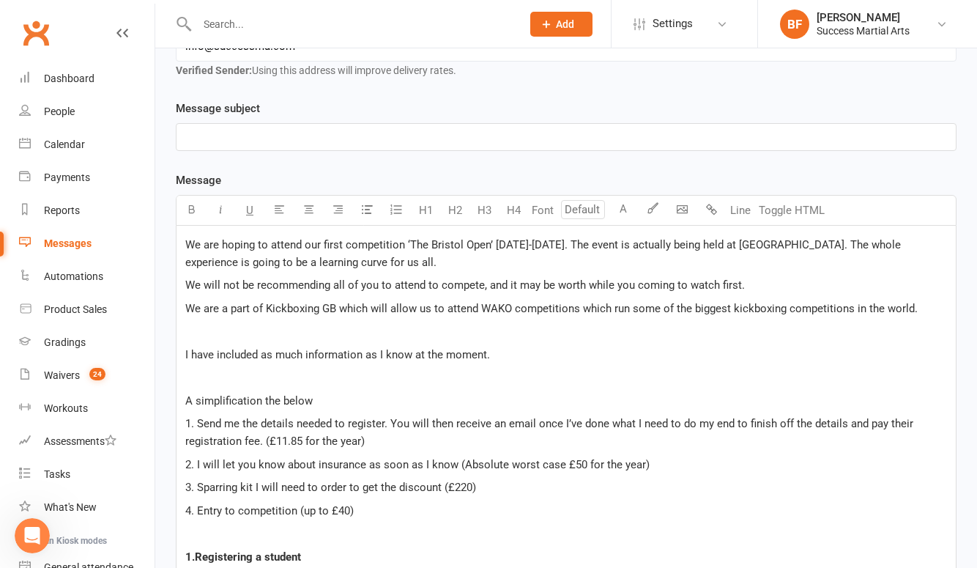
click at [262, 403] on span "A simplification the below" at bounding box center [248, 400] width 127 height 13
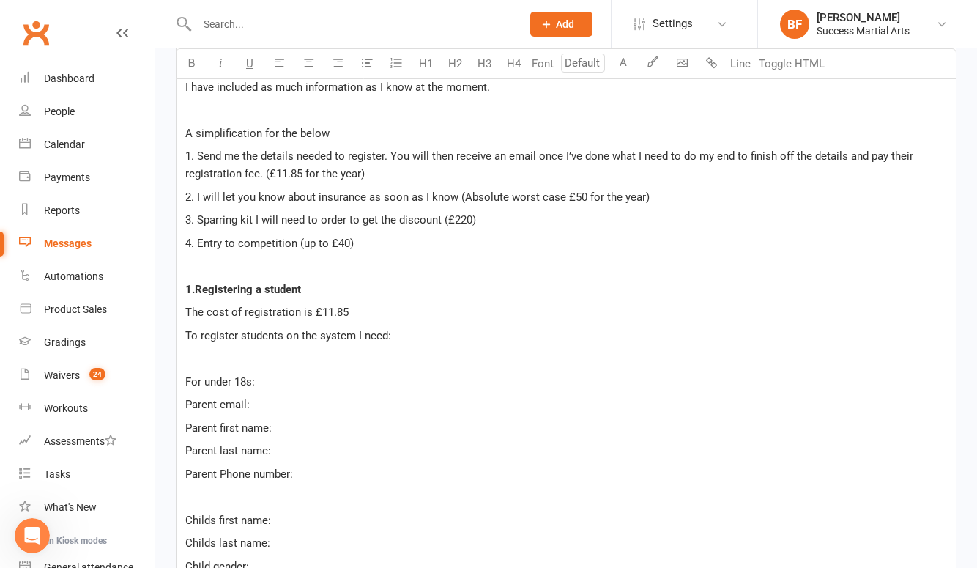
scroll to position [487, 0]
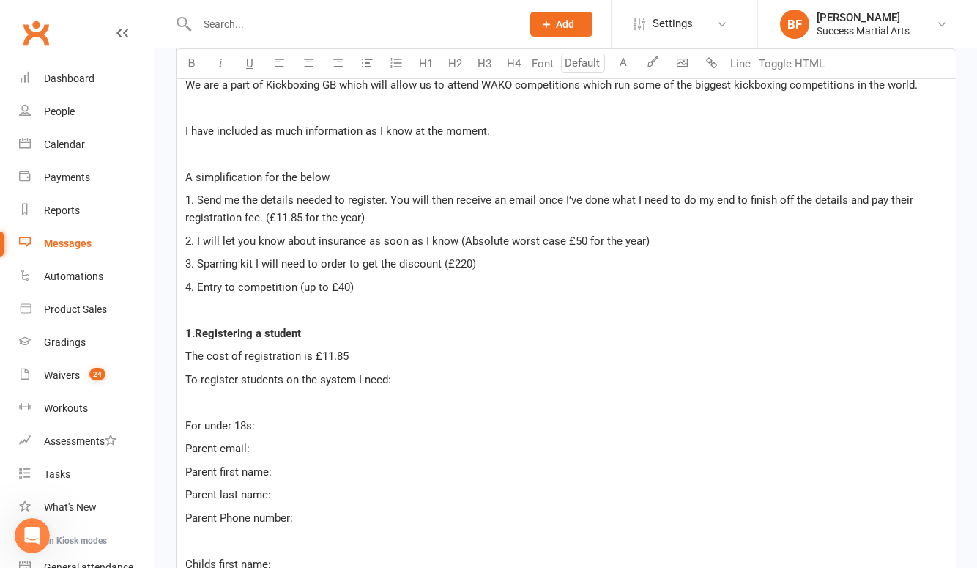
click at [197, 315] on p "﻿" at bounding box center [566, 310] width 762 height 18
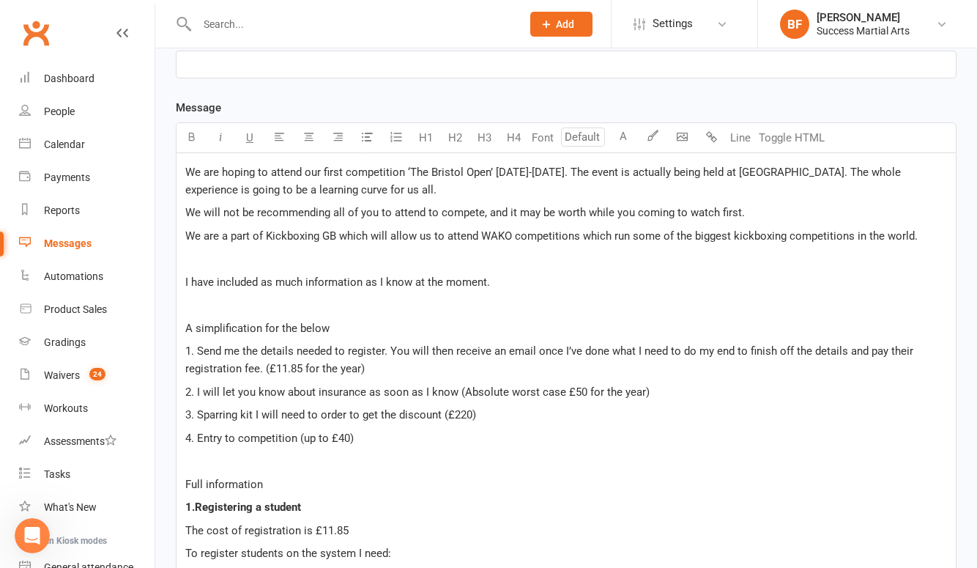
scroll to position [288, 0]
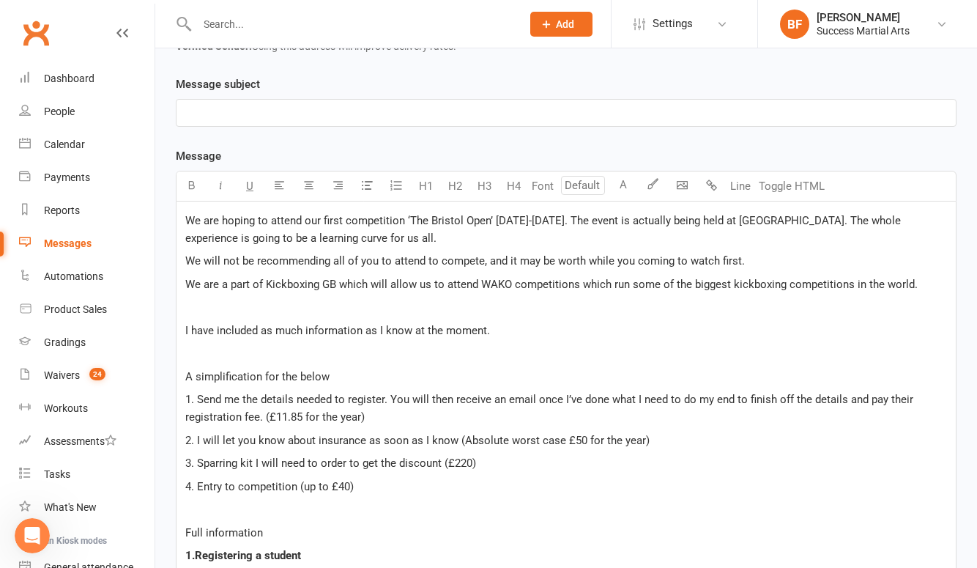
click at [914, 286] on p "We are a part of Kickboxing GB which will allow us to attend WAKO competitions …" at bounding box center [566, 284] width 762 height 18
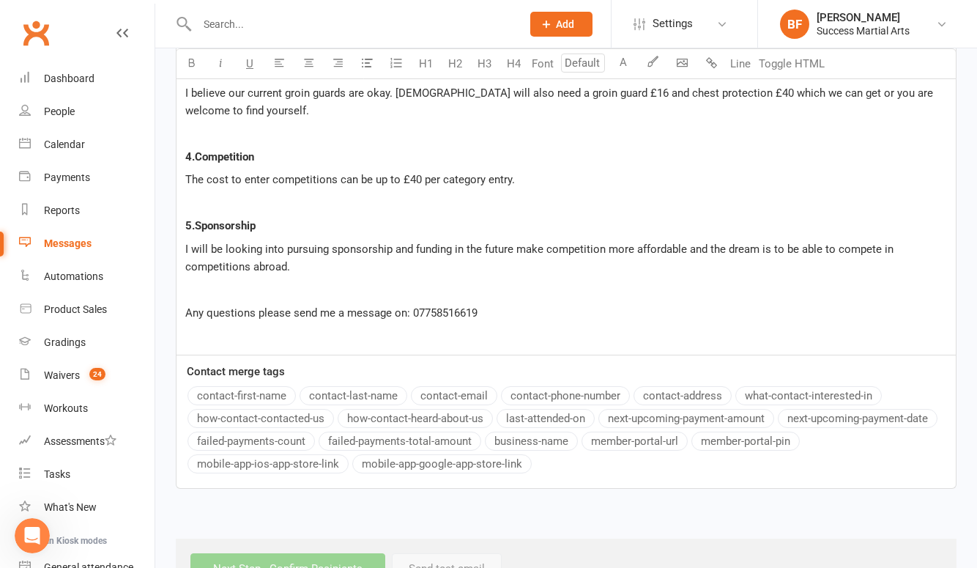
scroll to position [1419, 0]
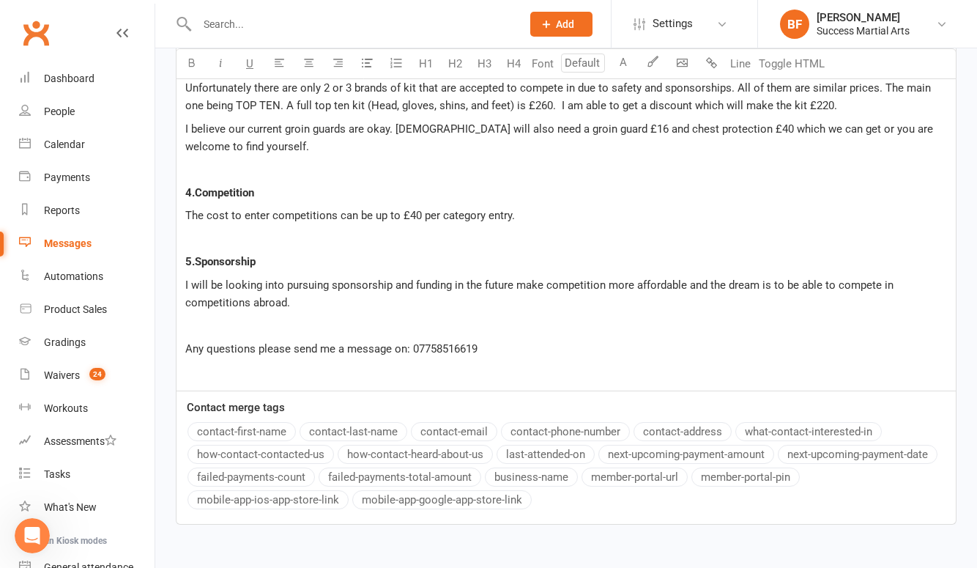
click at [195, 332] on p "﻿" at bounding box center [566, 326] width 762 height 18
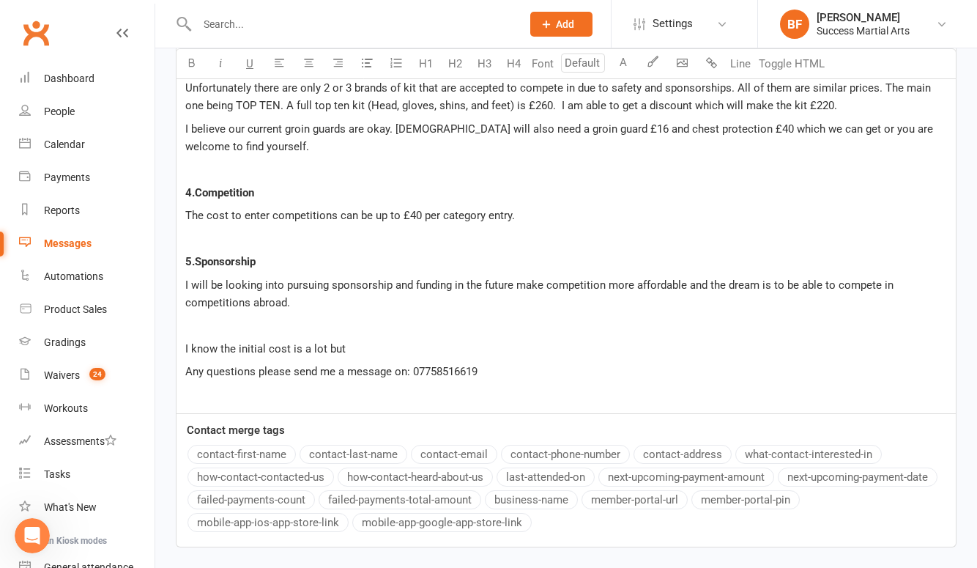
click at [205, 345] on span "I know the initial cost is a lot but" at bounding box center [265, 348] width 160 height 13
click at [290, 347] on span "I appreciate the initial cost is a lot but" at bounding box center [277, 348] width 185 height 13
click at [286, 349] on span "I appreciate the cost is a lot but" at bounding box center [262, 348] width 155 height 13
drag, startPoint x: 355, startPoint y: 349, endPoint x: 297, endPoint y: 349, distance: 57.9
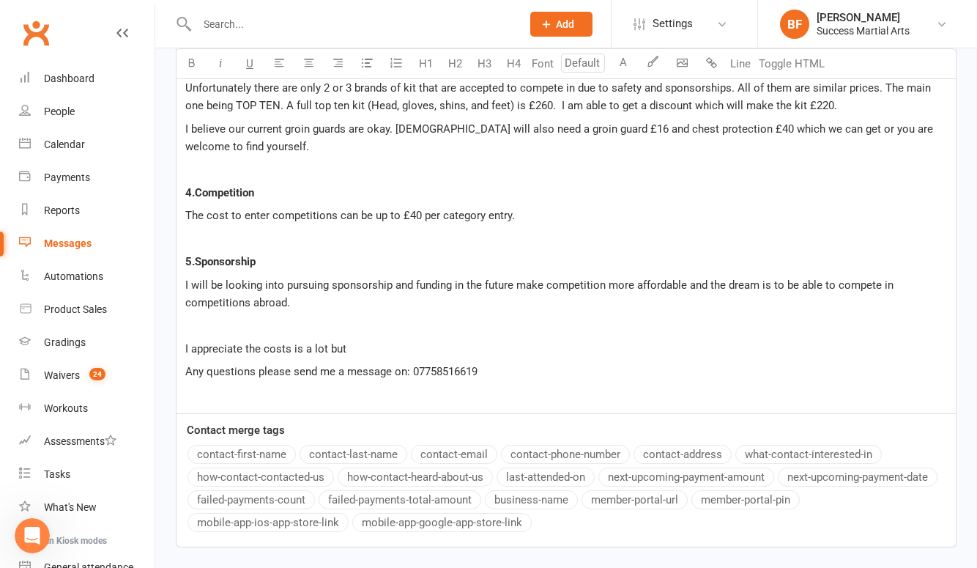
click at [297, 349] on p "I appreciate the costs is a lot but" at bounding box center [566, 349] width 762 height 18
click at [484, 366] on p "Any questions please send me a message on: 07758516619" at bounding box center [566, 372] width 762 height 18
click at [193, 374] on span "Any questions please send me a message on: 07758516619" at bounding box center [331, 371] width 292 height 13
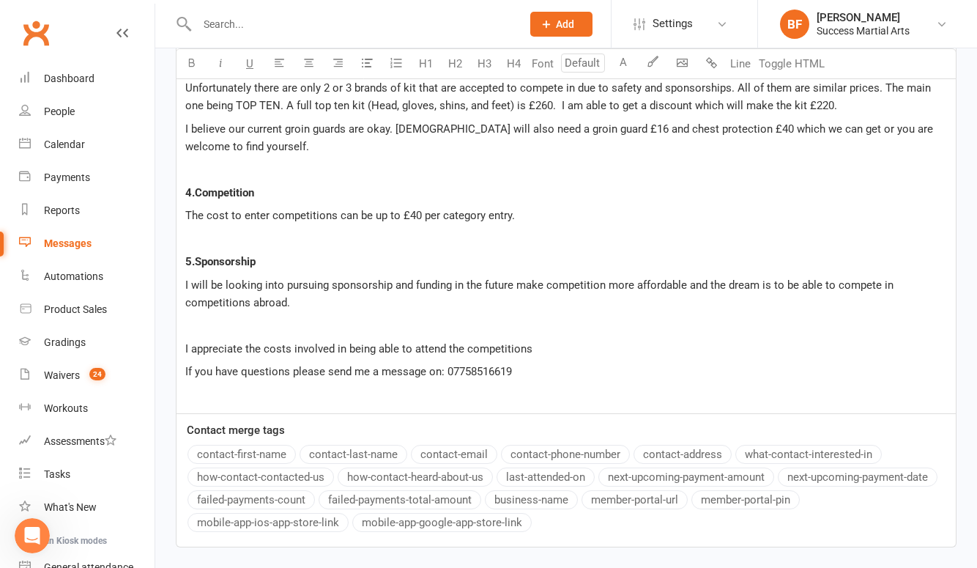
click at [287, 374] on span "If you have questions please send me a message on: 07758516619" at bounding box center [348, 371] width 327 height 13
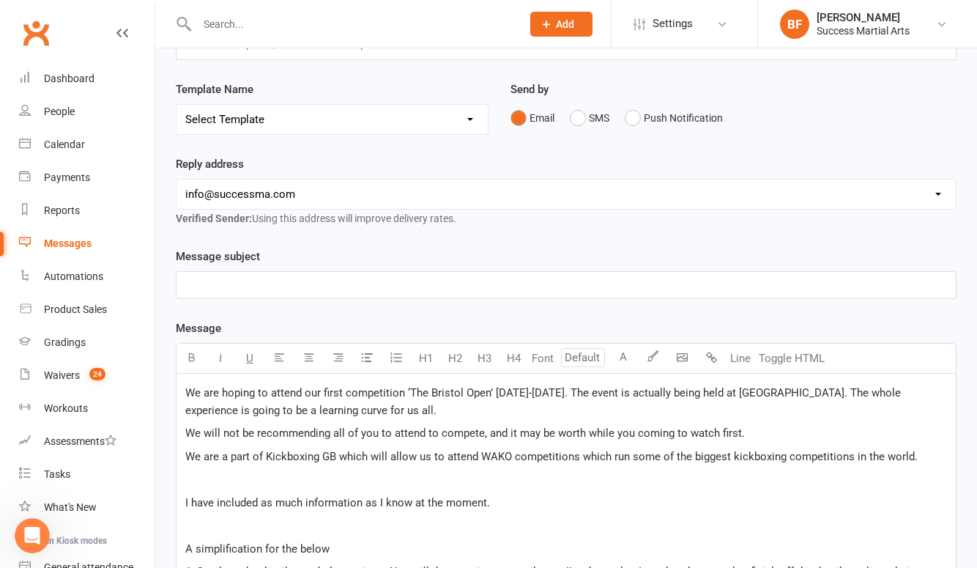
scroll to position [116, 0]
click at [385, 405] on p "We are hoping to attend our first competition ‘The Bristol Open’ October 17th-1…" at bounding box center [566, 400] width 762 height 35
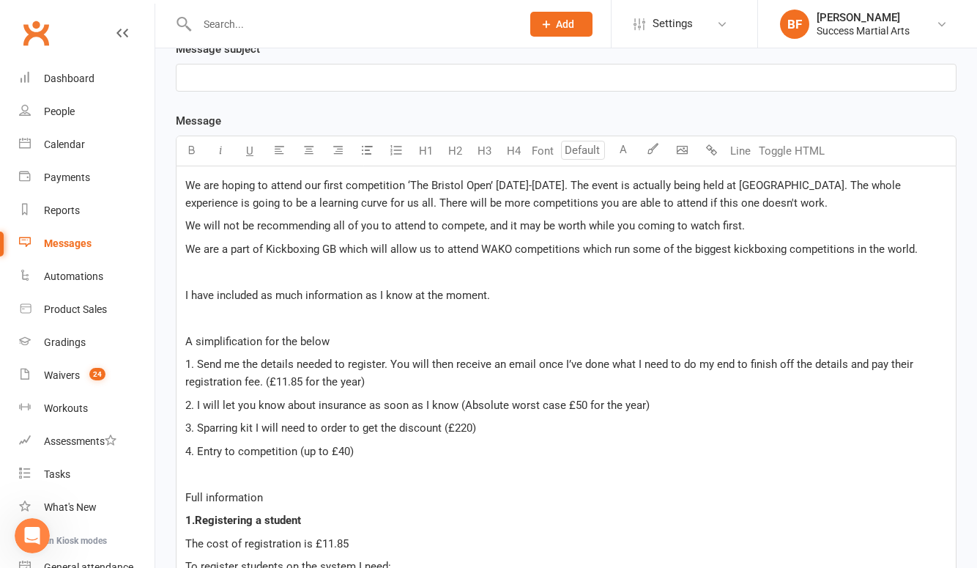
scroll to position [328, 0]
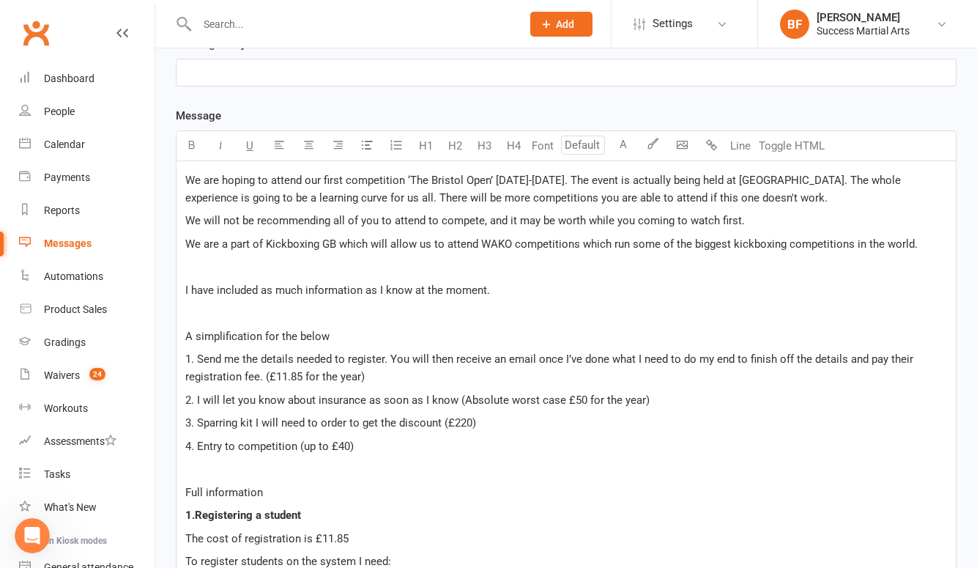
click at [914, 243] on p "We are a part of Kickboxing GB which will allow us to attend WAKO competitions …" at bounding box center [566, 244] width 762 height 18
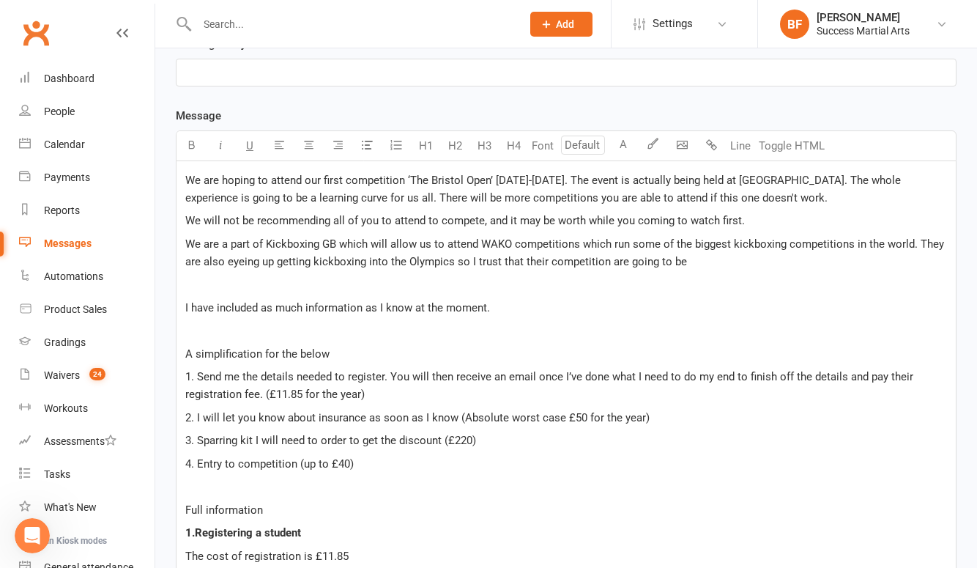
click at [544, 261] on span "We are a part of Kickboxing GB which will allow us to attend WAKO competitions …" at bounding box center [566, 252] width 762 height 31
click at [603, 261] on span "We are a part of Kickboxing GB which will allow us to attend WAKO competitions …" at bounding box center [566, 252] width 762 height 31
click at [687, 259] on span "We are a part of Kickboxing GB which will allow us to attend WAKO competitions …" at bounding box center [566, 252] width 762 height 31
drag, startPoint x: 773, startPoint y: 262, endPoint x: 470, endPoint y: 261, distance: 303.3
click at [470, 261] on p "We are a part of Kickboxing GB which will allow us to attend WAKO competitions …" at bounding box center [566, 252] width 762 height 35
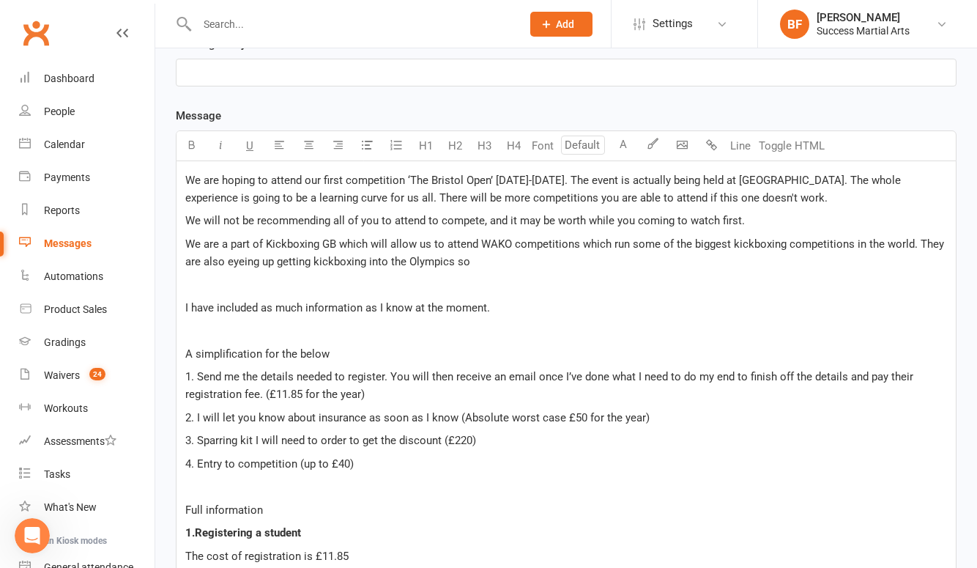
click at [910, 246] on span "We are a part of Kickboxing GB which will allow us to attend WAKO competitions …" at bounding box center [566, 252] width 762 height 31
click at [911, 245] on span "We are a part of Kickboxing GB which will allow us to attend WAKO competitions …" at bounding box center [566, 252] width 762 height 31
click at [775, 261] on p "We are a part of Kickboxing GB which will allow us to attend WAKO competitions …" at bounding box center [566, 252] width 762 height 35
click at [458, 259] on span "We are a part of Kickboxing GB which will allow us to attend WAKO competitions …" at bounding box center [555, 252] width 741 height 31
click at [757, 263] on p "We are a part of Kickboxing GB which will allow us to attend WAKO competitions …" at bounding box center [566, 252] width 762 height 35
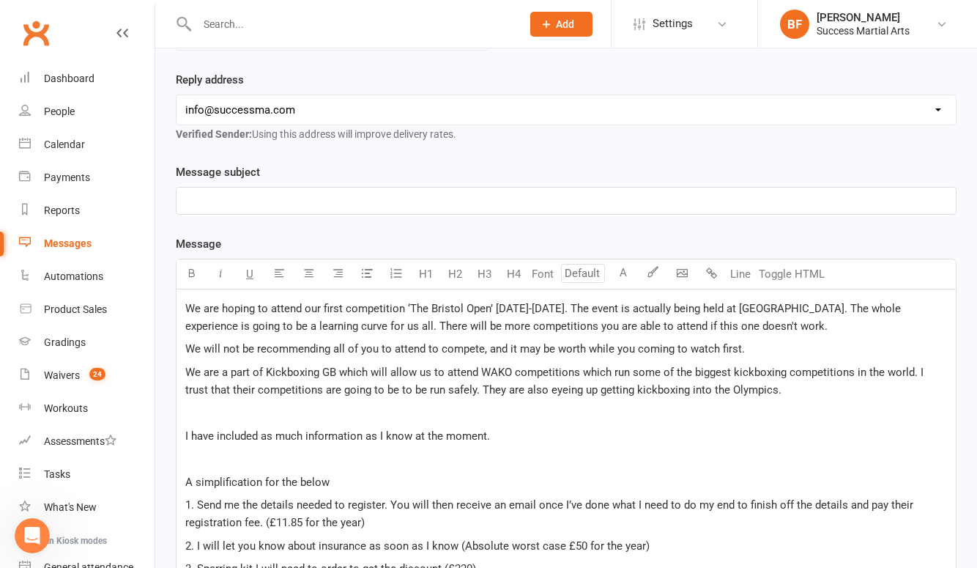
scroll to position [209, 0]
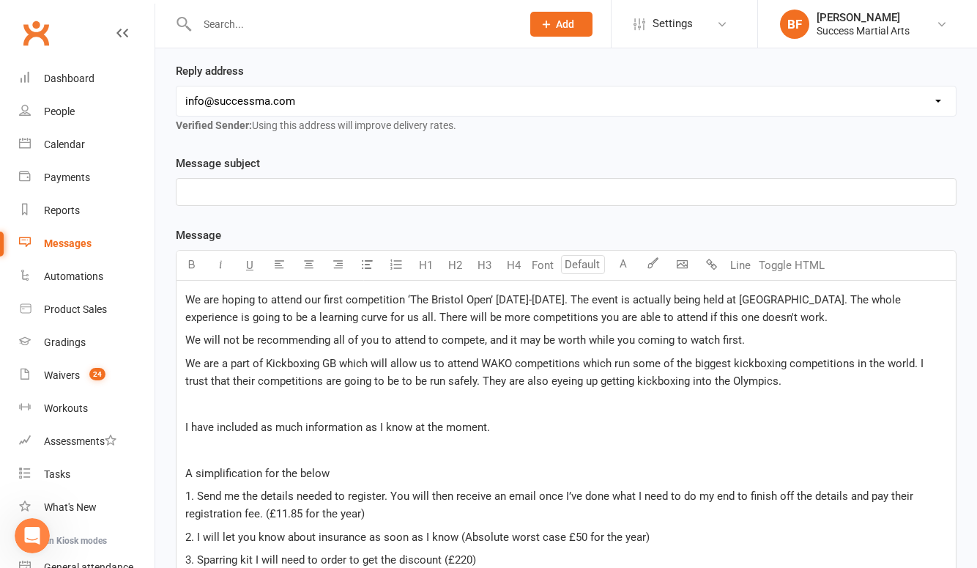
click at [445, 380] on span "We are a part of Kickboxing GB which will allow us to attend WAKO competitions …" at bounding box center [555, 372] width 741 height 31
click at [450, 382] on span "We are a part of Kickboxing GB which will allow us to attend WAKO competitions …" at bounding box center [555, 372] width 741 height 31
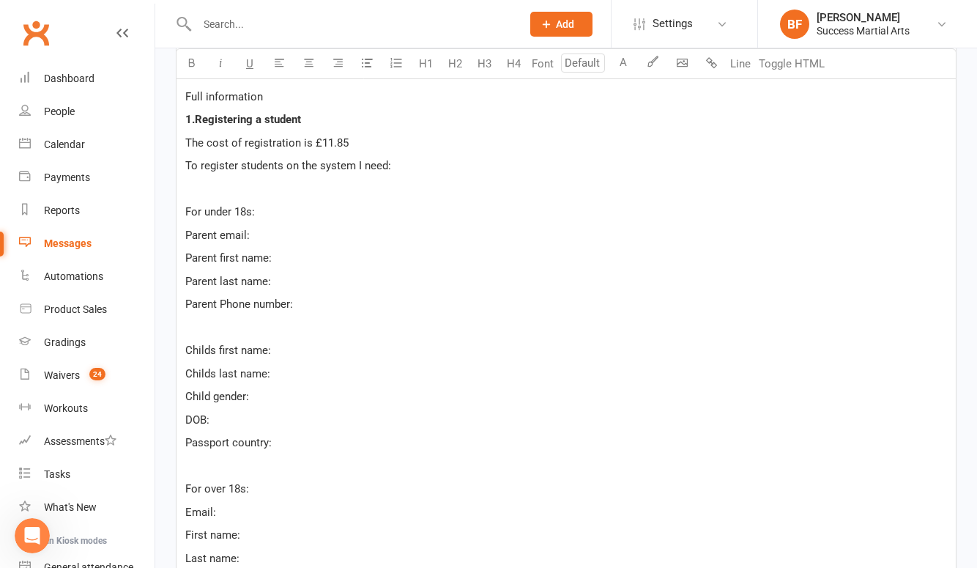
scroll to position [425, 0]
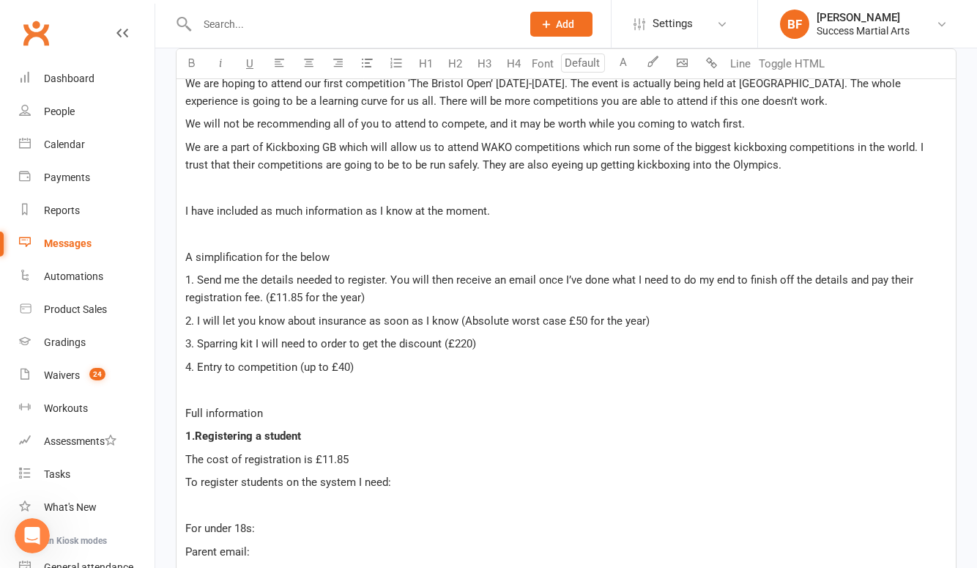
click at [287, 257] on span "A simplification for the below" at bounding box center [257, 257] width 144 height 13
drag, startPoint x: 396, startPoint y: 256, endPoint x: 356, endPoint y: 254, distance: 39.6
click at [356, 254] on p "A simplification for full information below" at bounding box center [566, 257] width 762 height 18
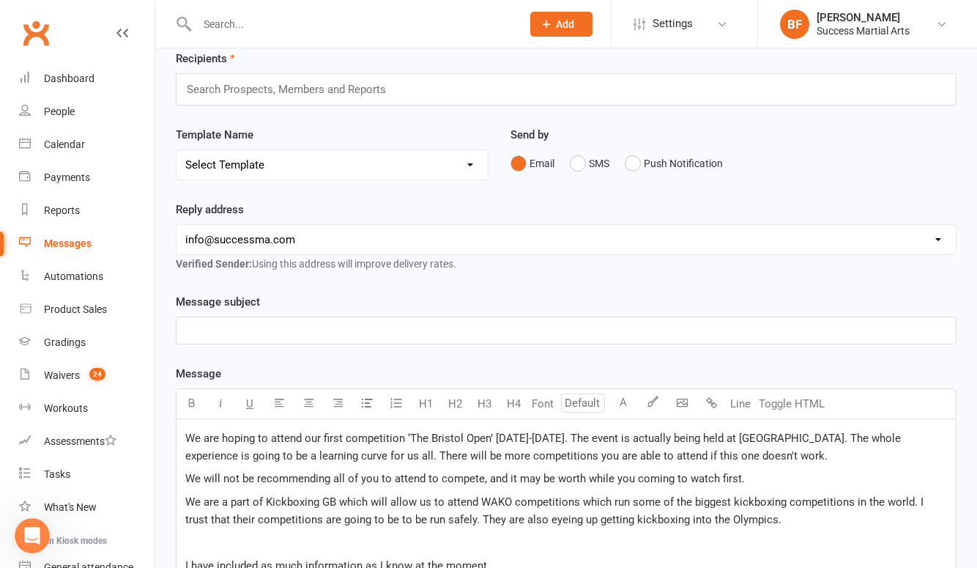
scroll to position [167, 0]
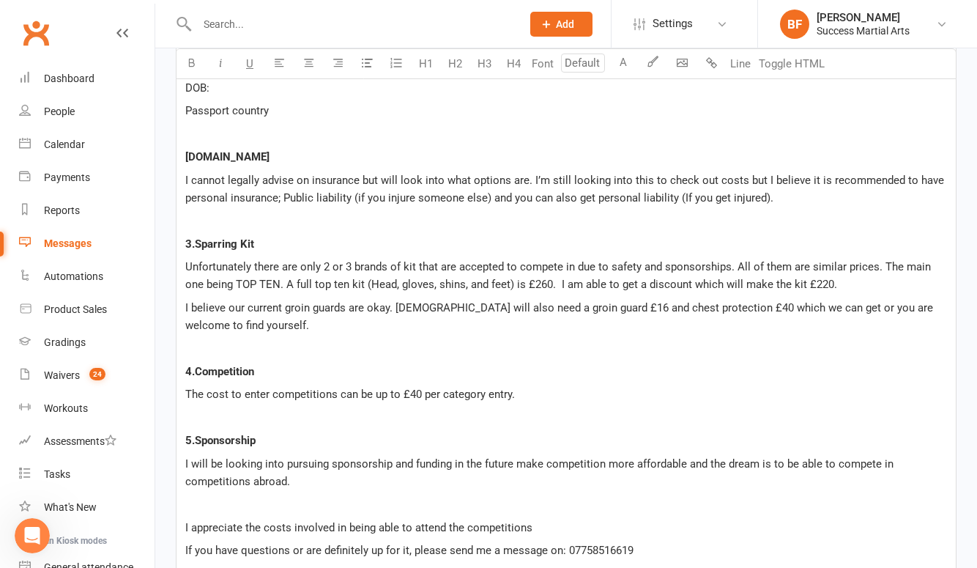
scroll to position [1265, 0]
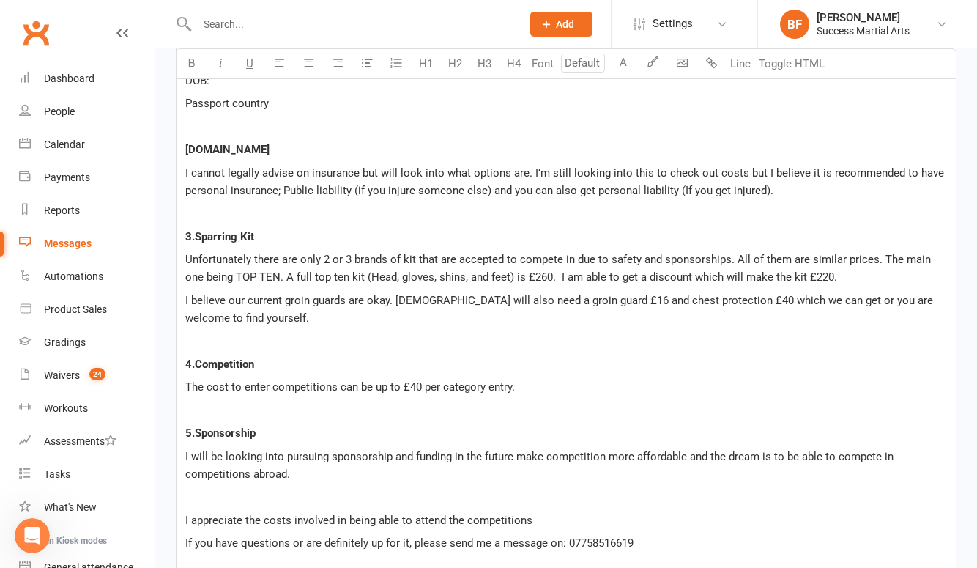
click at [281, 189] on span "I cannot legally advise on insurance but will look into what options are. I’m s…" at bounding box center [566, 181] width 762 height 31
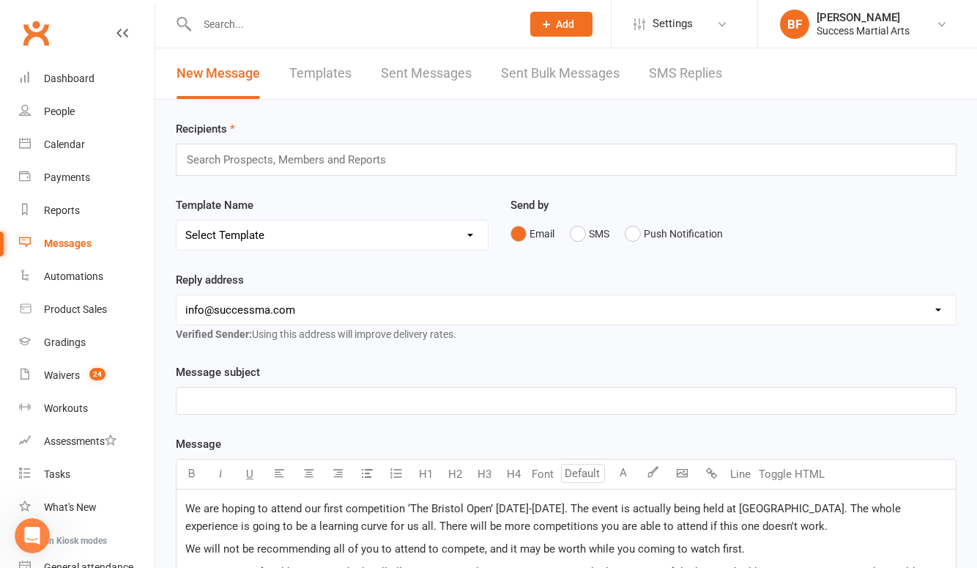
scroll to position [0, 0]
click at [259, 152] on input "text" at bounding box center [292, 159] width 215 height 19
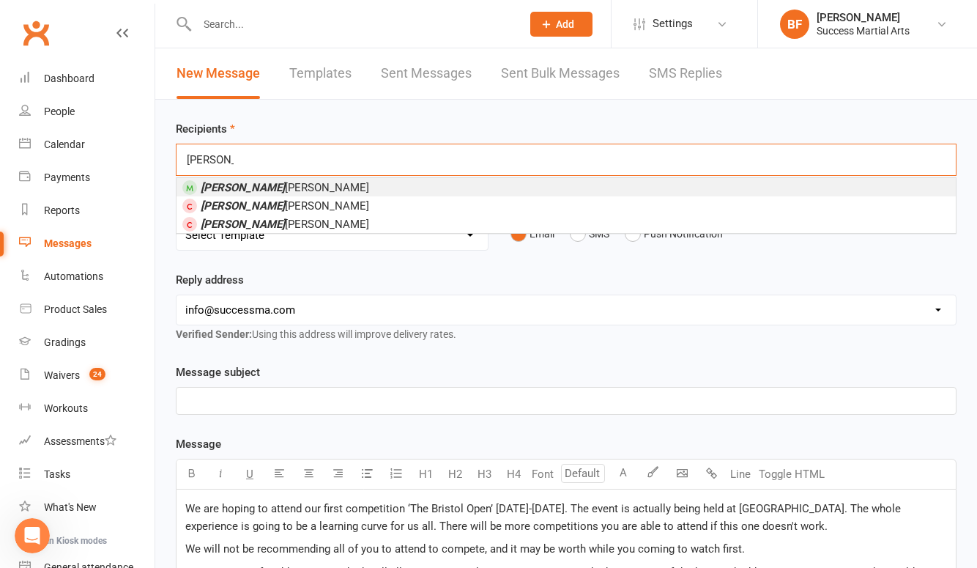
type input "rowan"
click at [251, 186] on span "Rowan Williams" at bounding box center [285, 187] width 169 height 13
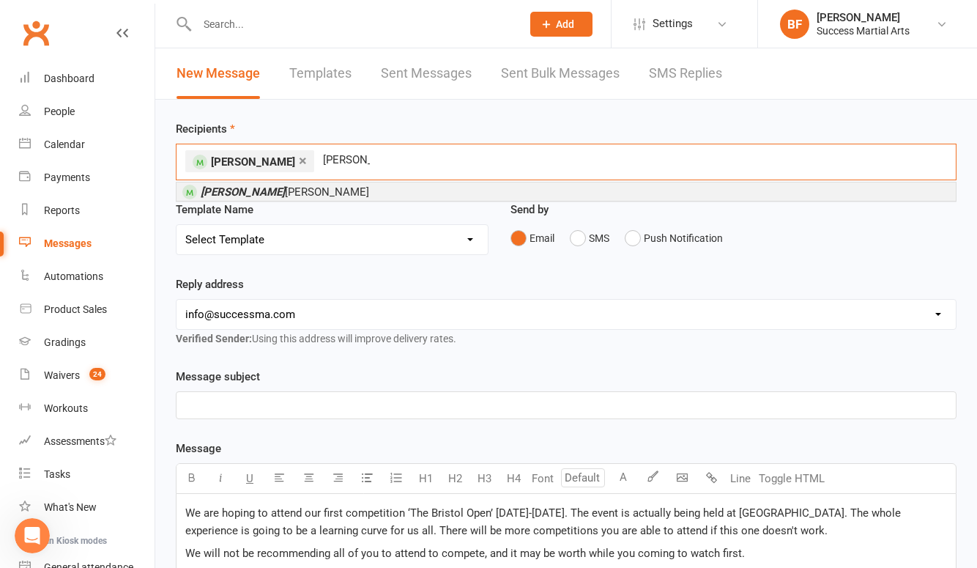
type input "Frazer"
drag, startPoint x: 309, startPoint y: 184, endPoint x: 294, endPoint y: 196, distance: 19.3
click at [294, 196] on li "Frazer Thorpe" at bounding box center [567, 191] width 780 height 18
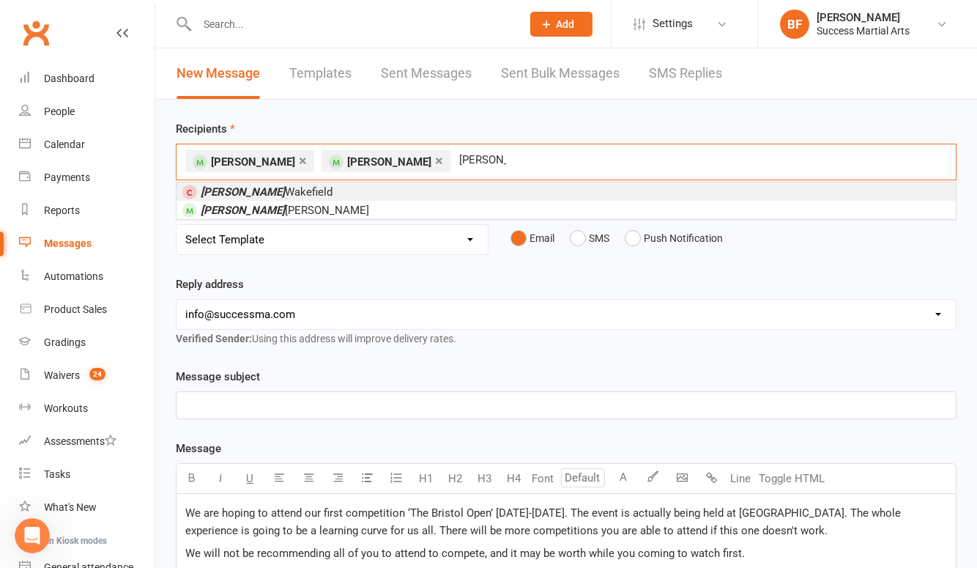
type input "Leo"
drag, startPoint x: 465, startPoint y: 184, endPoint x: 410, endPoint y: 210, distance: 61.0
click at [410, 210] on li "Leo Coleman" at bounding box center [567, 210] width 780 height 18
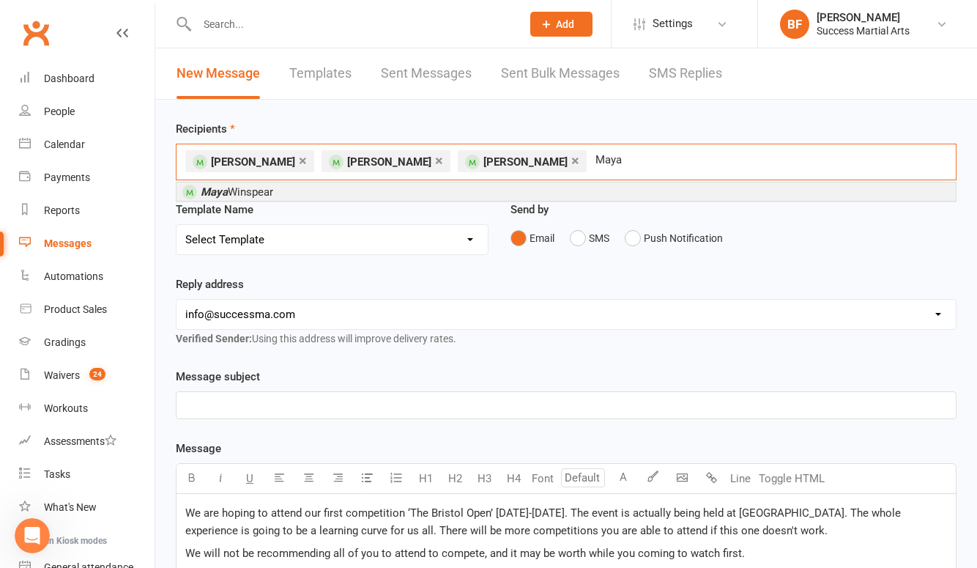
type input "Maya"
drag, startPoint x: 552, startPoint y: 184, endPoint x: 478, endPoint y: 196, distance: 75.0
click at [478, 196] on li "Maya Winspear" at bounding box center [567, 191] width 780 height 18
type input "aleks"
click at [404, 187] on li "Aleks Winspear" at bounding box center [567, 191] width 780 height 18
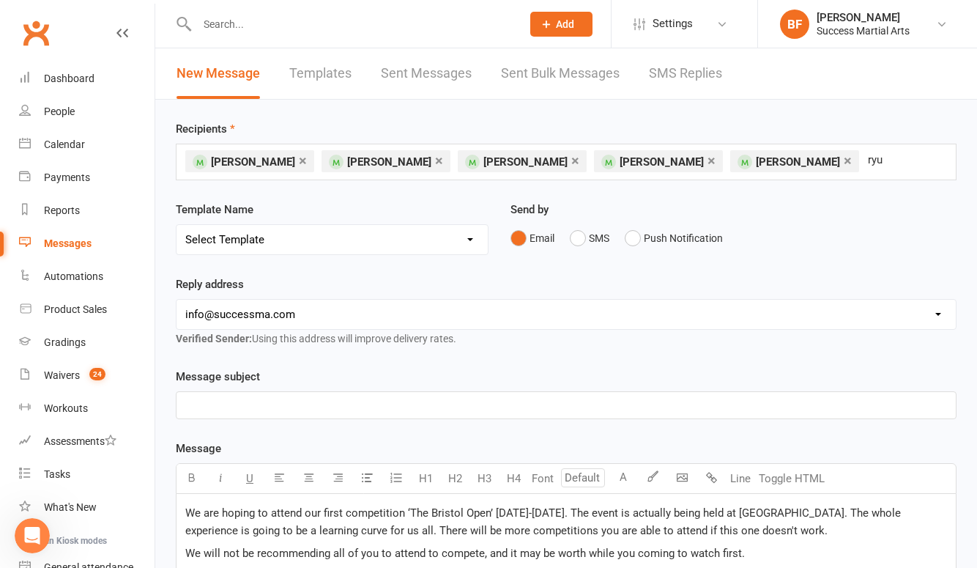
click at [867, 168] on input "ryu" at bounding box center [892, 159] width 50 height 19
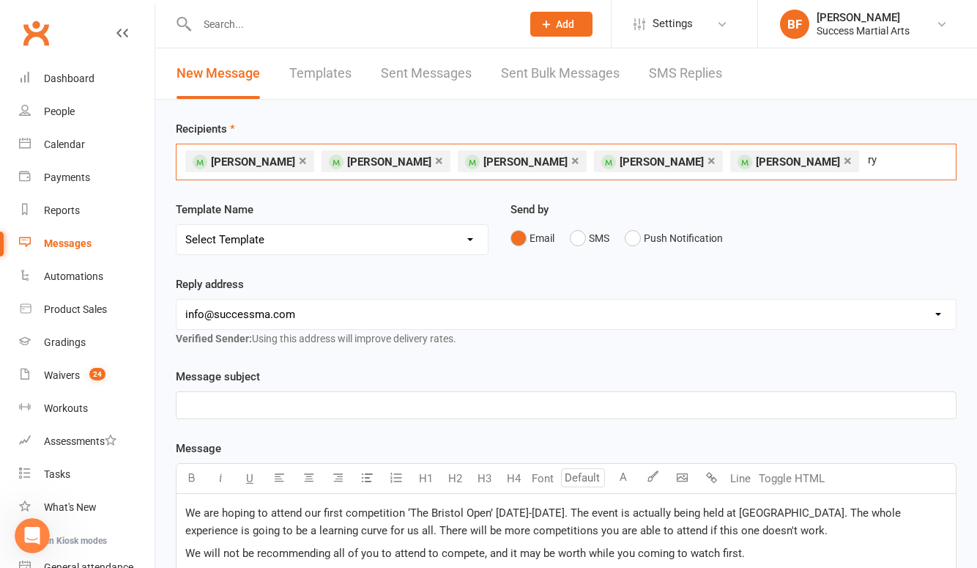
type input "ryu"
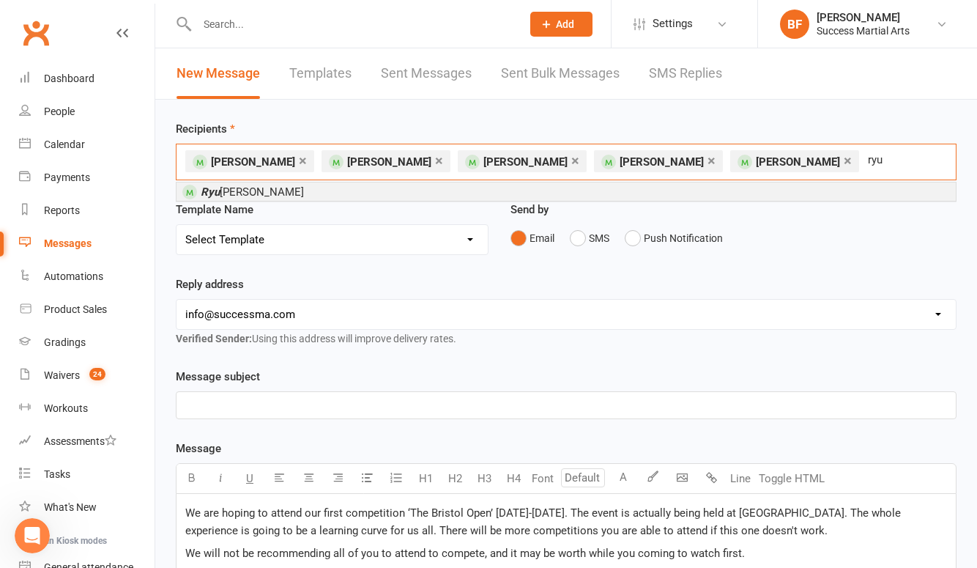
click at [818, 190] on li "Ryu Williams" at bounding box center [567, 191] width 780 height 18
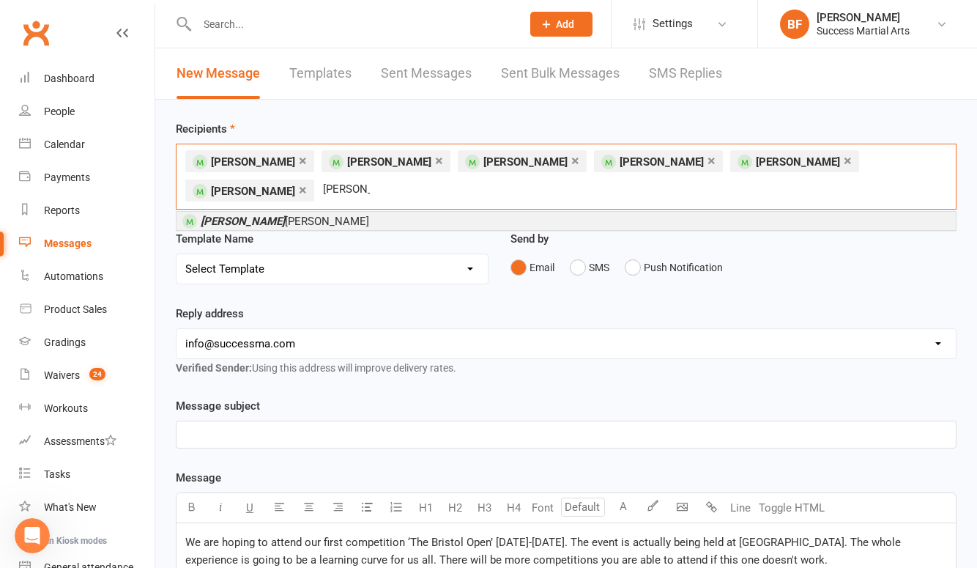
type input "Tyler"
drag, startPoint x: 818, startPoint y: 190, endPoint x: 304, endPoint y: 216, distance: 515.0
click at [304, 216] on li "Tyler Webb" at bounding box center [567, 221] width 780 height 18
type input "kieren"
click at [303, 221] on li "Kieren Kirby" at bounding box center [567, 221] width 780 height 18
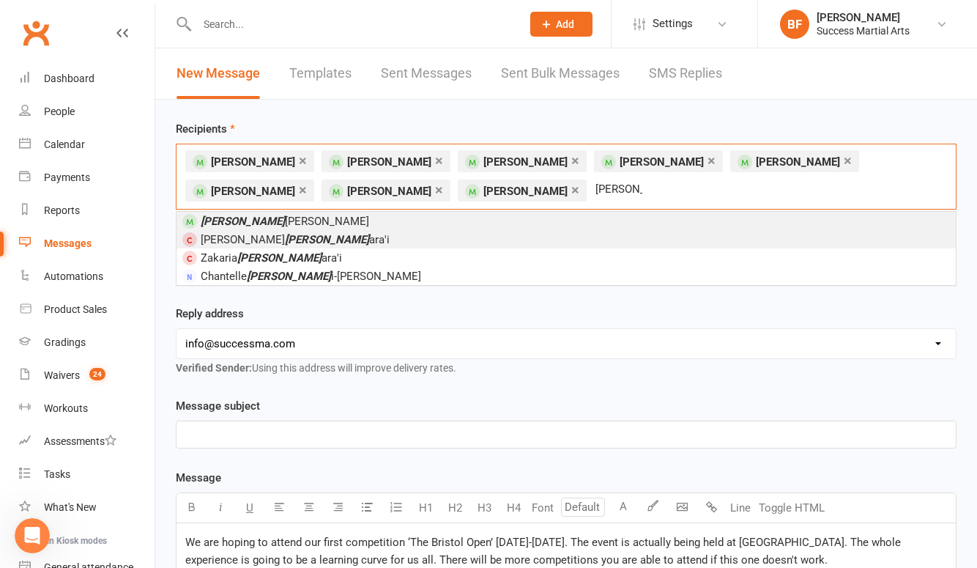
type input "sam"
click at [308, 221] on li "Sam uel Peart" at bounding box center [567, 221] width 780 height 18
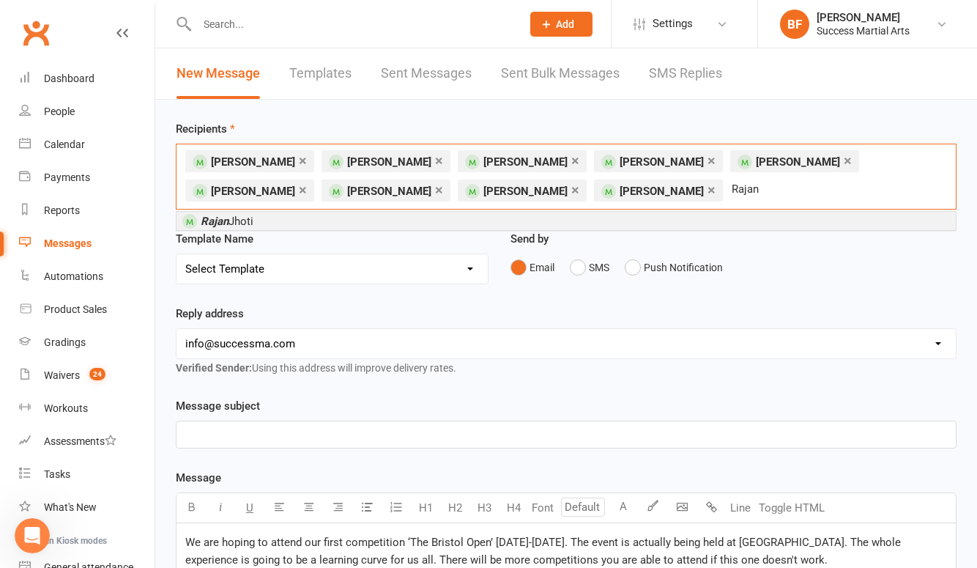
type input "Rajan"
click at [448, 225] on li "Rajan Jhoti" at bounding box center [567, 221] width 780 height 18
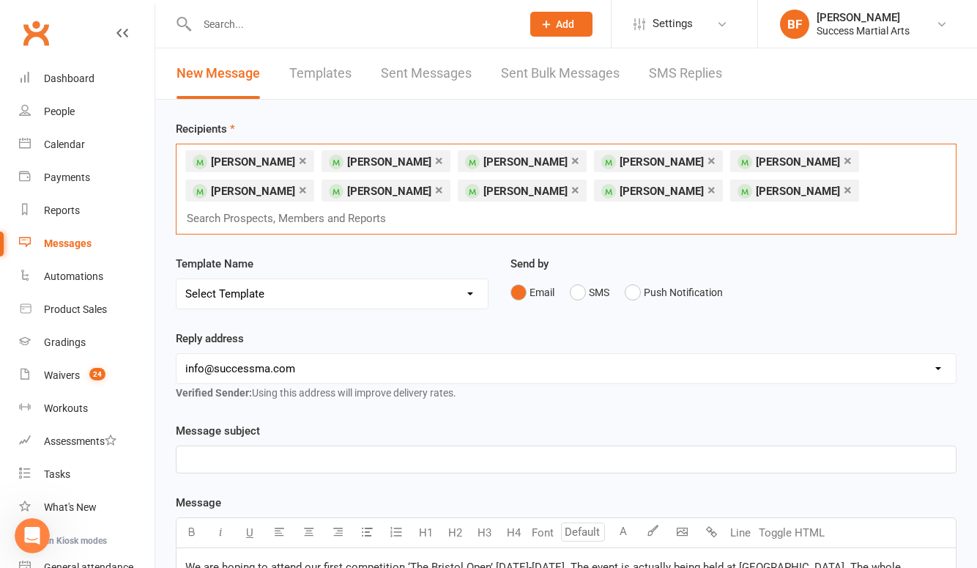
click at [200, 451] on p "﻿" at bounding box center [566, 460] width 762 height 18
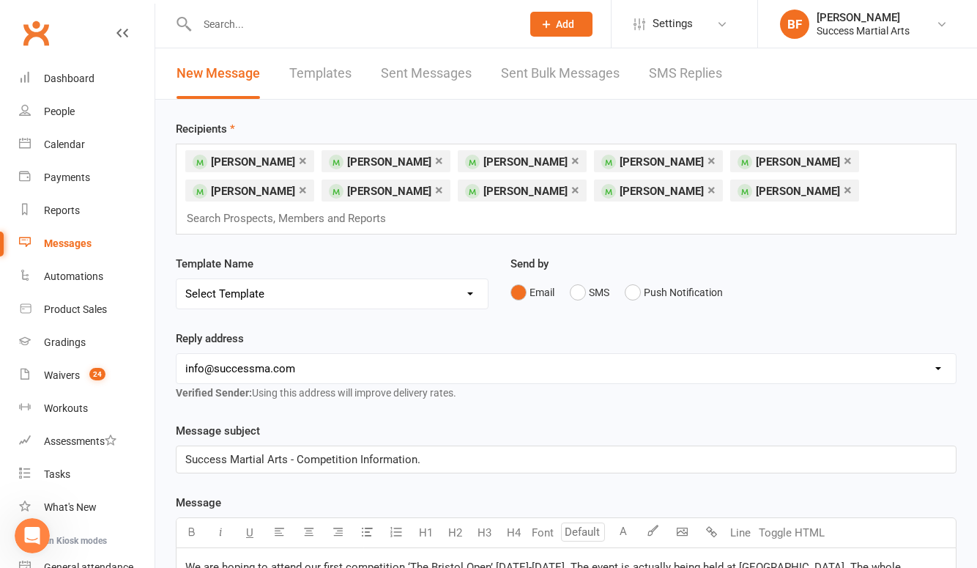
scroll to position [129, 0]
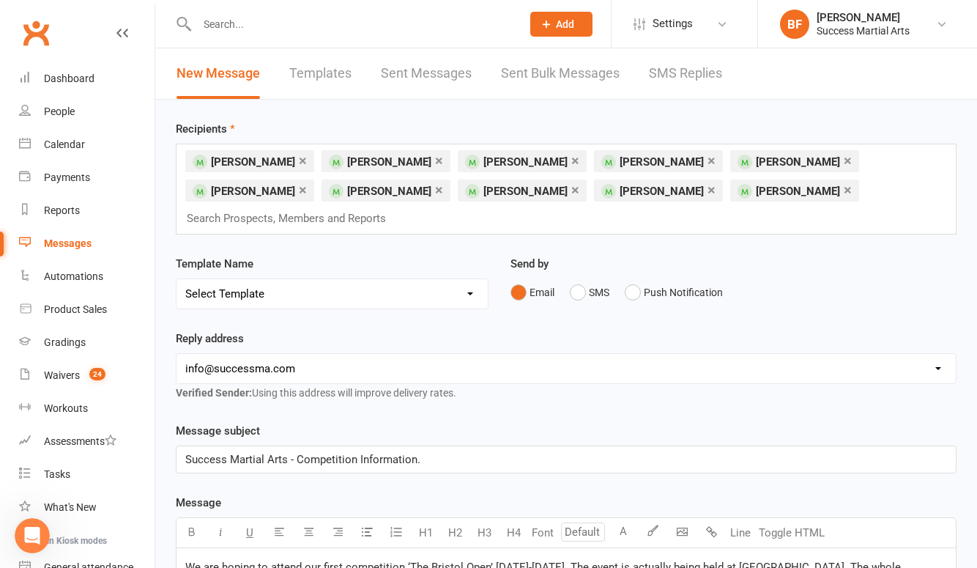
scroll to position [281, 0]
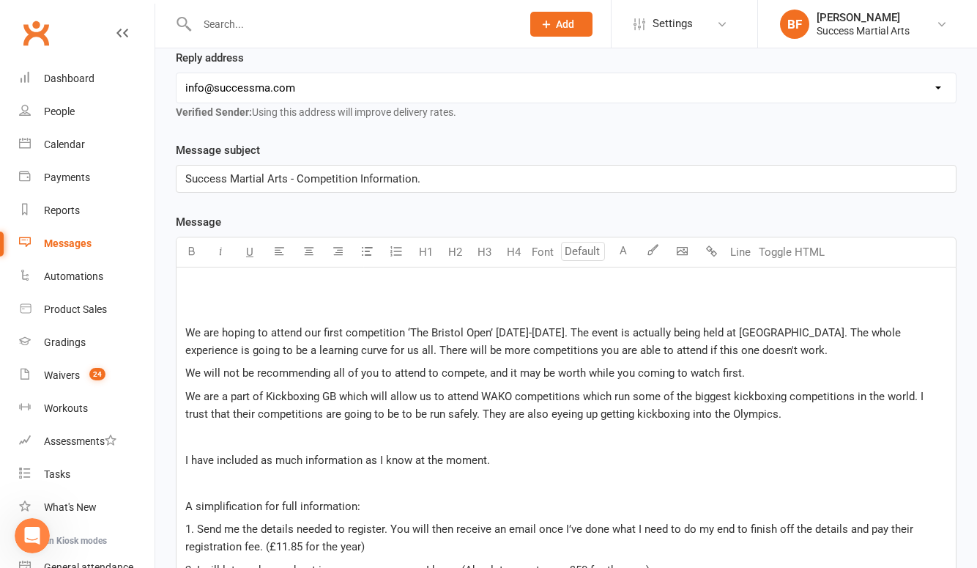
click at [197, 278] on p "﻿" at bounding box center [566, 287] width 762 height 18
click at [744, 237] on button "Line" at bounding box center [740, 251] width 29 height 29
click at [190, 300] on p "﻿" at bounding box center [566, 309] width 762 height 18
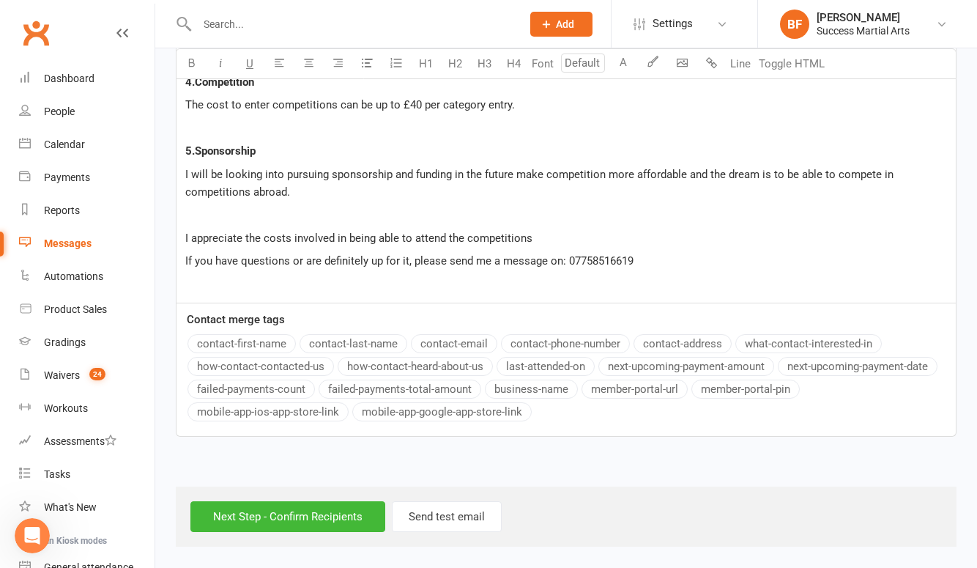
scroll to position [1594, 0]
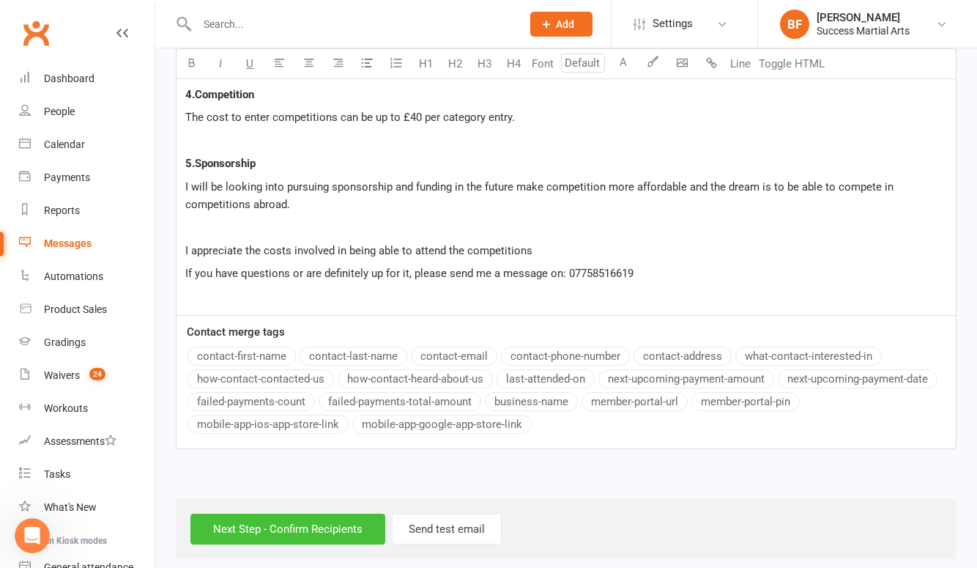
click at [329, 514] on input "Next Step - Confirm Recipients" at bounding box center [287, 529] width 195 height 31
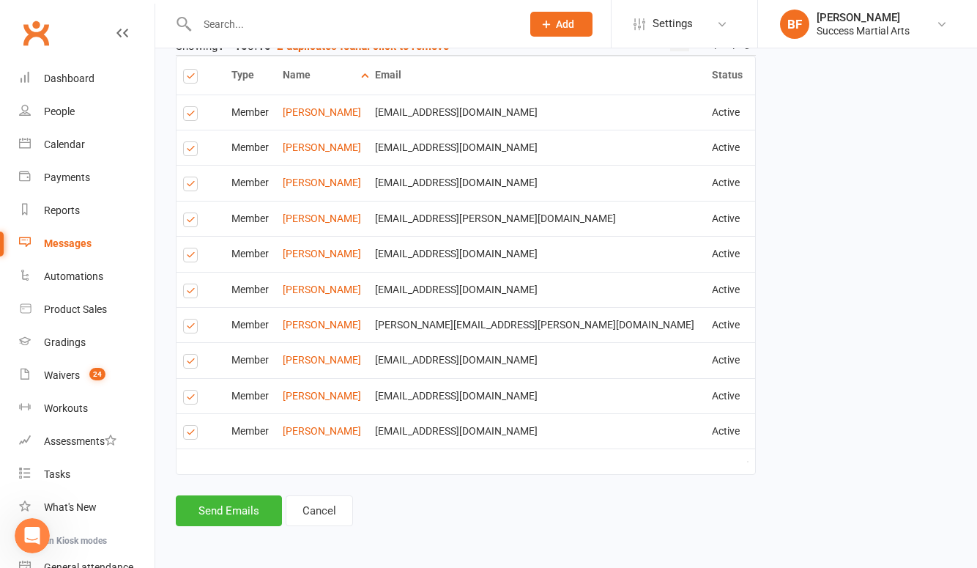
scroll to position [1762, 0]
click at [235, 497] on button "Send Emails" at bounding box center [229, 510] width 106 height 31
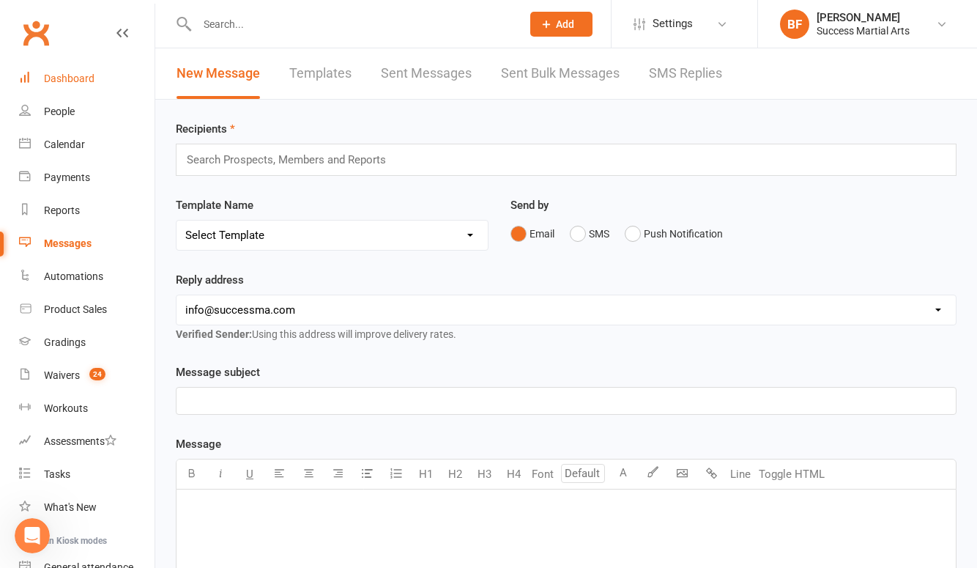
click at [56, 79] on div "Dashboard" at bounding box center [69, 79] width 51 height 12
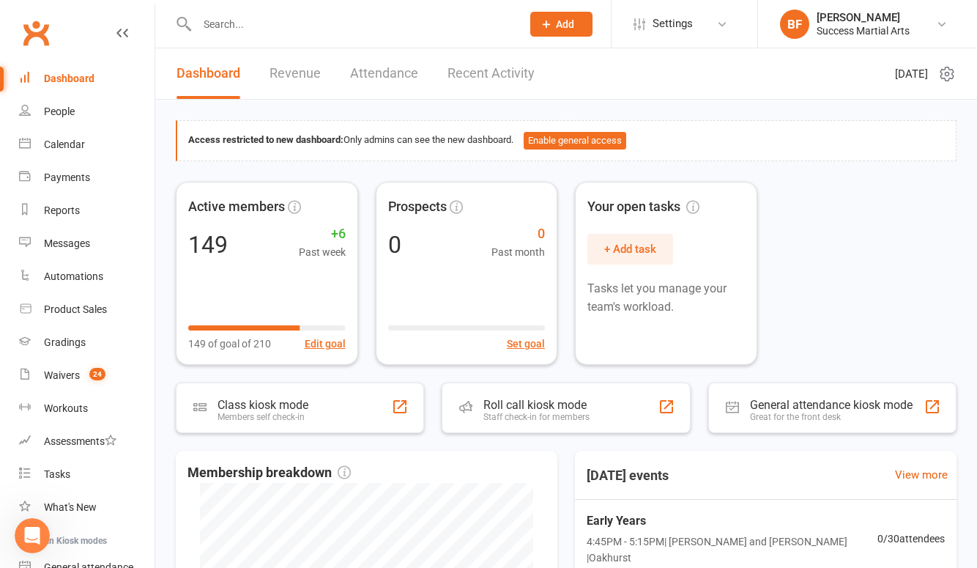
click at [46, 74] on div "Dashboard" at bounding box center [69, 79] width 51 height 12
